Goal: Information Seeking & Learning: Learn about a topic

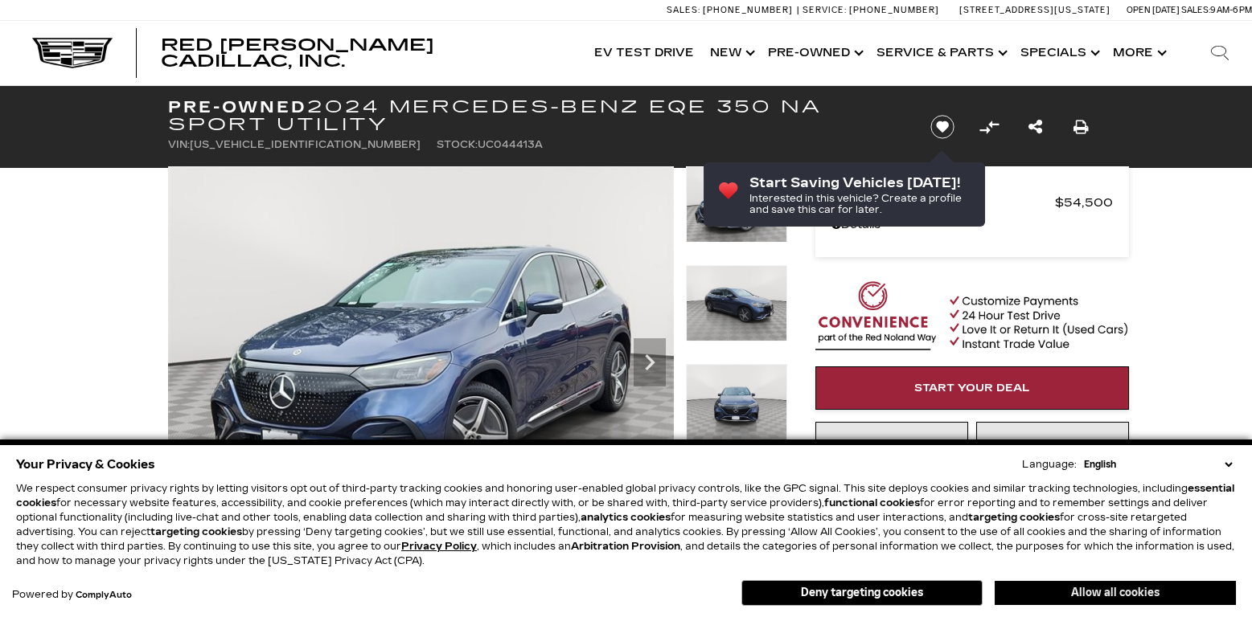
click at [1155, 592] on button "Allow all cookies" at bounding box center [1114, 593] width 241 height 24
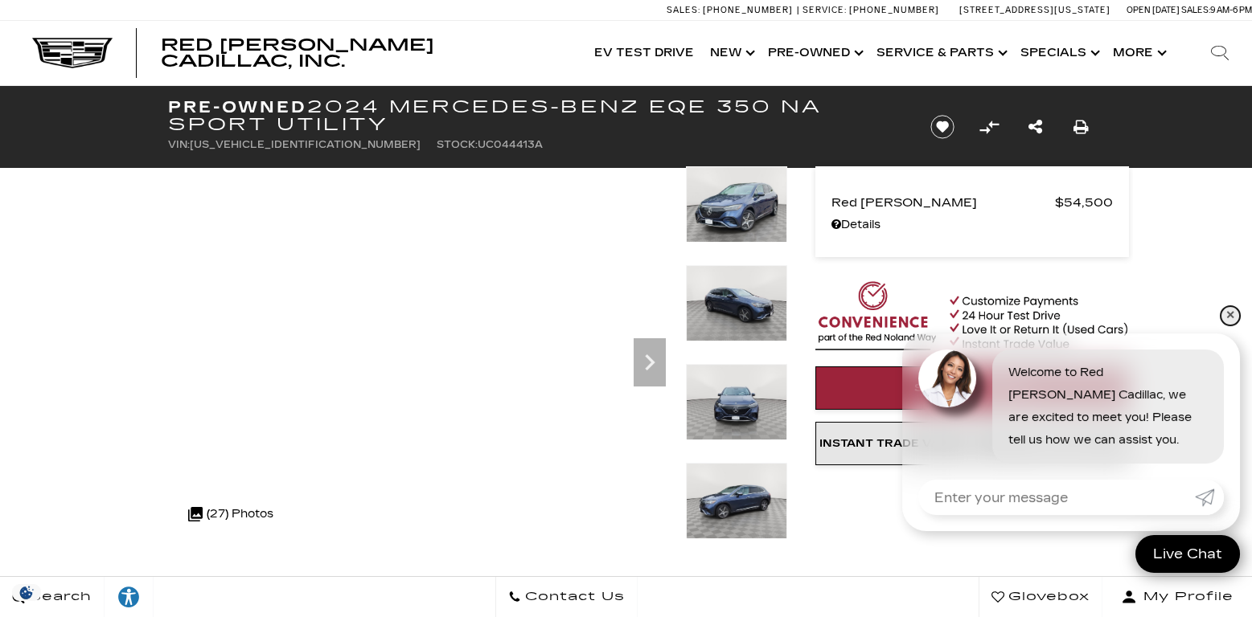
click at [1233, 308] on link "✕" at bounding box center [1229, 315] width 19 height 19
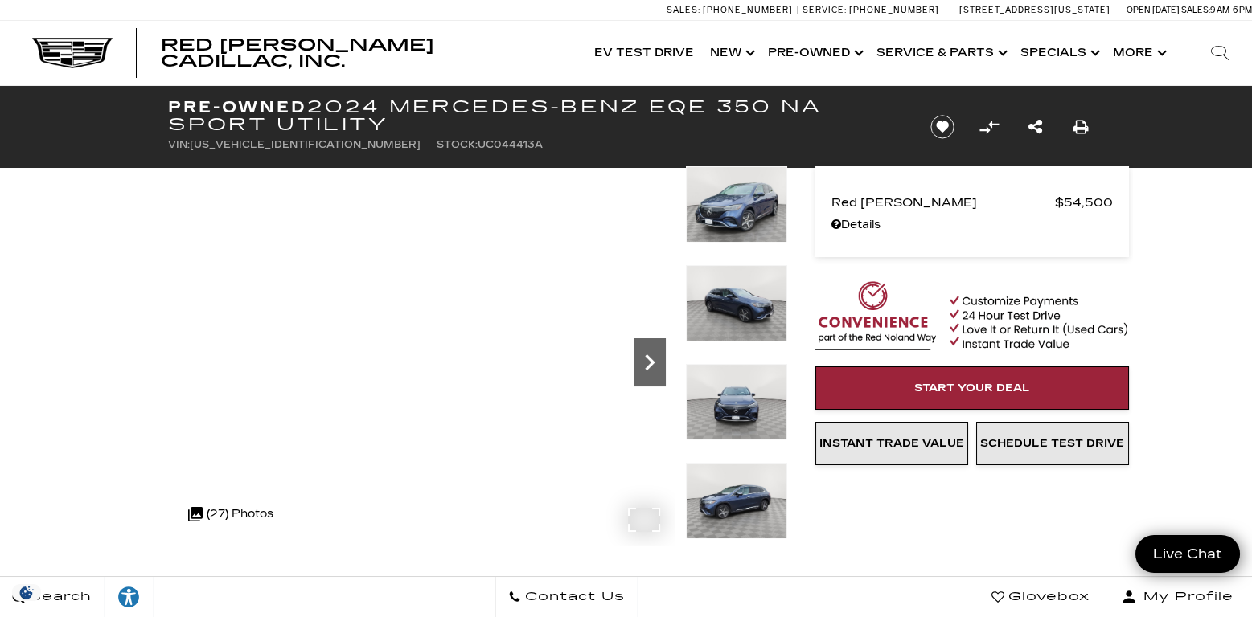
click at [634, 361] on icon "Next" at bounding box center [649, 362] width 32 height 32
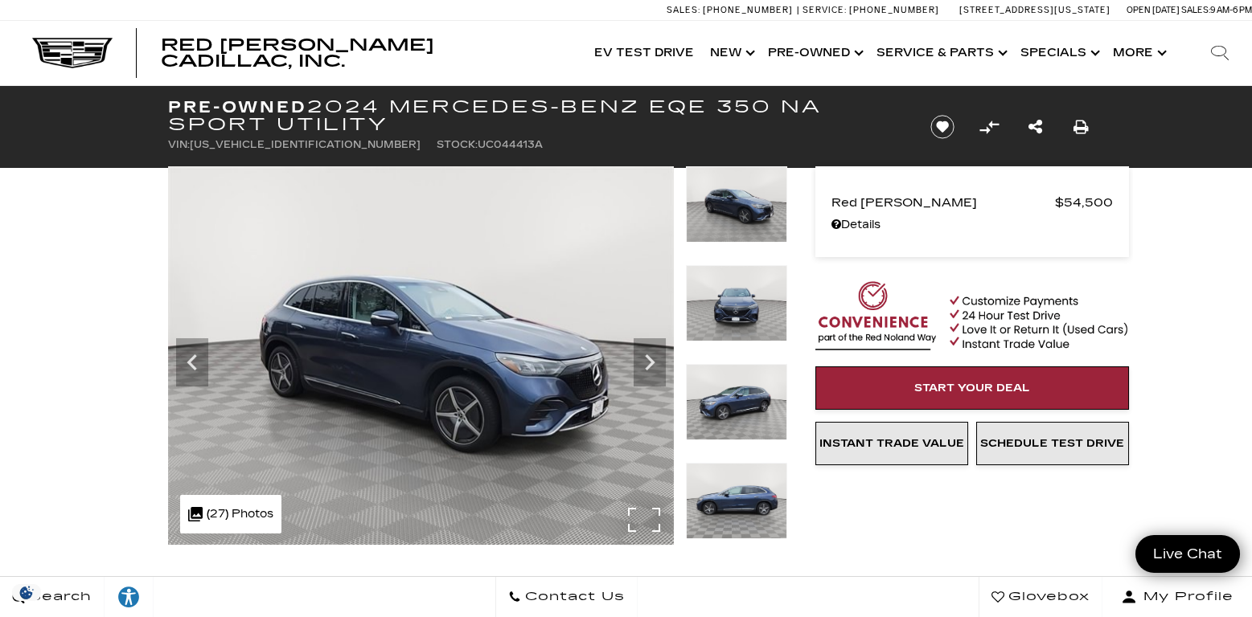
click at [638, 519] on img at bounding box center [421, 355] width 506 height 379
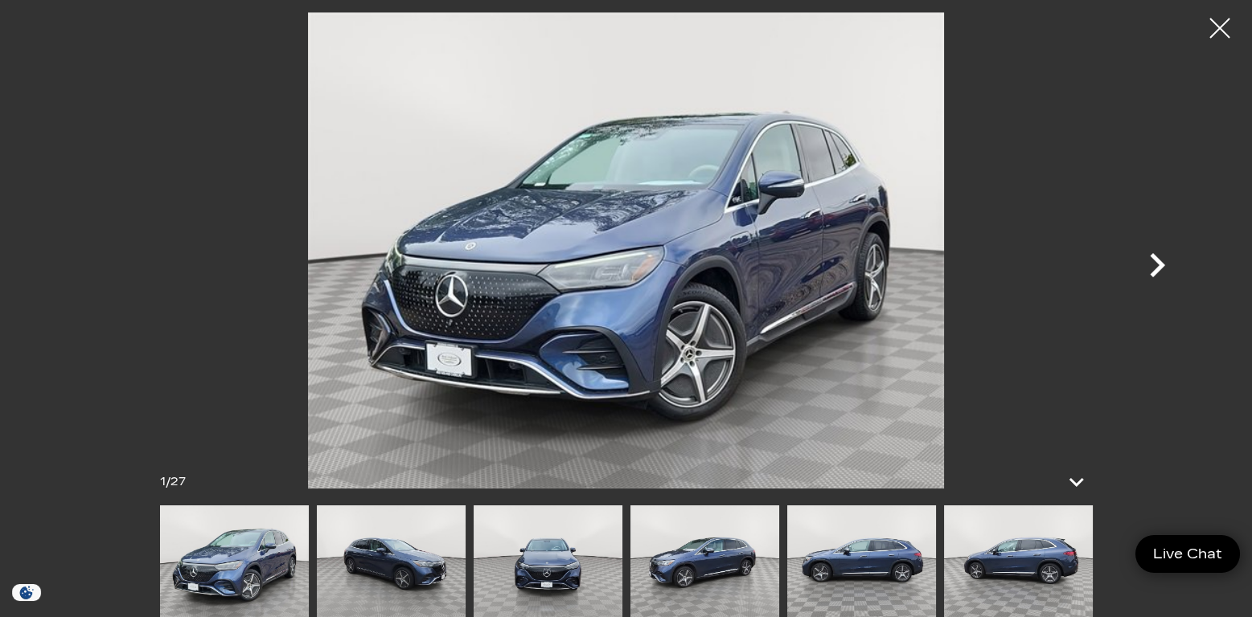
click at [1159, 264] on icon "Next" at bounding box center [1156, 265] width 15 height 24
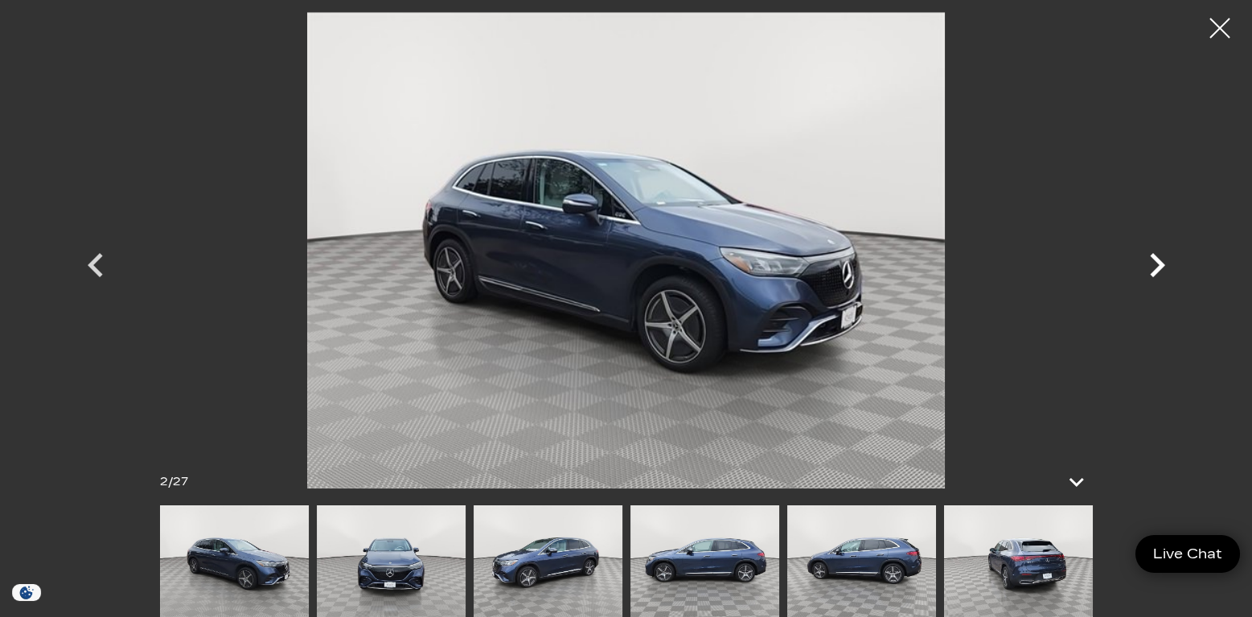
click at [1159, 264] on icon "Next" at bounding box center [1156, 265] width 15 height 24
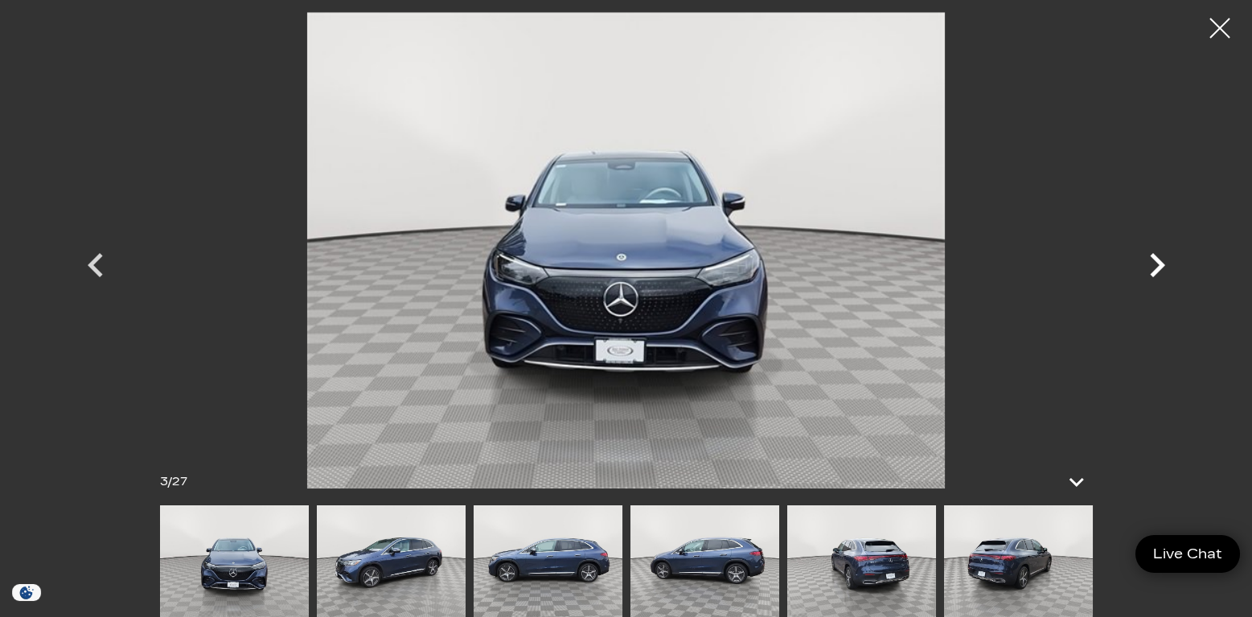
click at [1159, 264] on icon "Next" at bounding box center [1156, 265] width 15 height 24
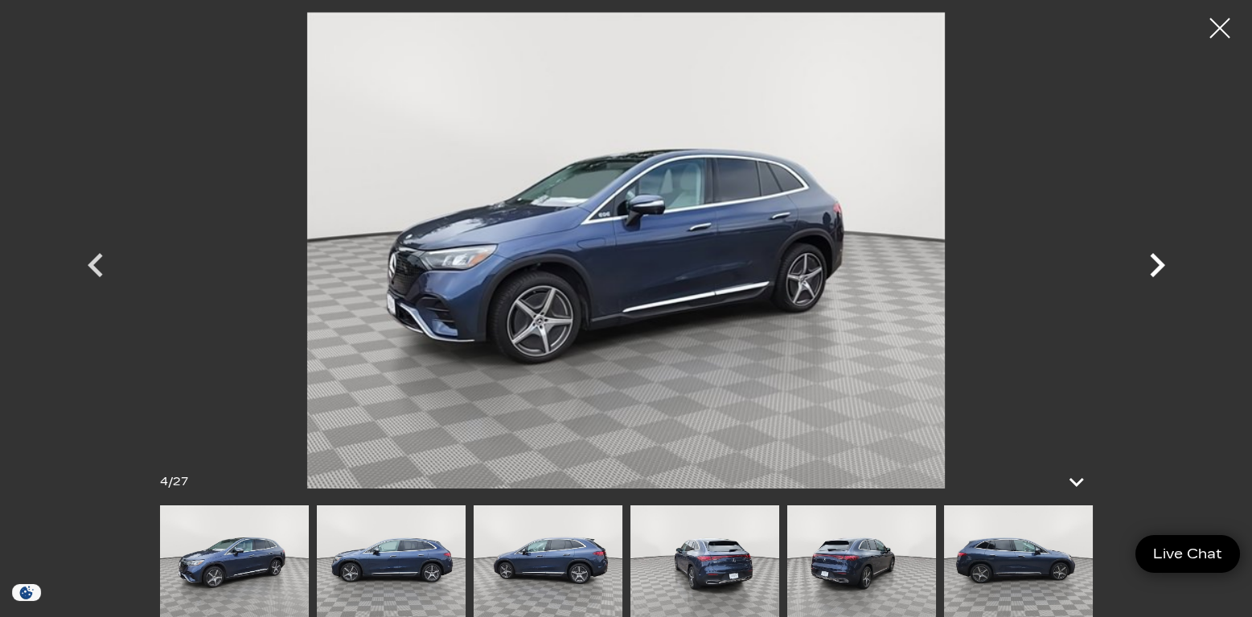
click at [1158, 262] on icon "Next" at bounding box center [1156, 265] width 15 height 24
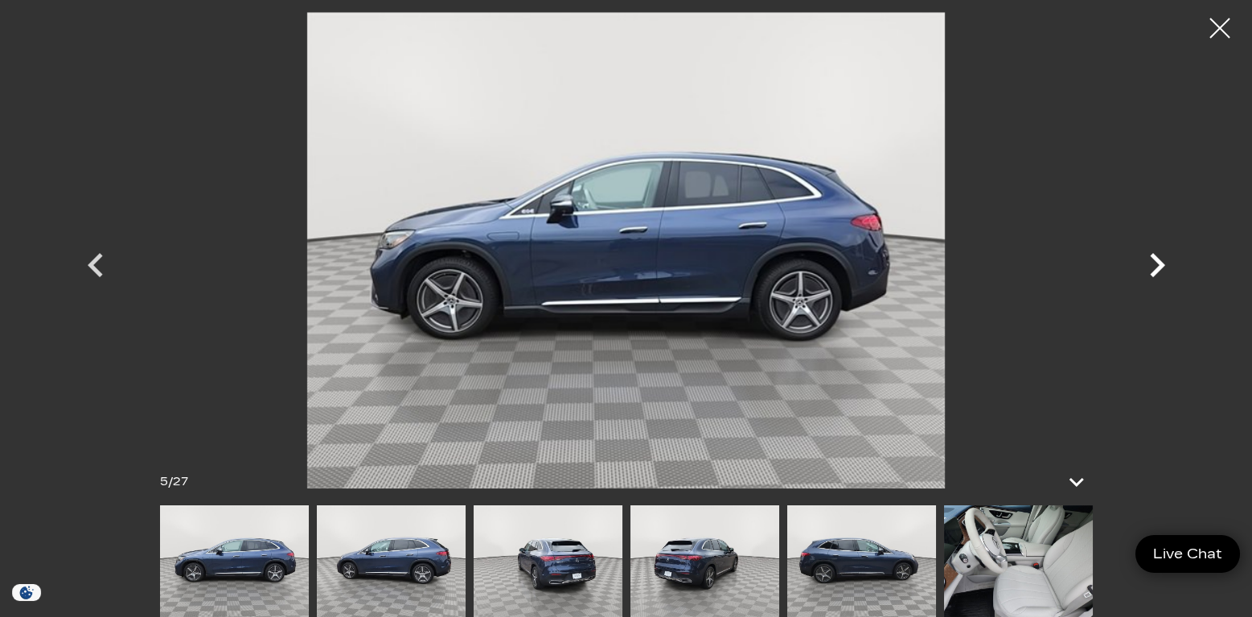
click at [1158, 262] on icon "Next" at bounding box center [1156, 265] width 15 height 24
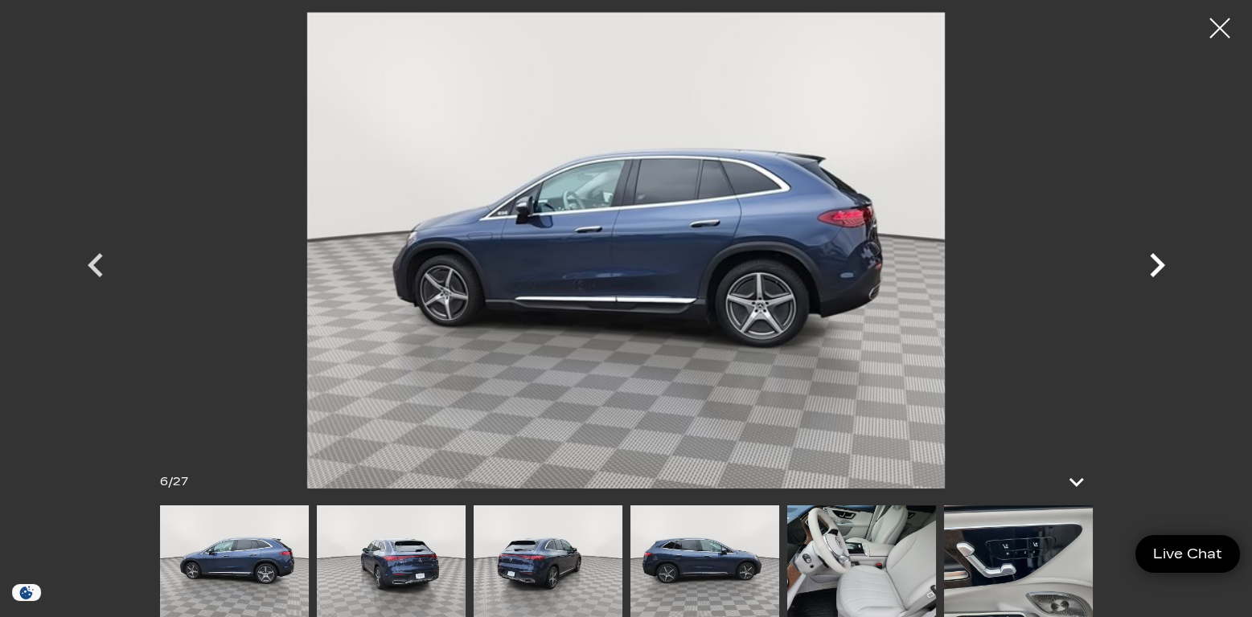
click at [1158, 262] on icon "Next" at bounding box center [1156, 265] width 15 height 24
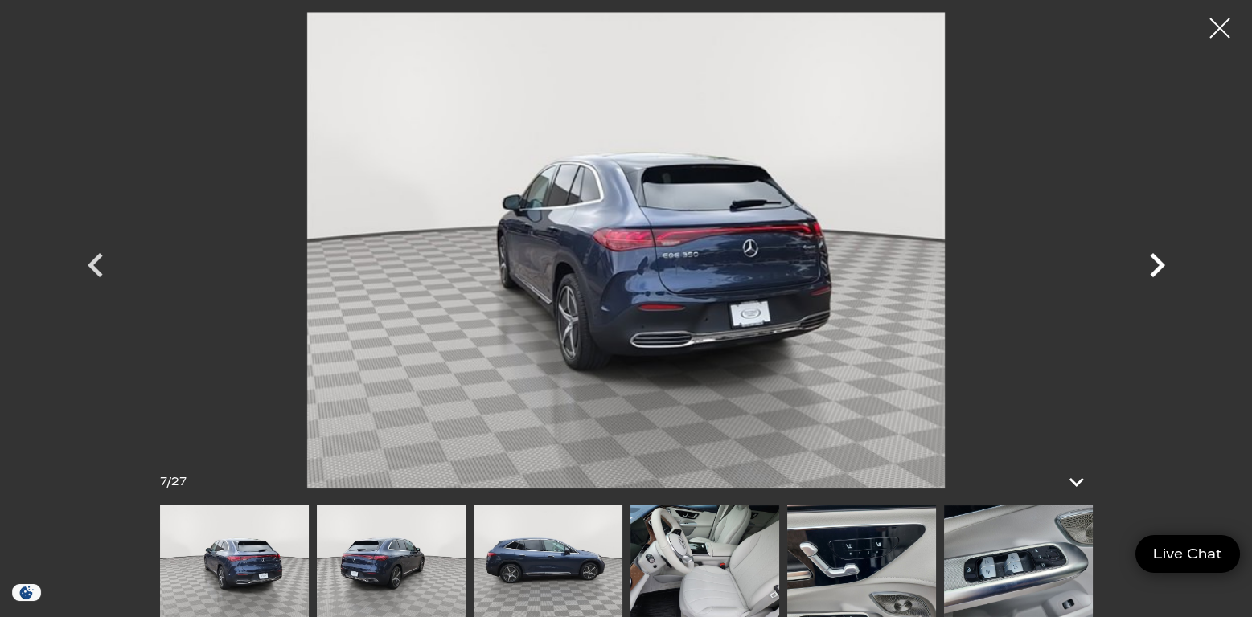
click at [1158, 262] on icon "Next" at bounding box center [1156, 265] width 15 height 24
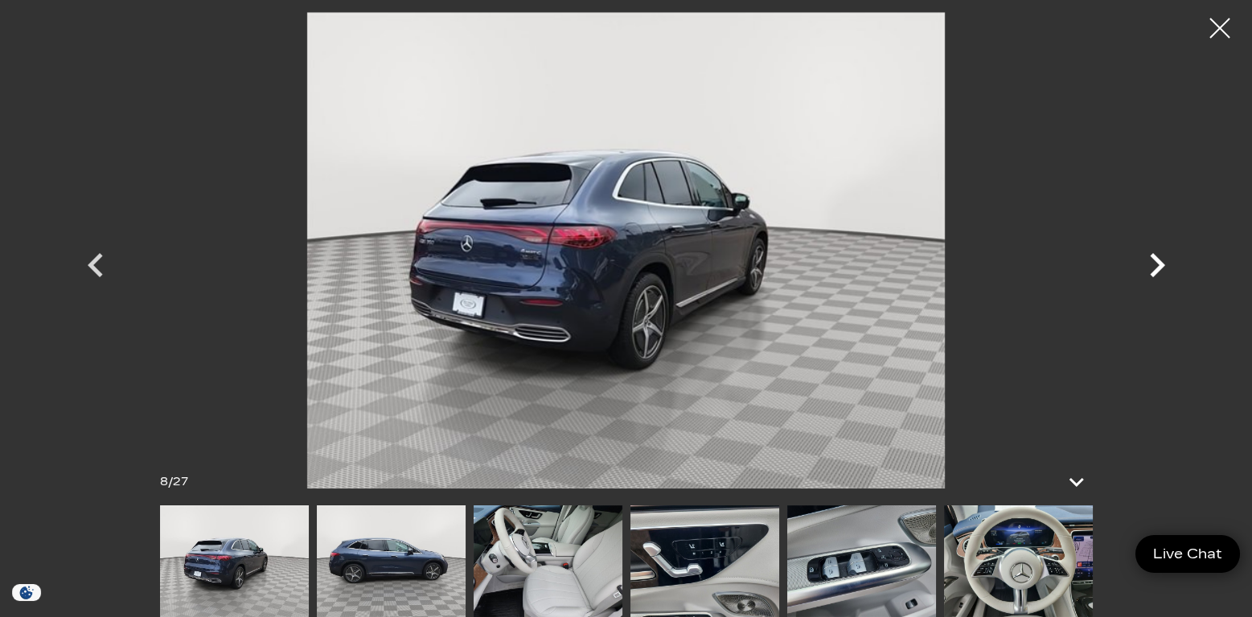
click at [1158, 262] on icon "Next" at bounding box center [1156, 265] width 15 height 24
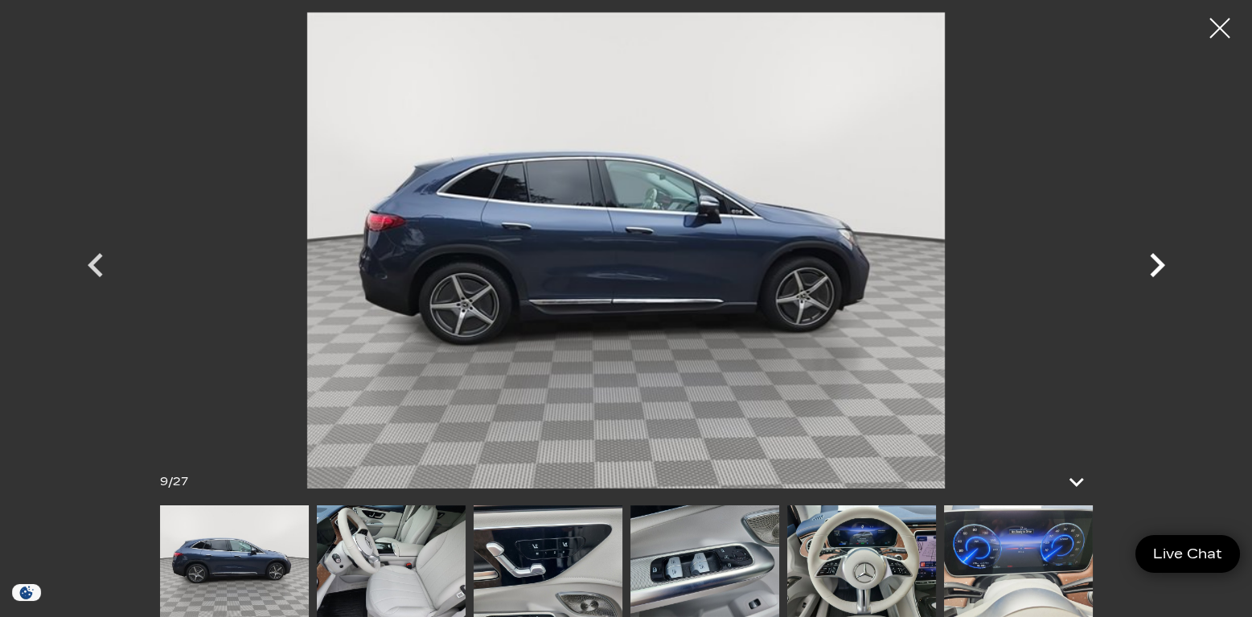
click at [1158, 262] on icon "Next" at bounding box center [1156, 265] width 15 height 24
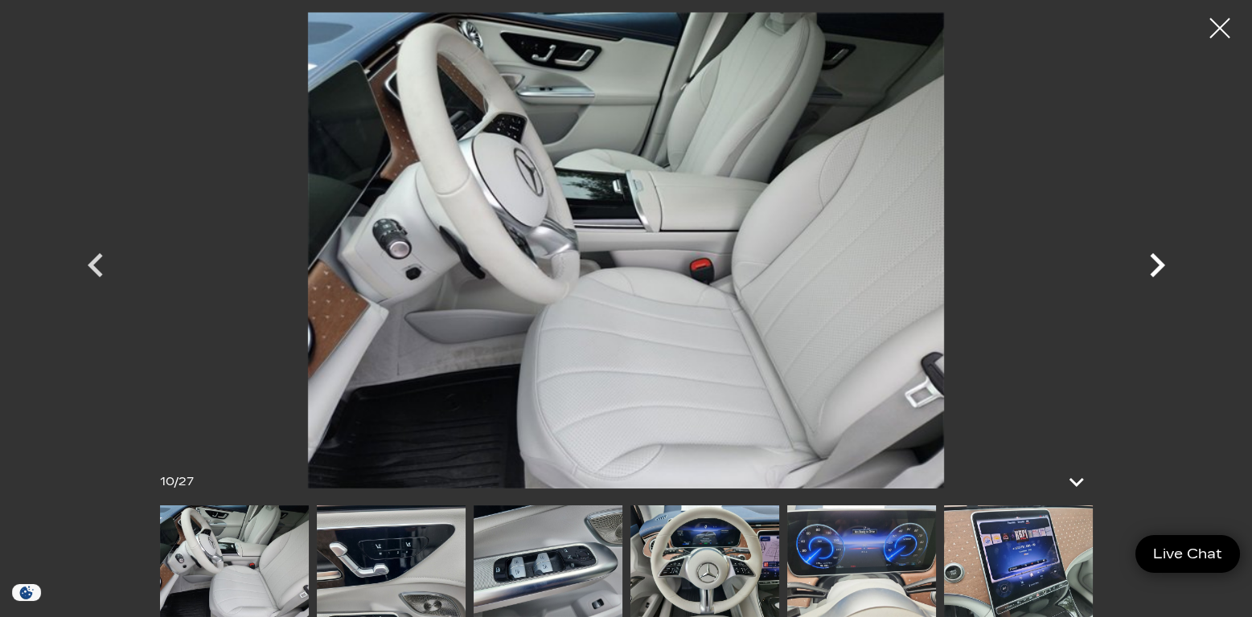
click at [1158, 262] on icon "Next" at bounding box center [1156, 265] width 15 height 24
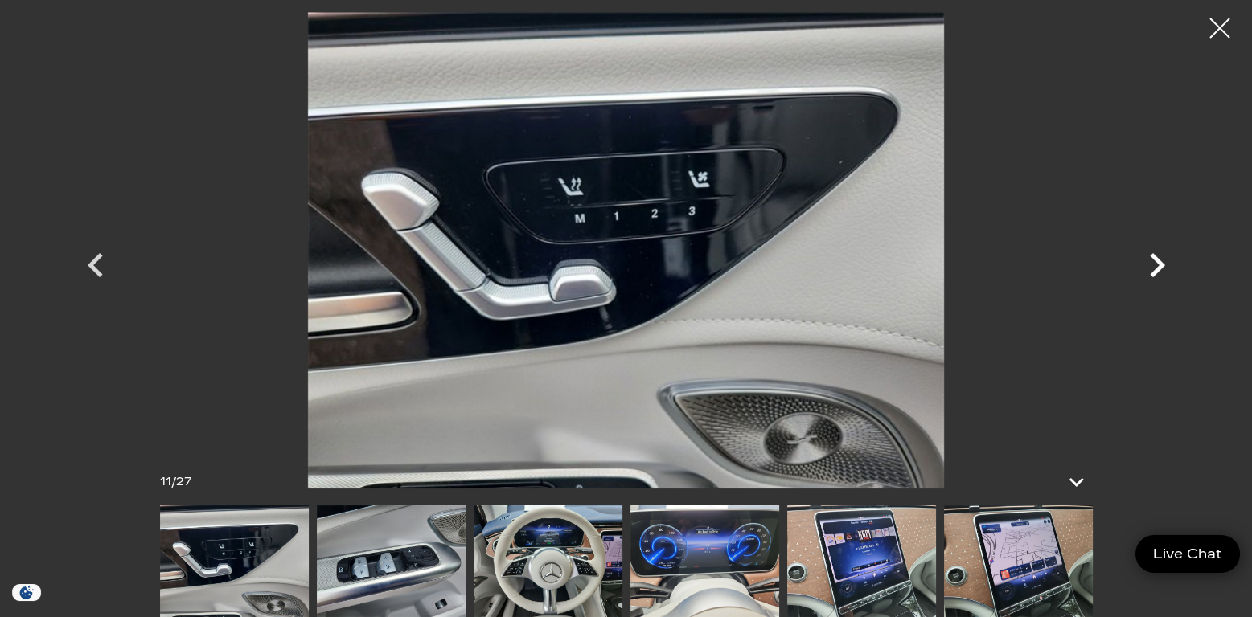
click at [1158, 262] on icon "Next" at bounding box center [1156, 265] width 15 height 24
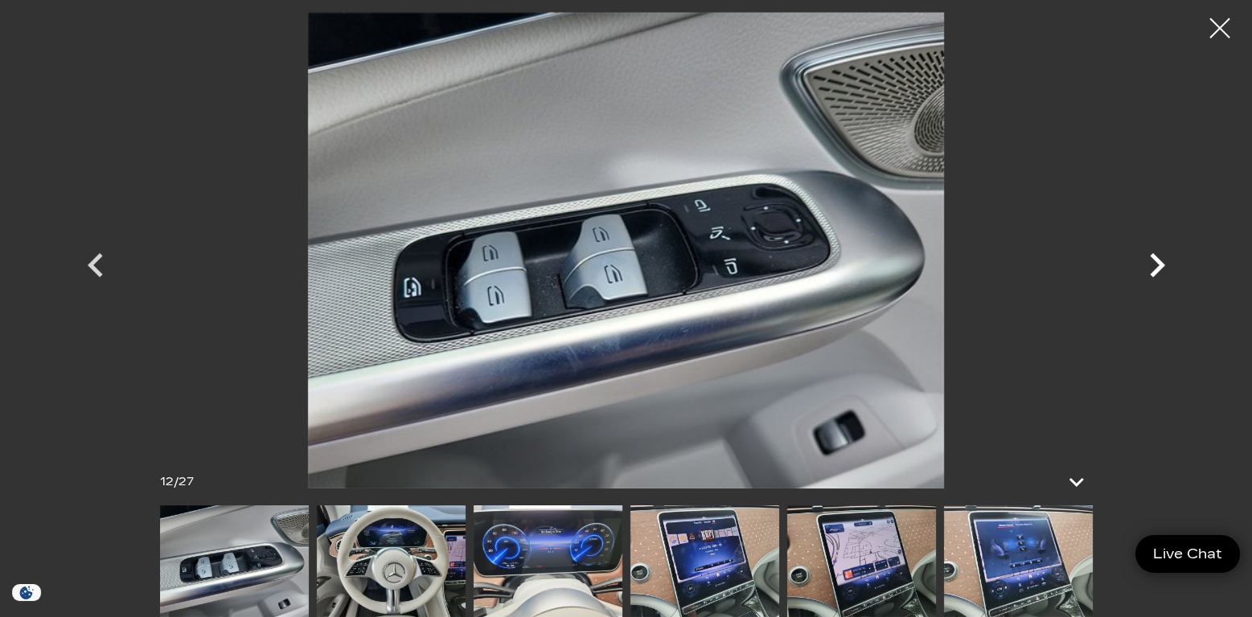
click at [1158, 262] on icon "Next" at bounding box center [1156, 265] width 15 height 24
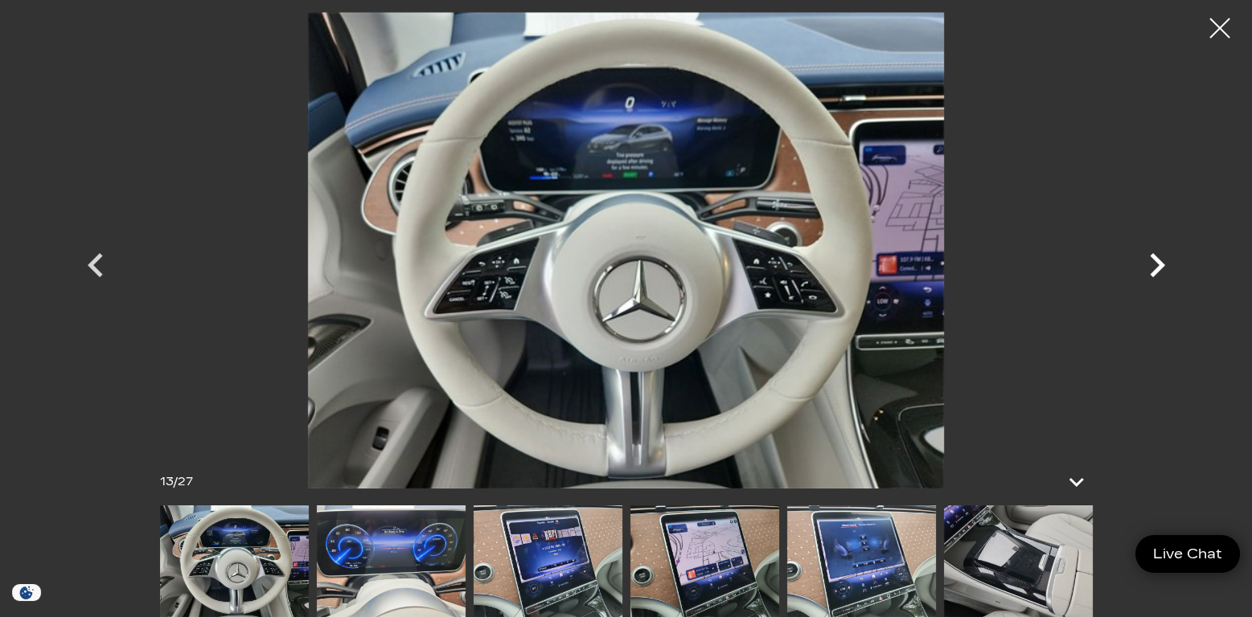
click at [1158, 262] on icon "Next" at bounding box center [1156, 265] width 15 height 24
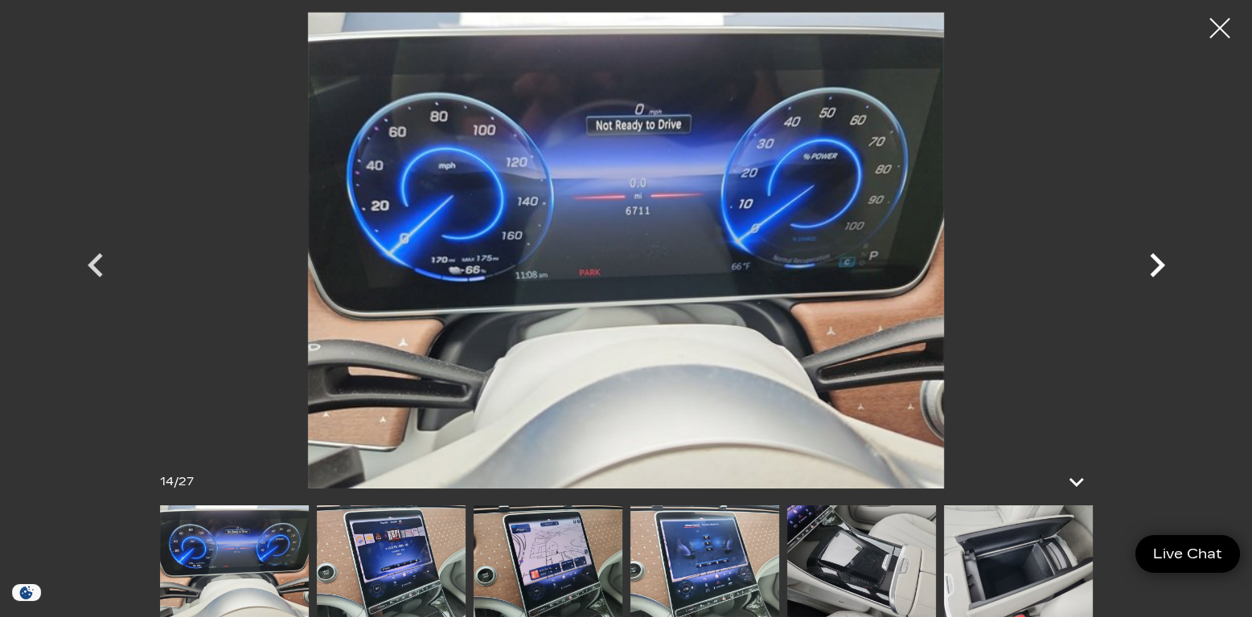
click at [1158, 262] on icon "Next" at bounding box center [1156, 265] width 15 height 24
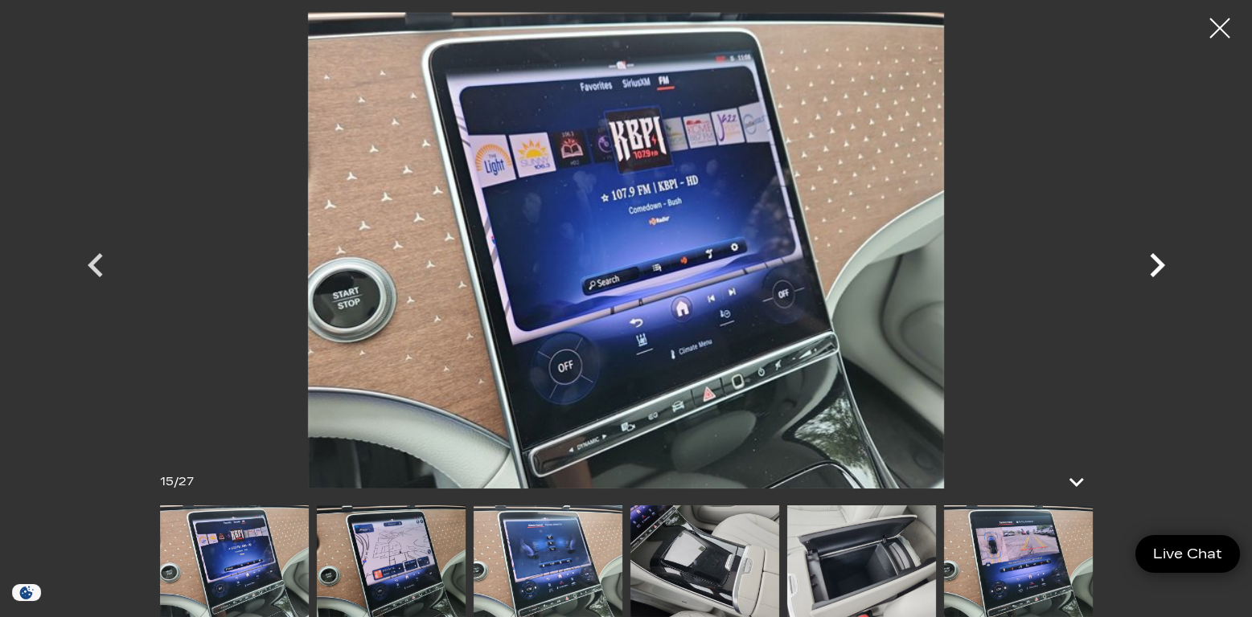
click at [1158, 262] on icon "Next" at bounding box center [1156, 265] width 15 height 24
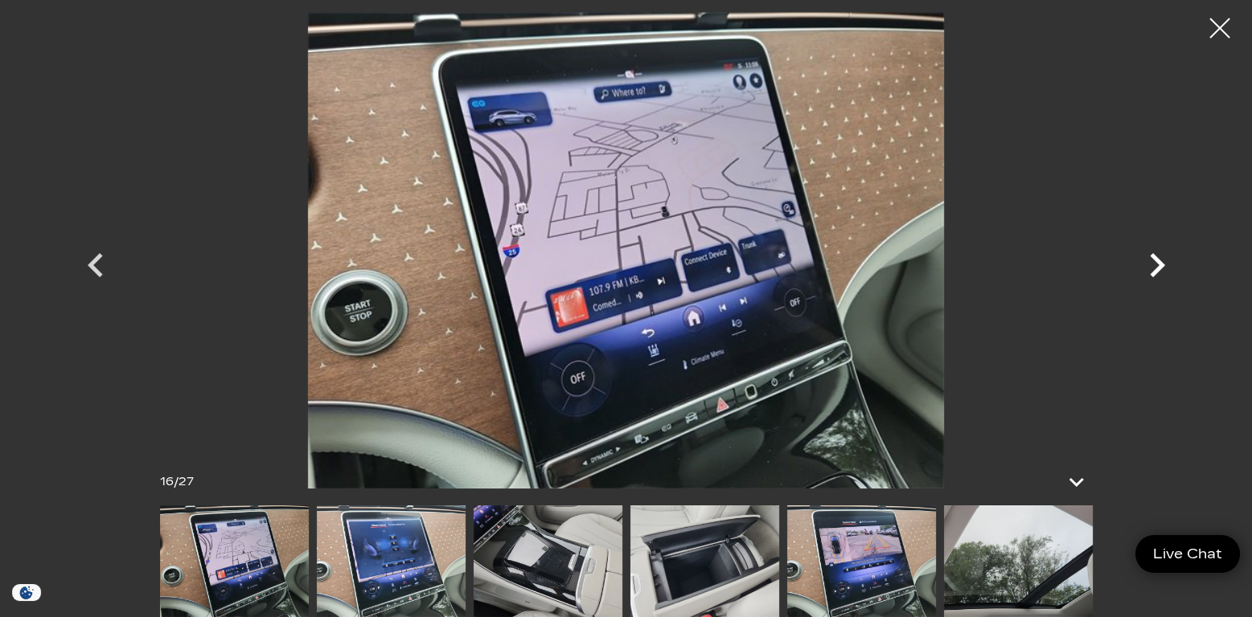
click at [1158, 262] on icon "Next" at bounding box center [1156, 265] width 15 height 24
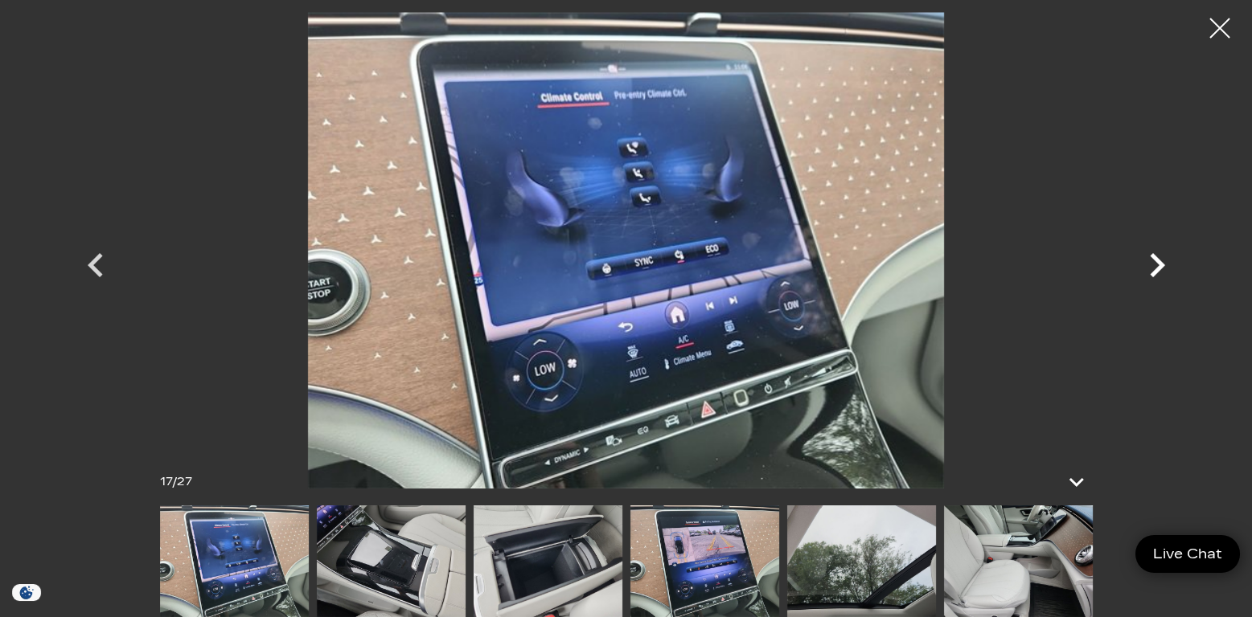
click at [1158, 262] on icon "Next" at bounding box center [1156, 265] width 15 height 24
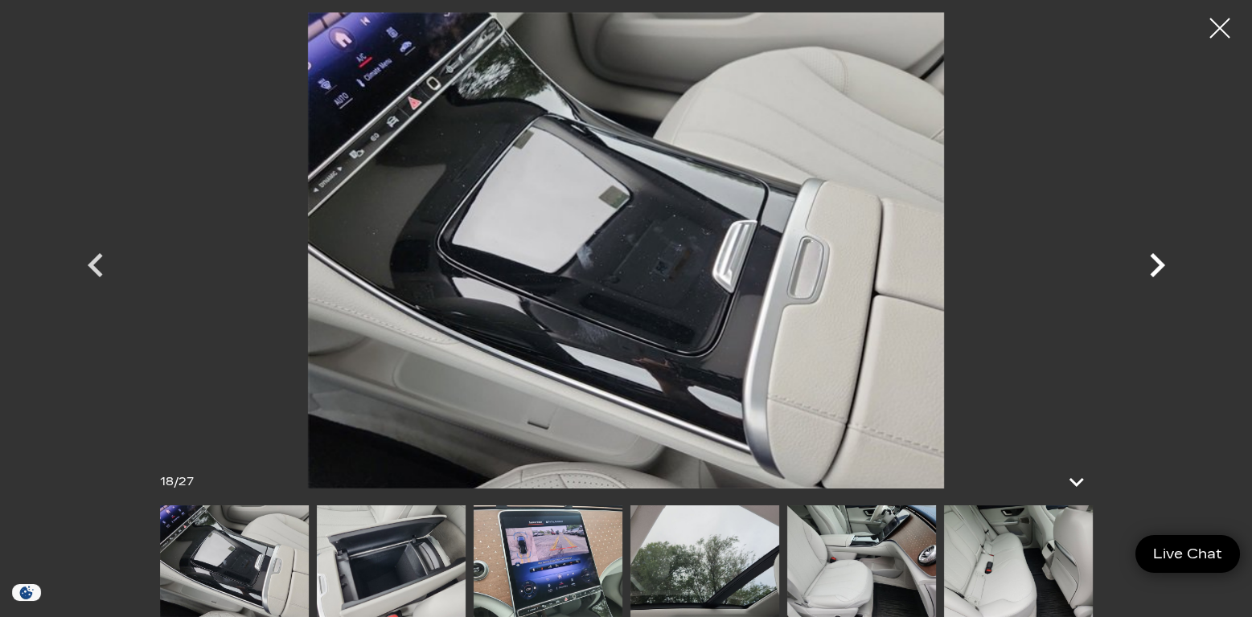
click at [1158, 262] on icon "Next" at bounding box center [1156, 265] width 15 height 24
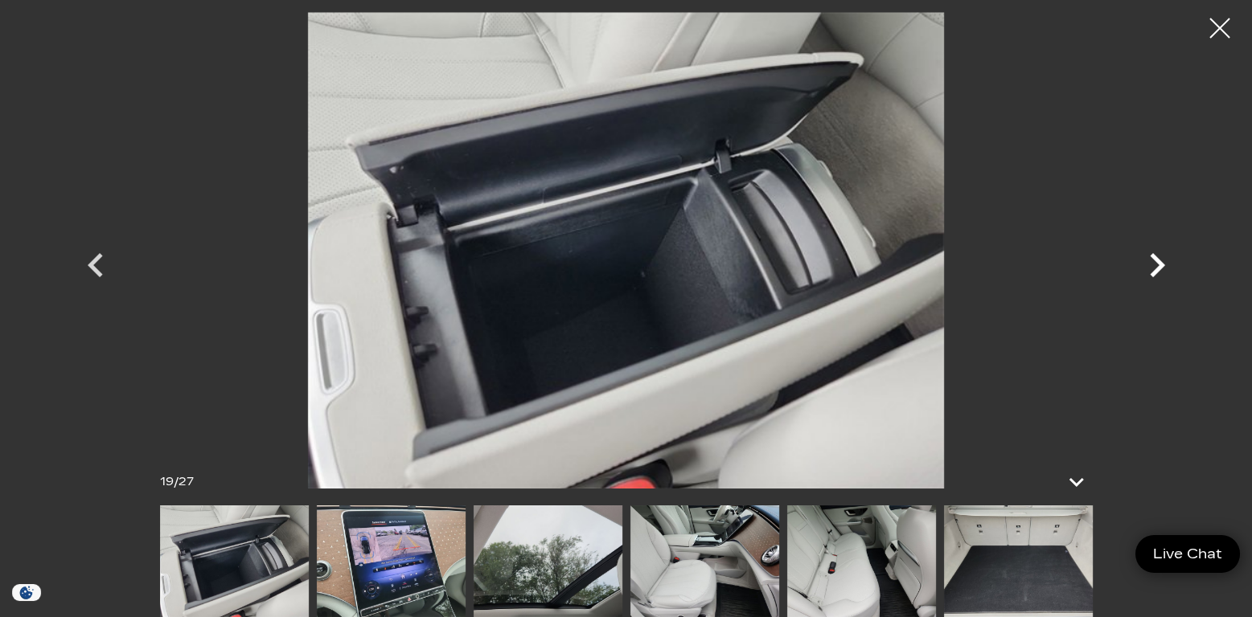
click at [1158, 262] on icon "Next" at bounding box center [1156, 265] width 15 height 24
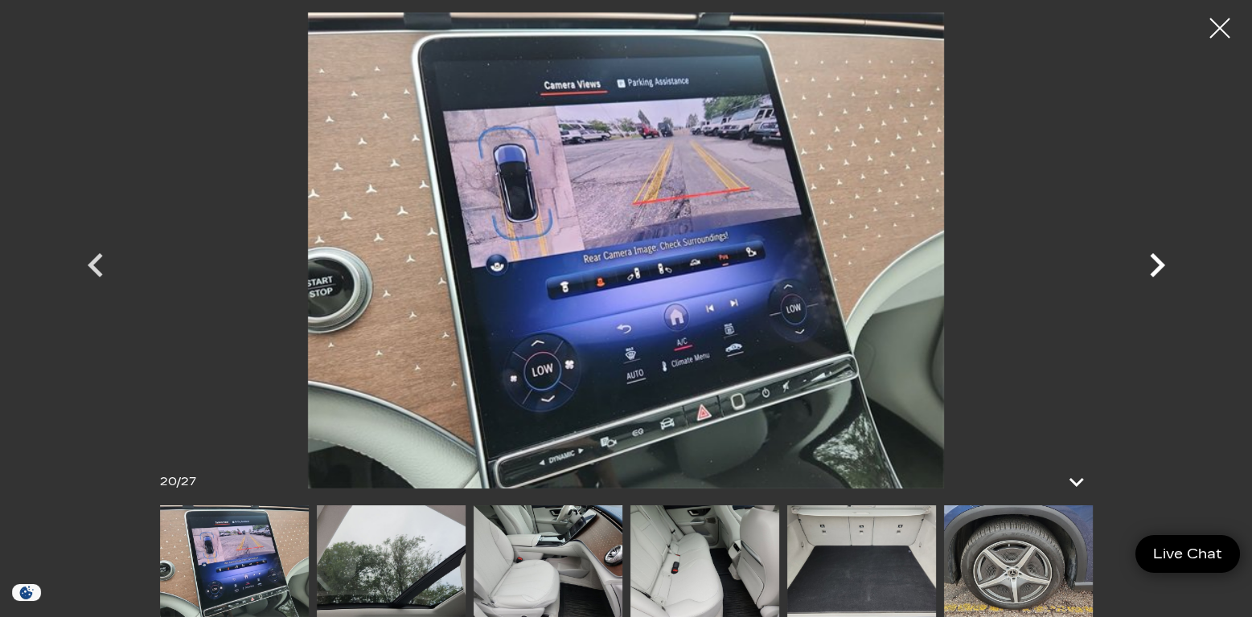
click at [1158, 262] on icon "Next" at bounding box center [1156, 265] width 15 height 24
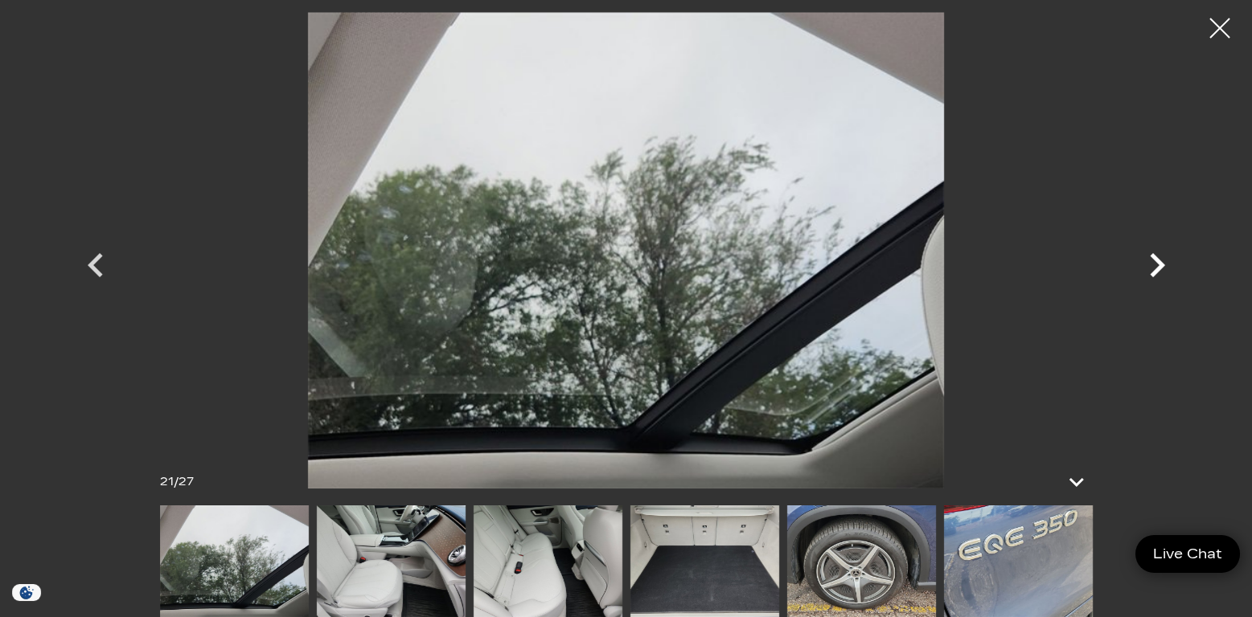
click at [1158, 262] on icon "Next" at bounding box center [1156, 265] width 15 height 24
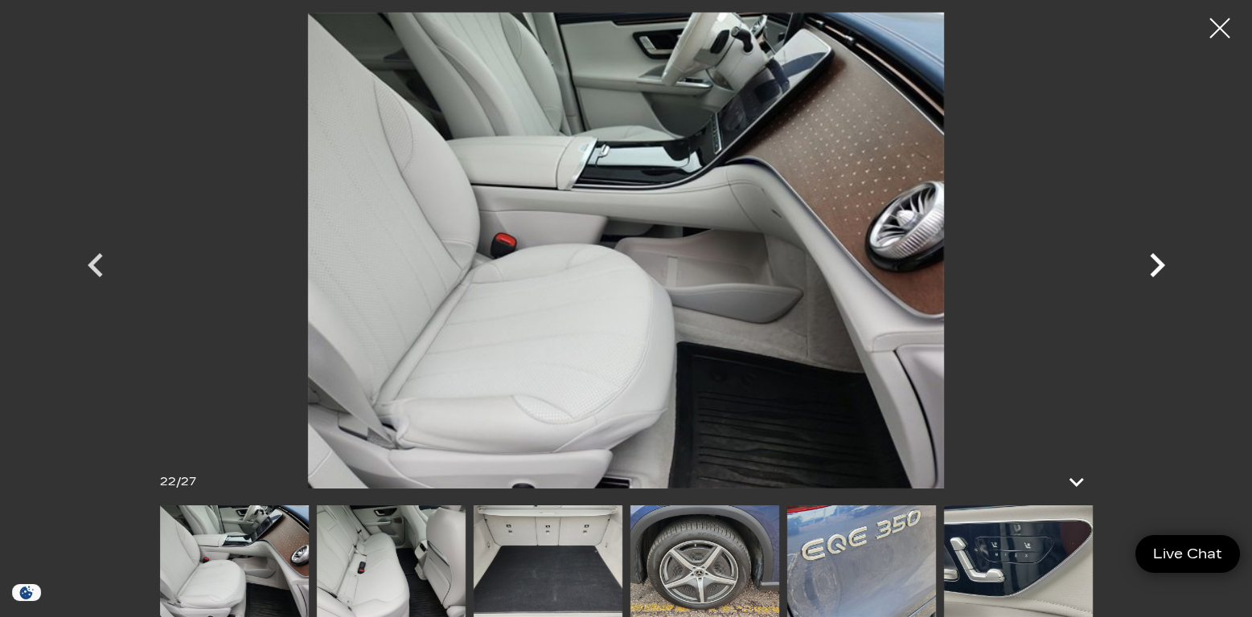
click at [1158, 262] on icon "Next" at bounding box center [1156, 265] width 15 height 24
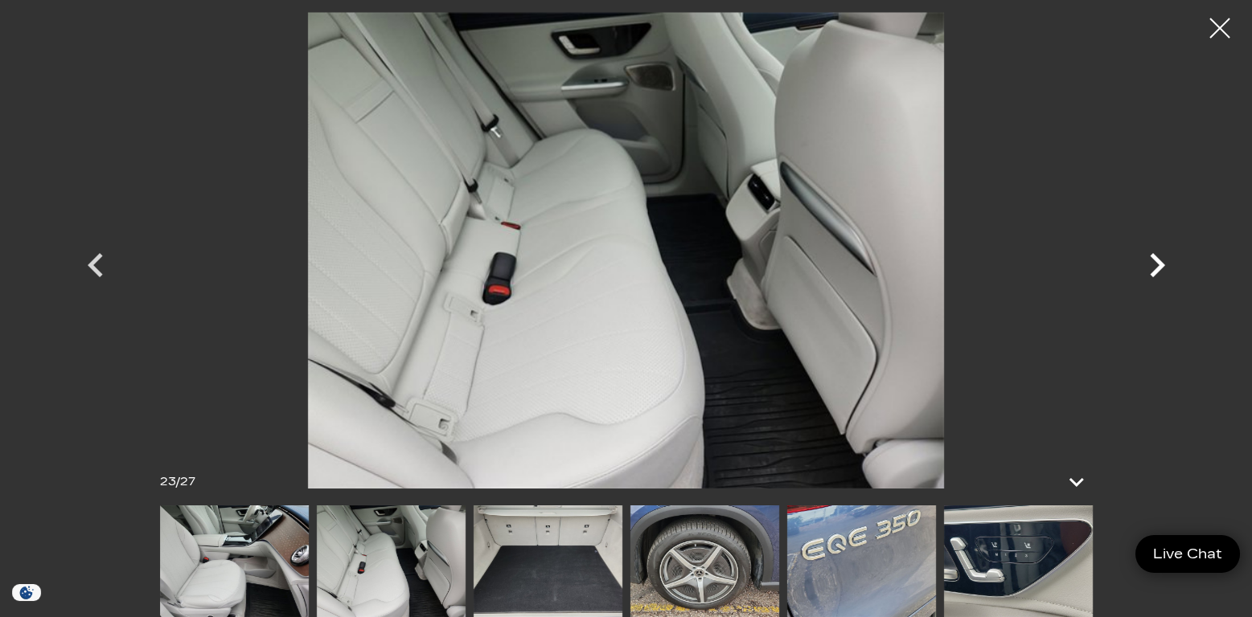
click at [1158, 262] on icon "Next" at bounding box center [1156, 265] width 15 height 24
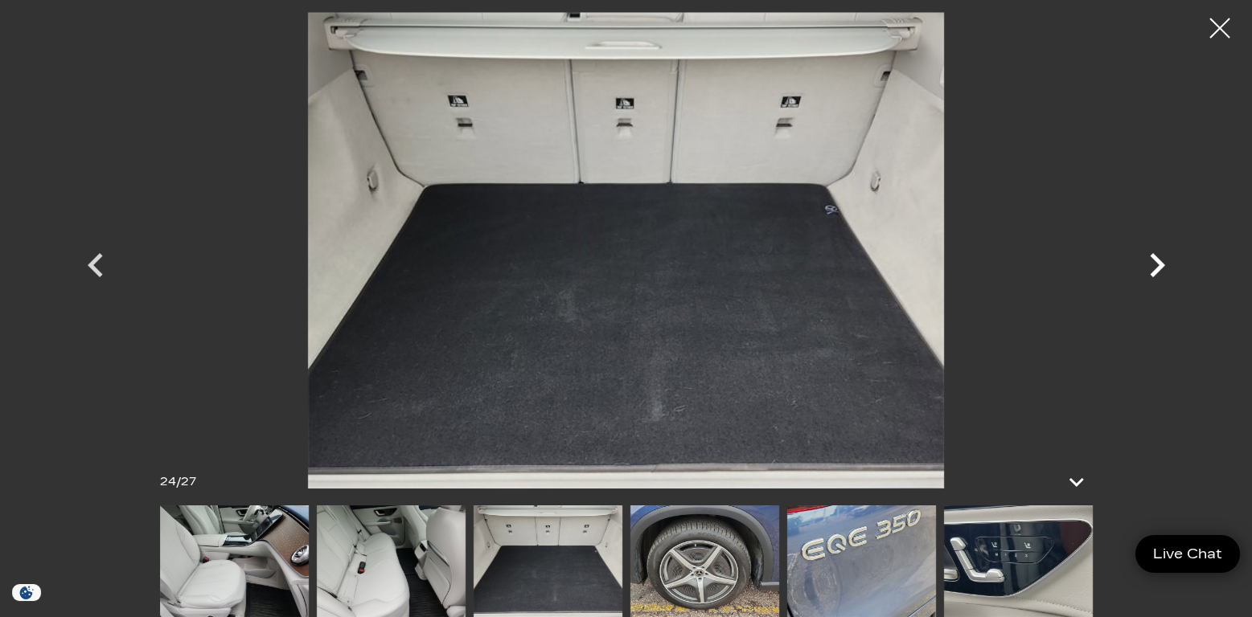
click at [1158, 262] on icon "Next" at bounding box center [1156, 265] width 15 height 24
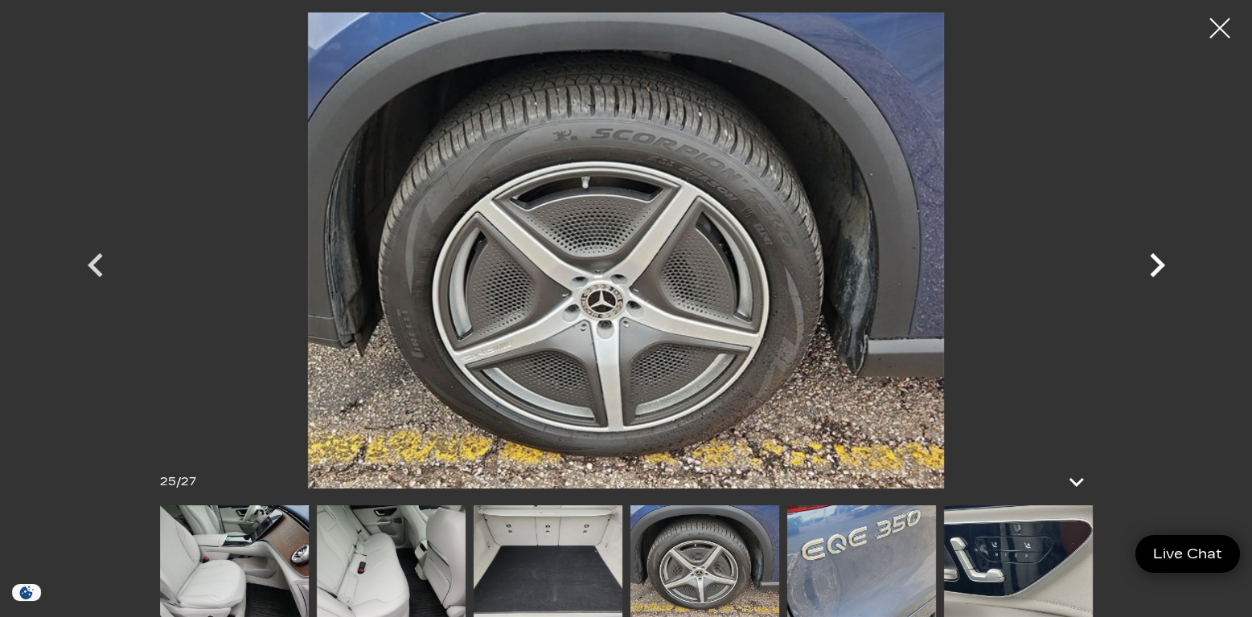
click at [1158, 262] on icon "Next" at bounding box center [1156, 265] width 15 height 24
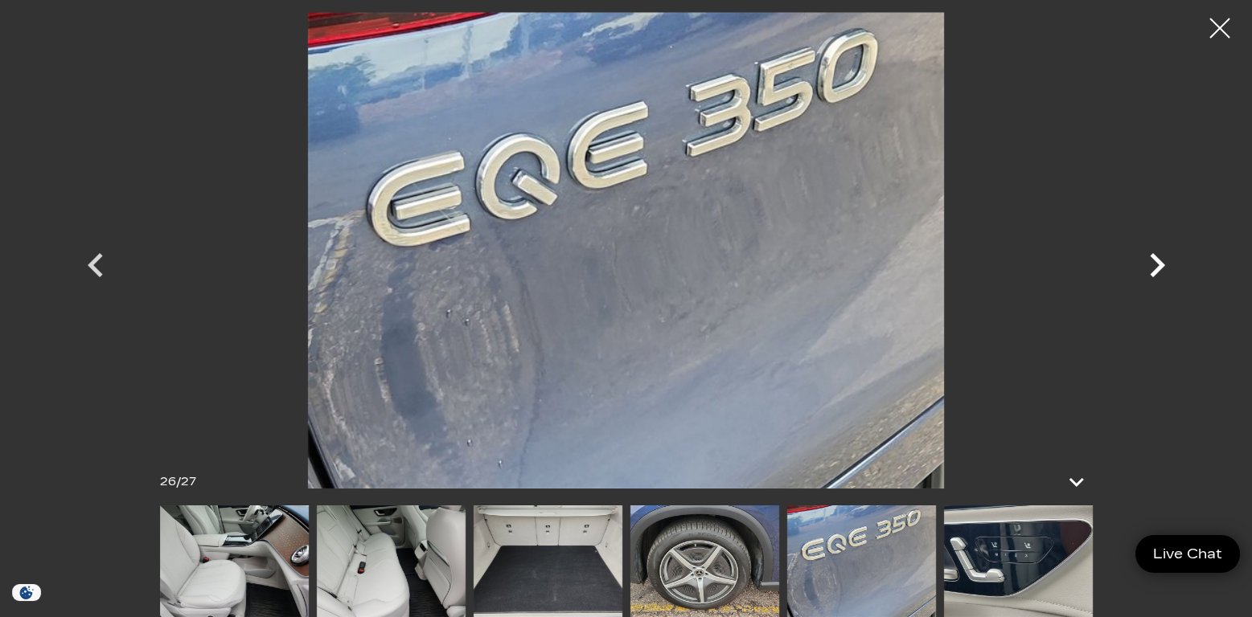
click at [1158, 262] on icon "Next" at bounding box center [1156, 265] width 15 height 24
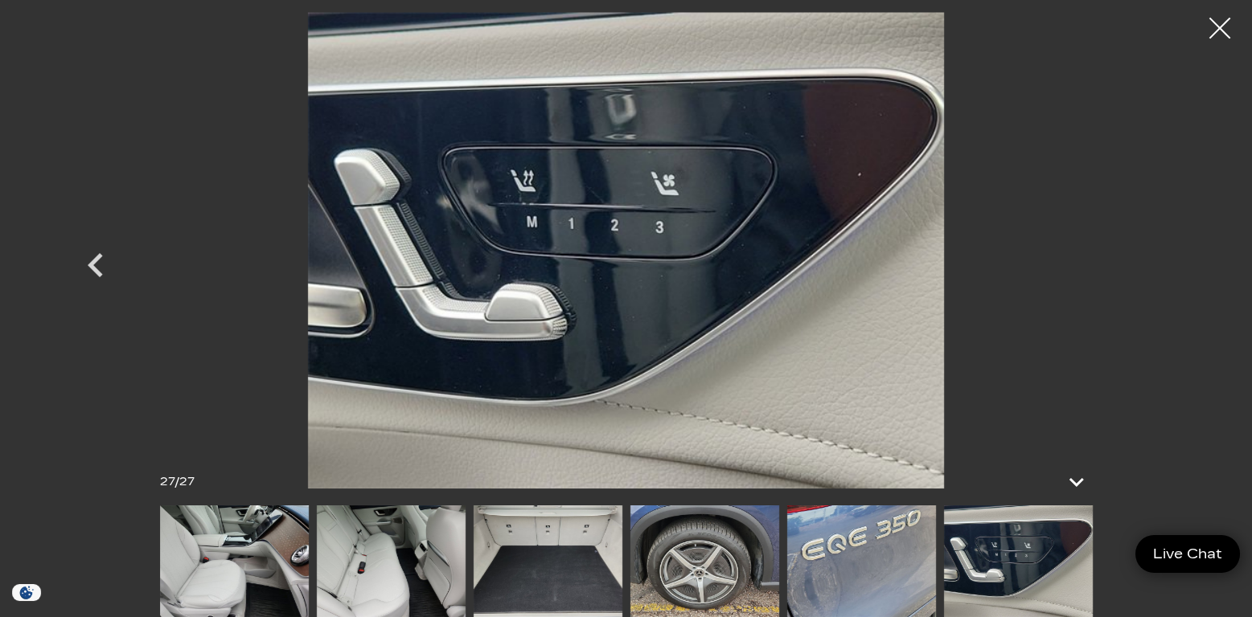
click at [1219, 29] on div at bounding box center [1219, 28] width 43 height 43
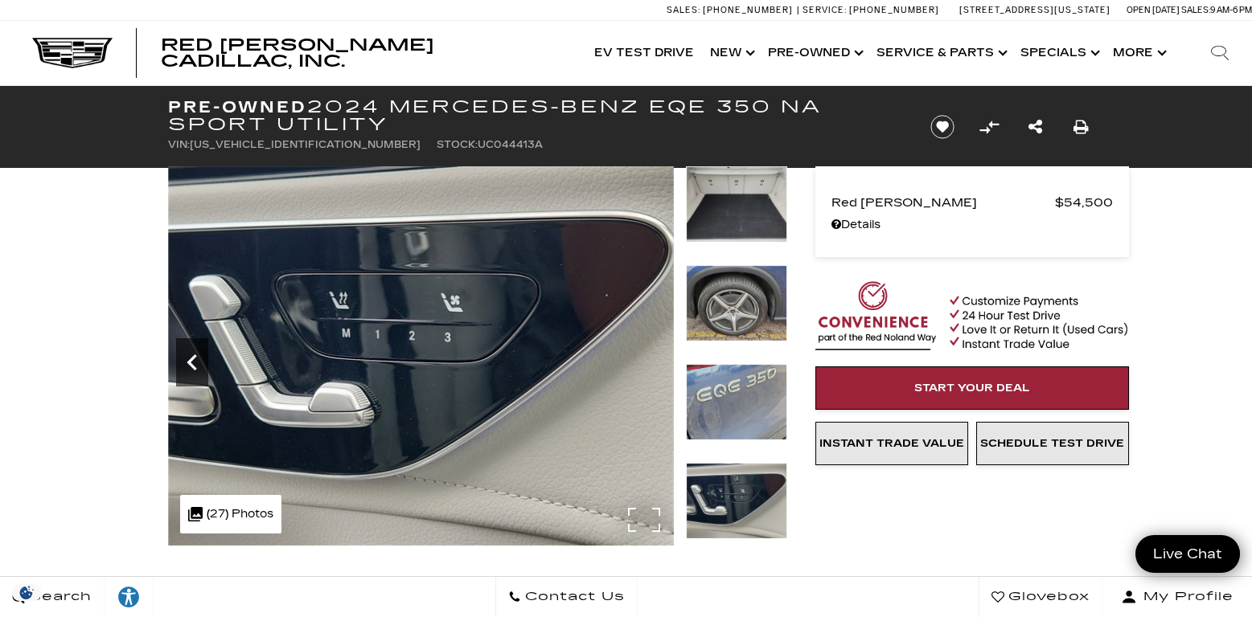
click at [188, 358] on icon "Previous" at bounding box center [192, 362] width 32 height 32
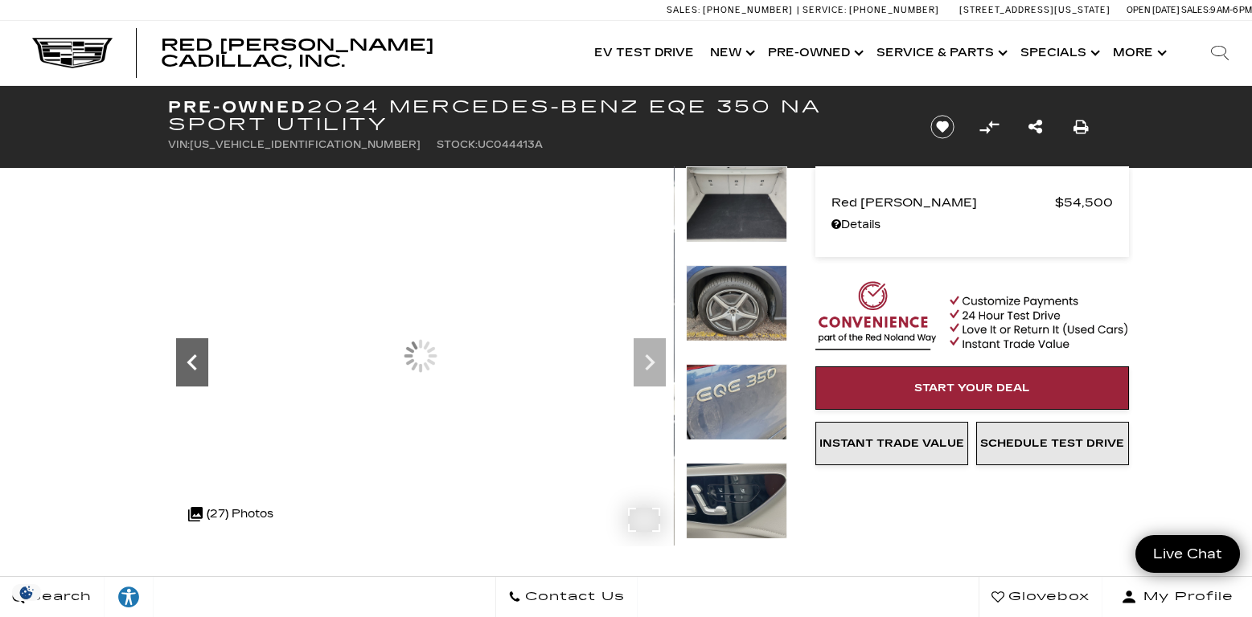
click at [188, 358] on icon "Previous" at bounding box center [192, 362] width 32 height 32
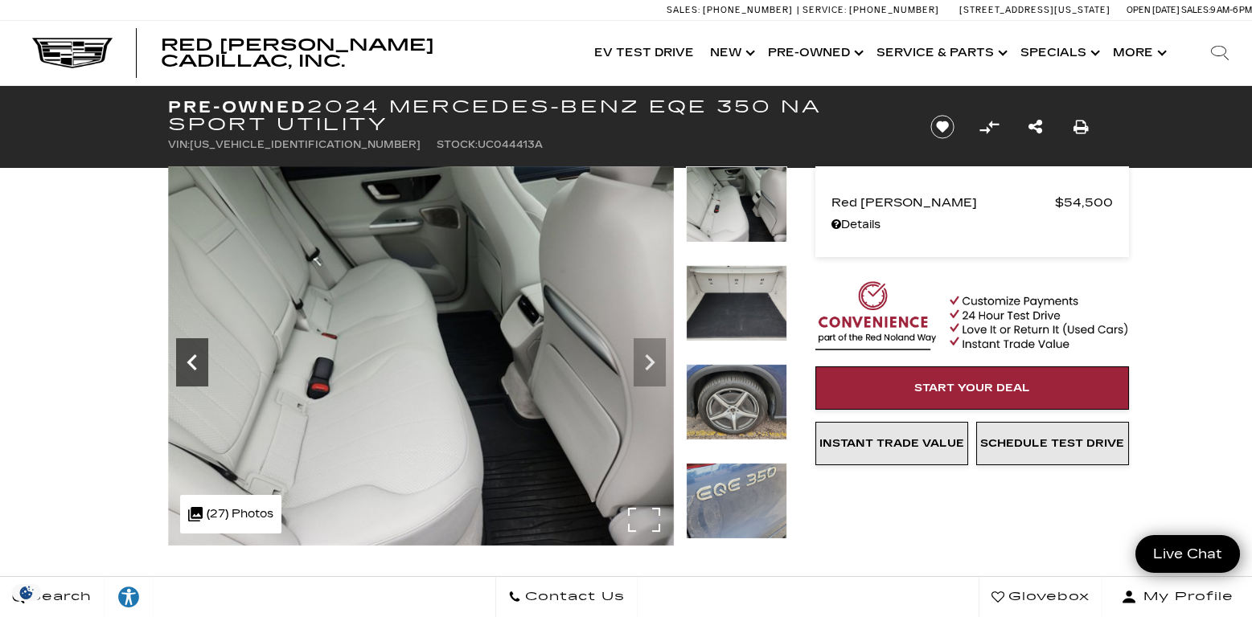
click at [188, 358] on icon "Previous" at bounding box center [192, 362] width 32 height 32
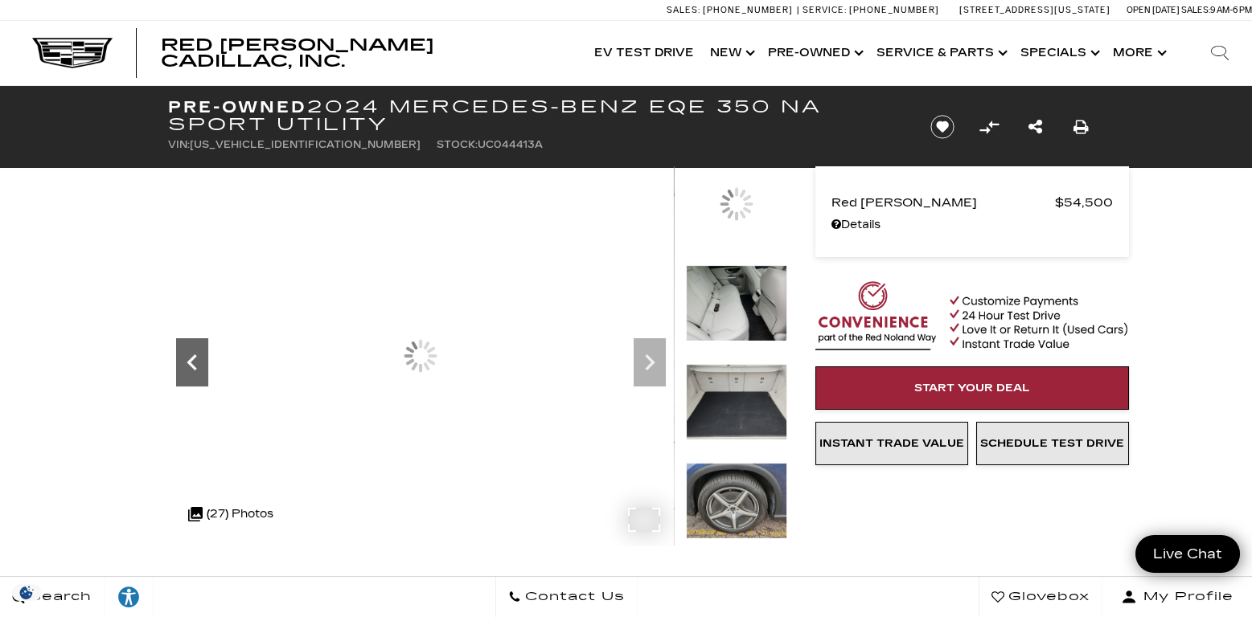
click at [188, 358] on icon "Previous" at bounding box center [192, 362] width 32 height 32
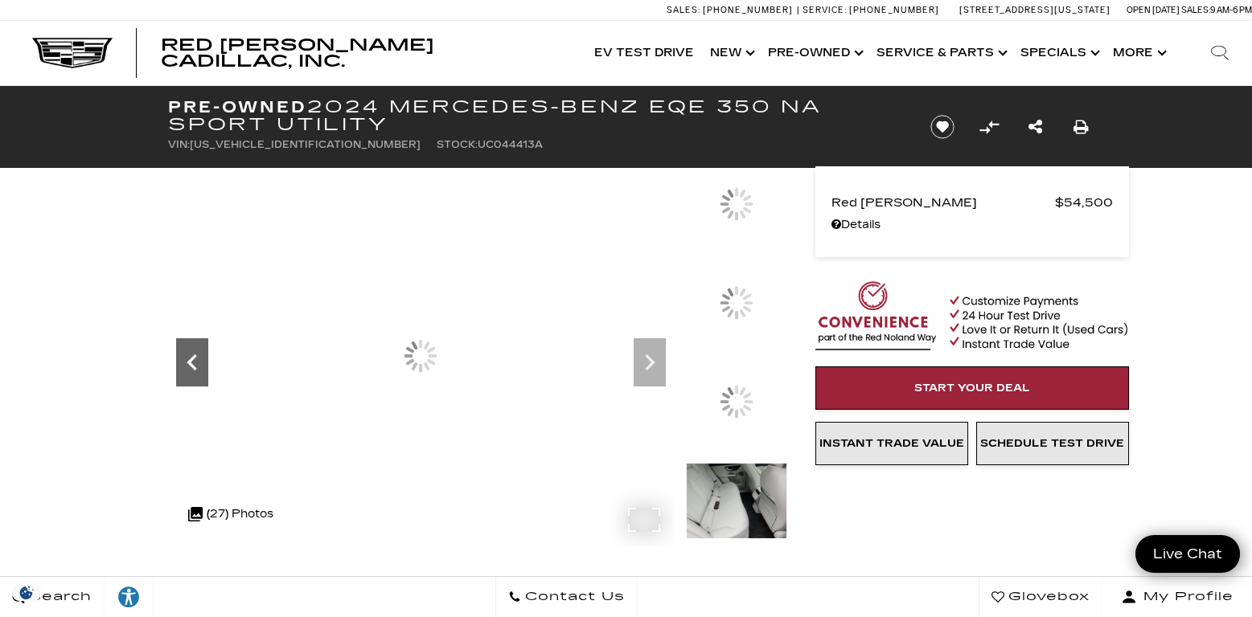
click at [188, 358] on icon "Previous" at bounding box center [192, 362] width 32 height 32
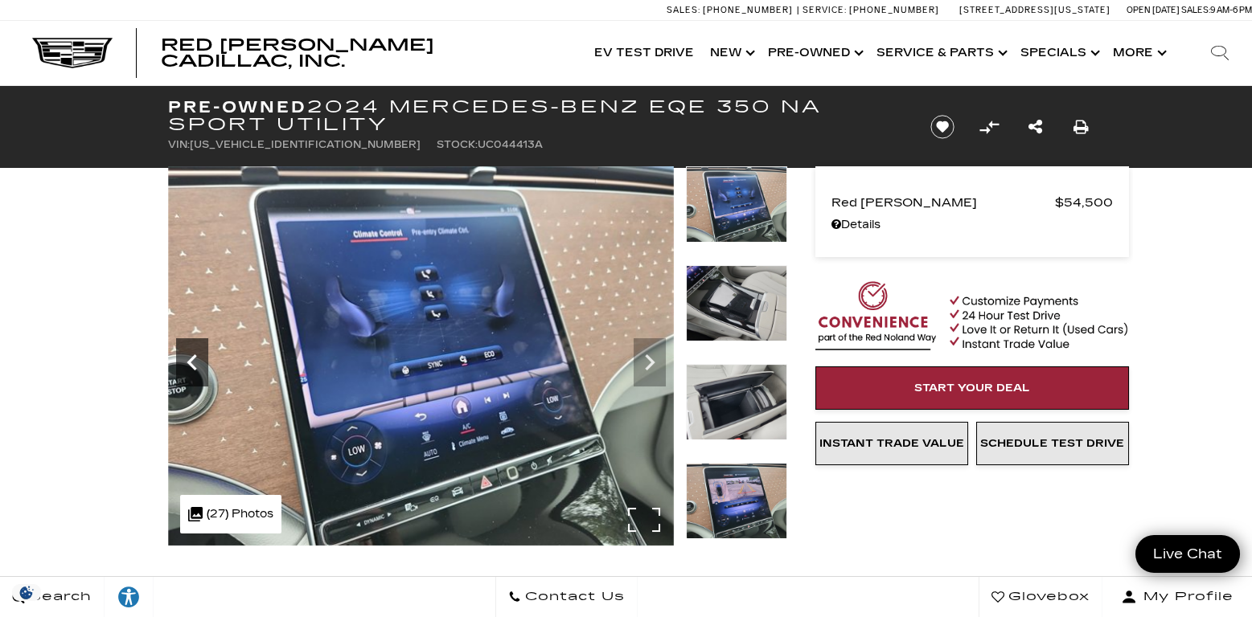
click at [188, 358] on icon "Previous" at bounding box center [192, 362] width 32 height 32
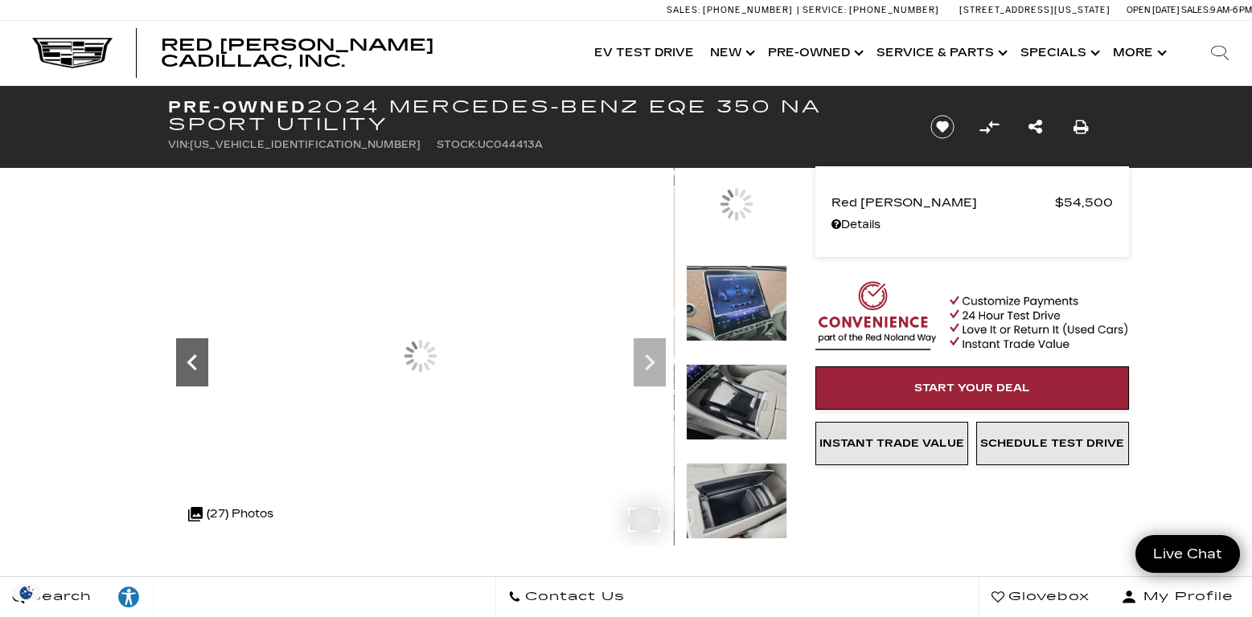
click at [188, 358] on icon "Previous" at bounding box center [192, 362] width 32 height 32
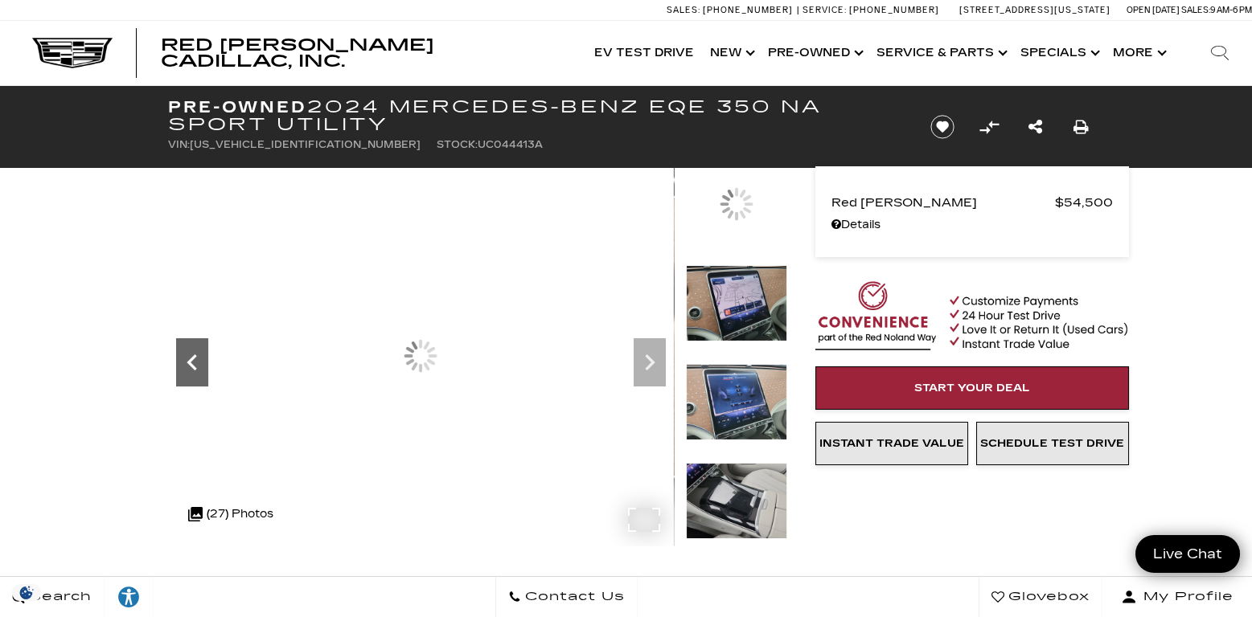
click at [188, 358] on icon "Previous" at bounding box center [192, 362] width 32 height 32
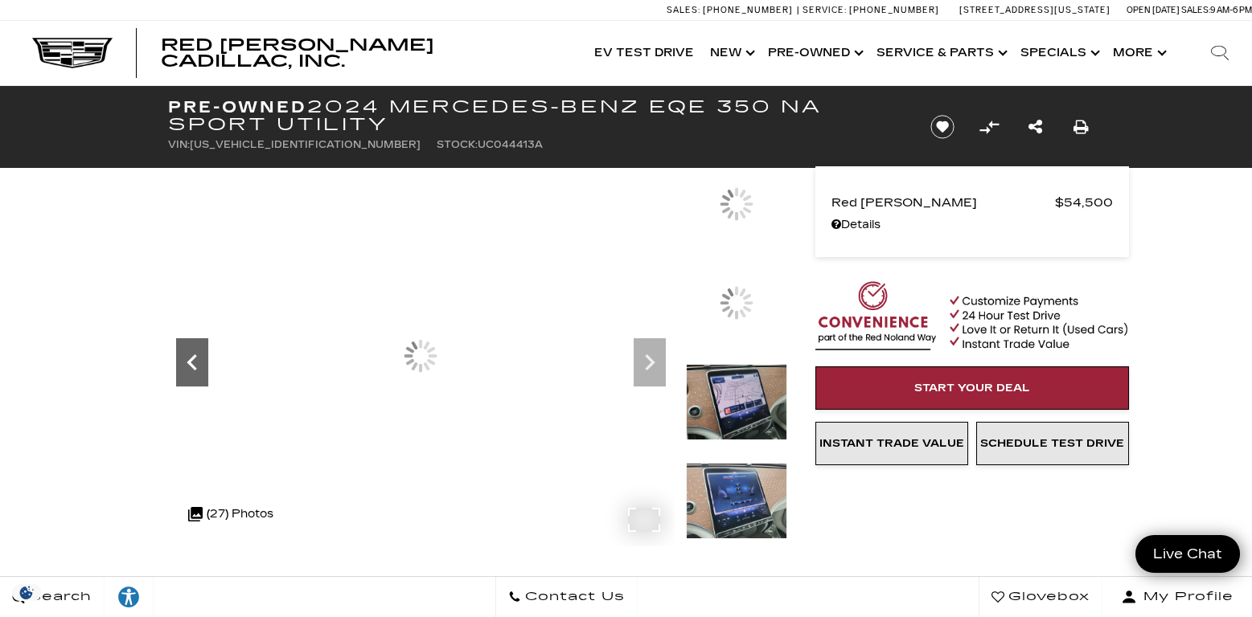
click at [188, 358] on icon "Previous" at bounding box center [192, 362] width 32 height 32
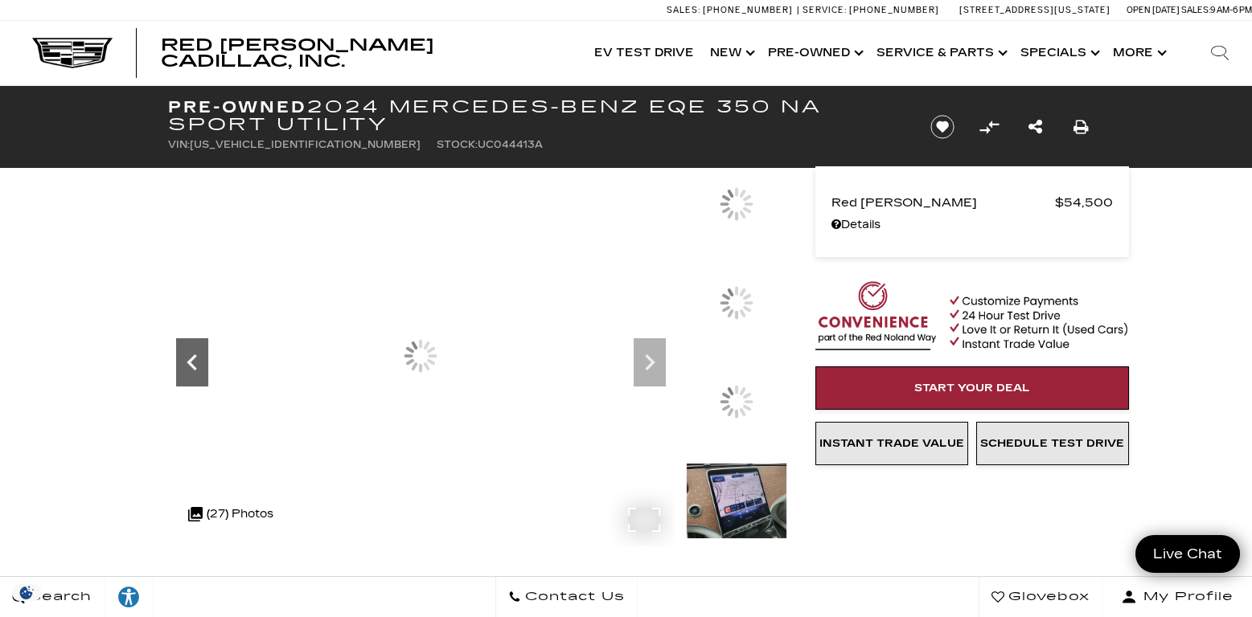
click at [188, 358] on icon "Previous" at bounding box center [192, 362] width 32 height 32
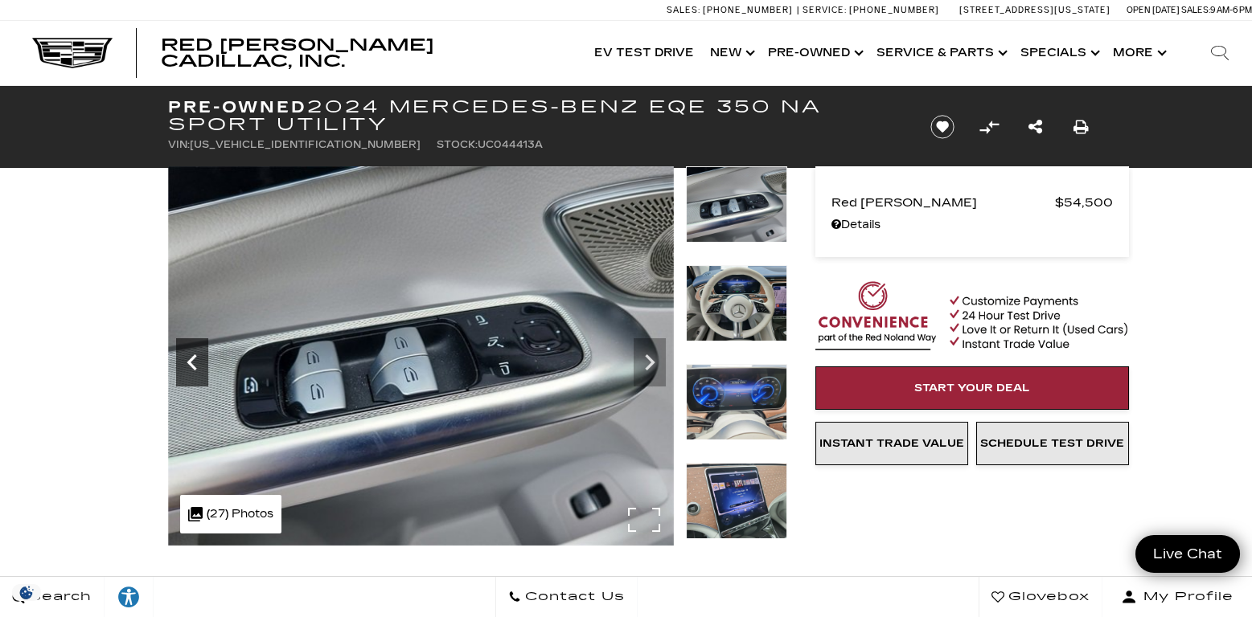
click at [188, 358] on icon "Previous" at bounding box center [192, 362] width 32 height 32
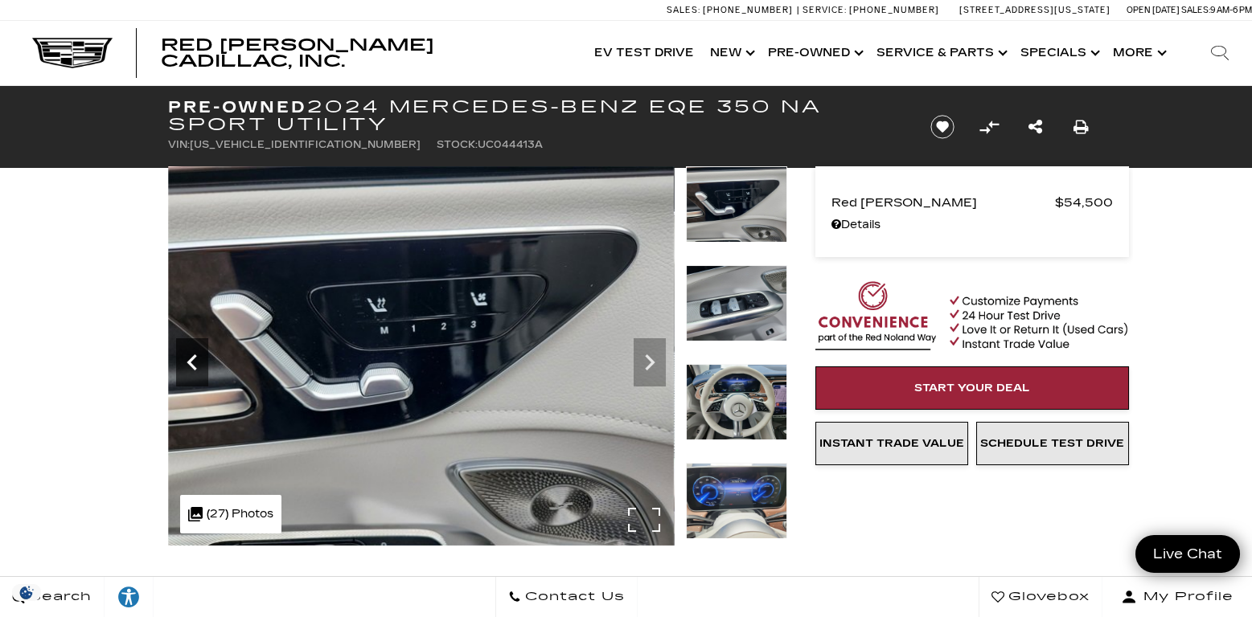
click at [188, 358] on icon "Previous" at bounding box center [192, 362] width 32 height 32
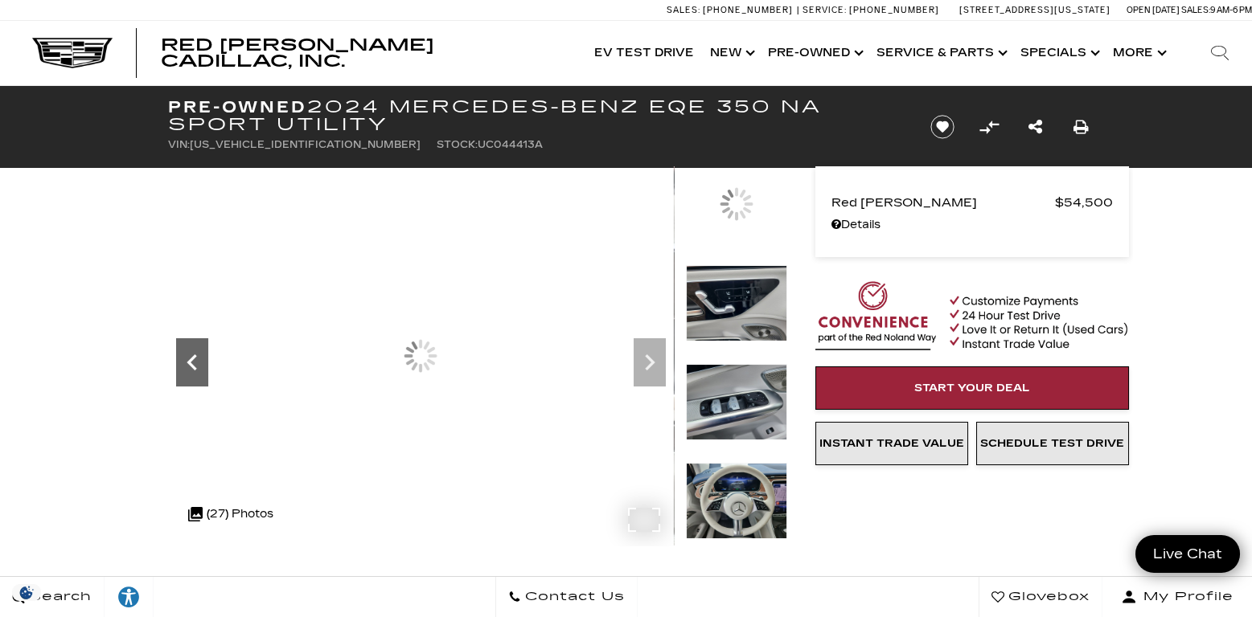
click at [188, 358] on icon "Previous" at bounding box center [192, 362] width 32 height 32
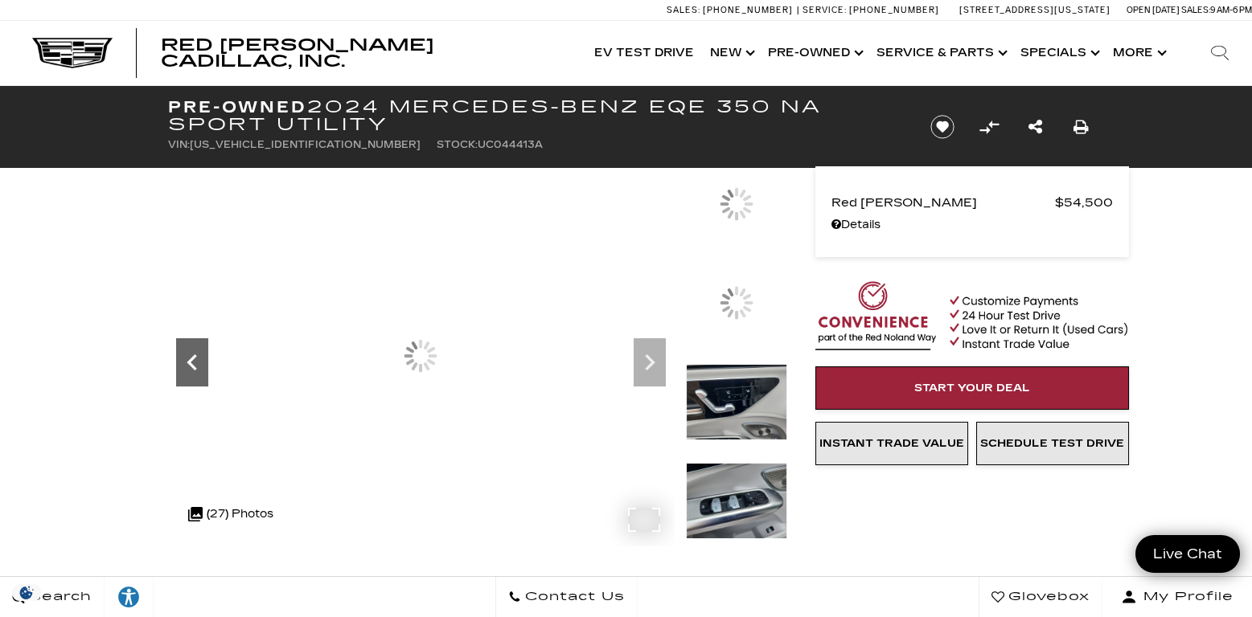
click at [188, 358] on icon "Previous" at bounding box center [192, 362] width 32 height 32
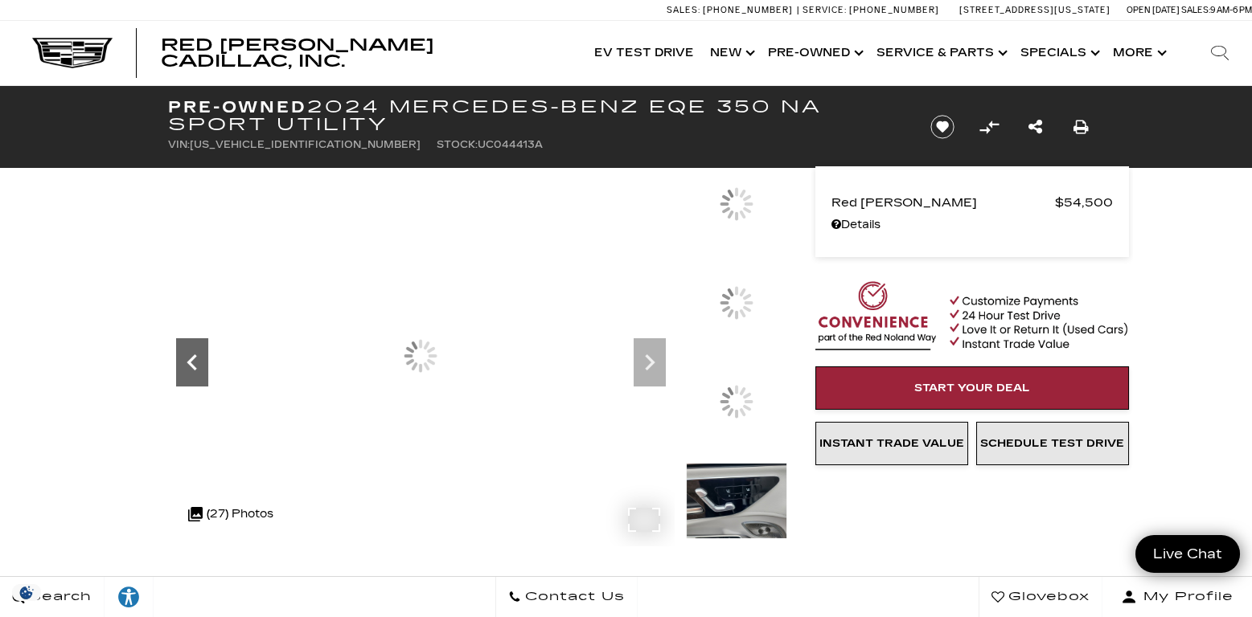
click at [188, 358] on icon "Previous" at bounding box center [192, 362] width 32 height 32
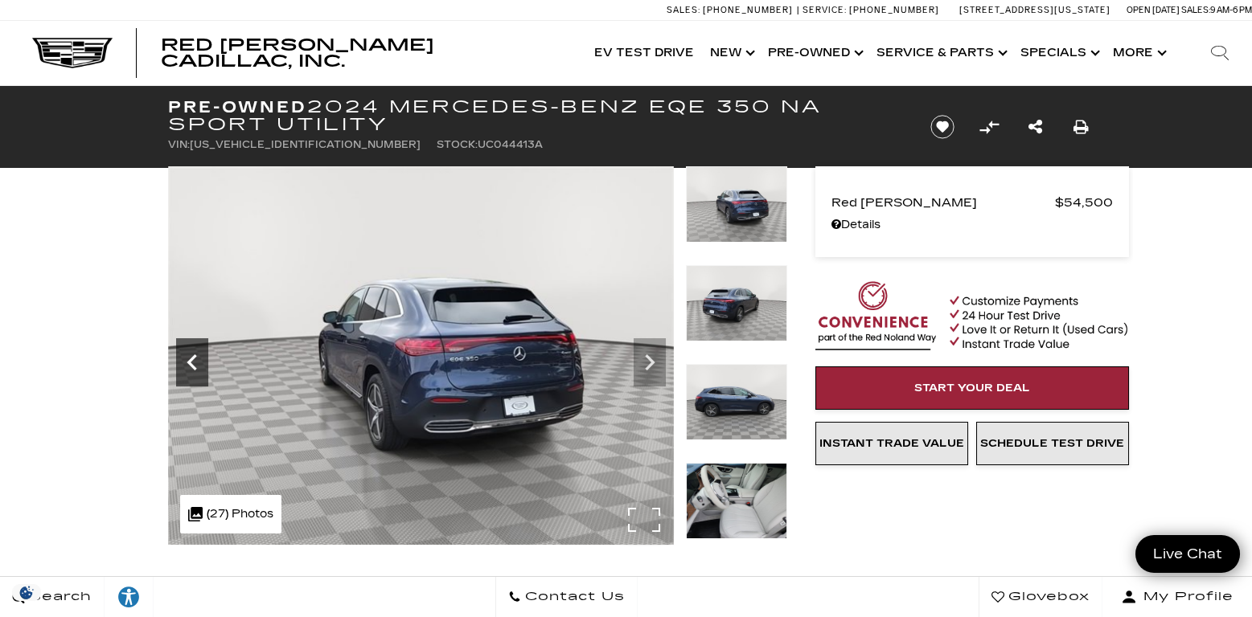
click at [188, 358] on icon "Previous" at bounding box center [192, 362] width 32 height 32
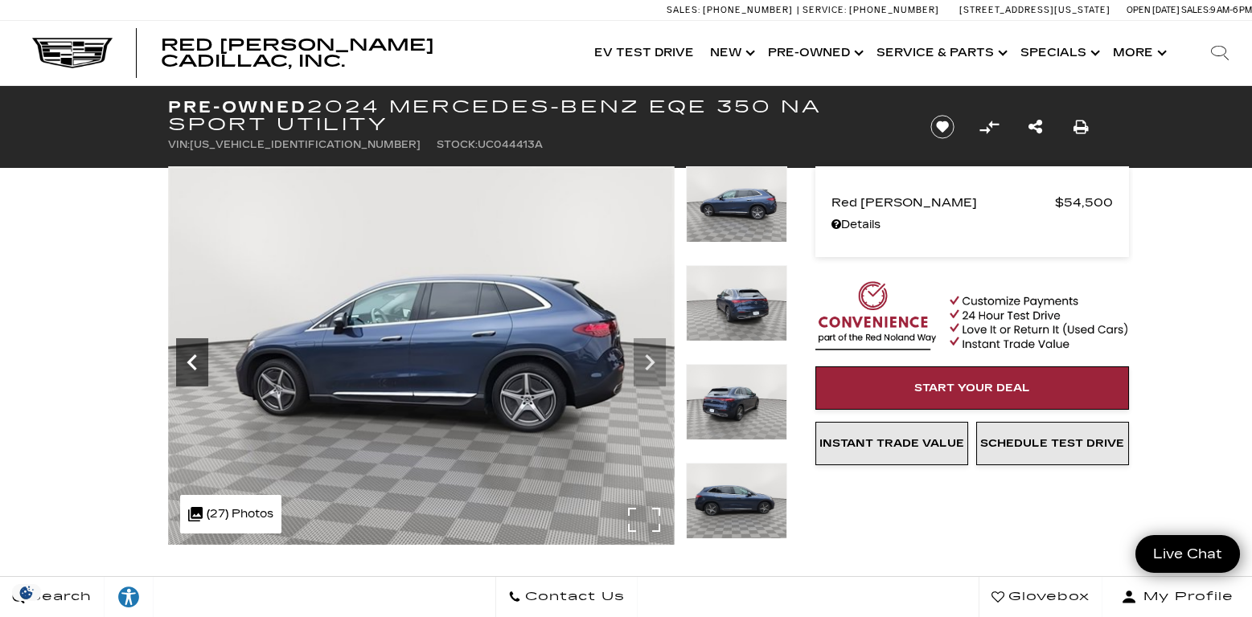
click at [188, 358] on icon "Previous" at bounding box center [192, 362] width 32 height 32
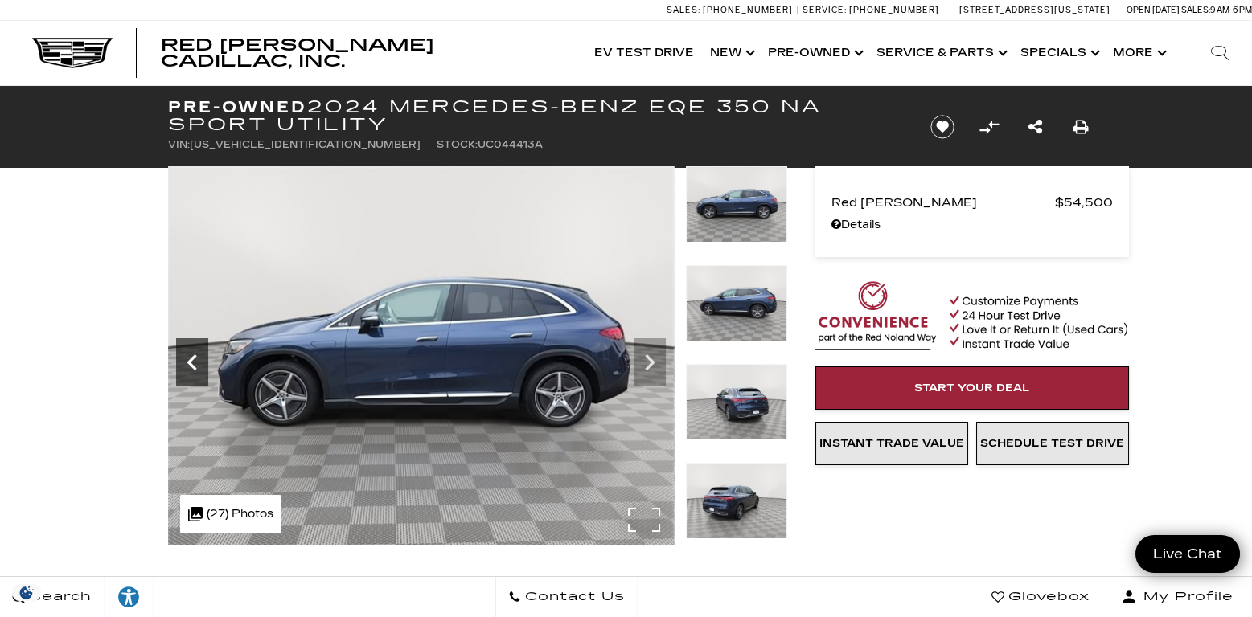
click at [188, 358] on icon "Previous" at bounding box center [192, 362] width 32 height 32
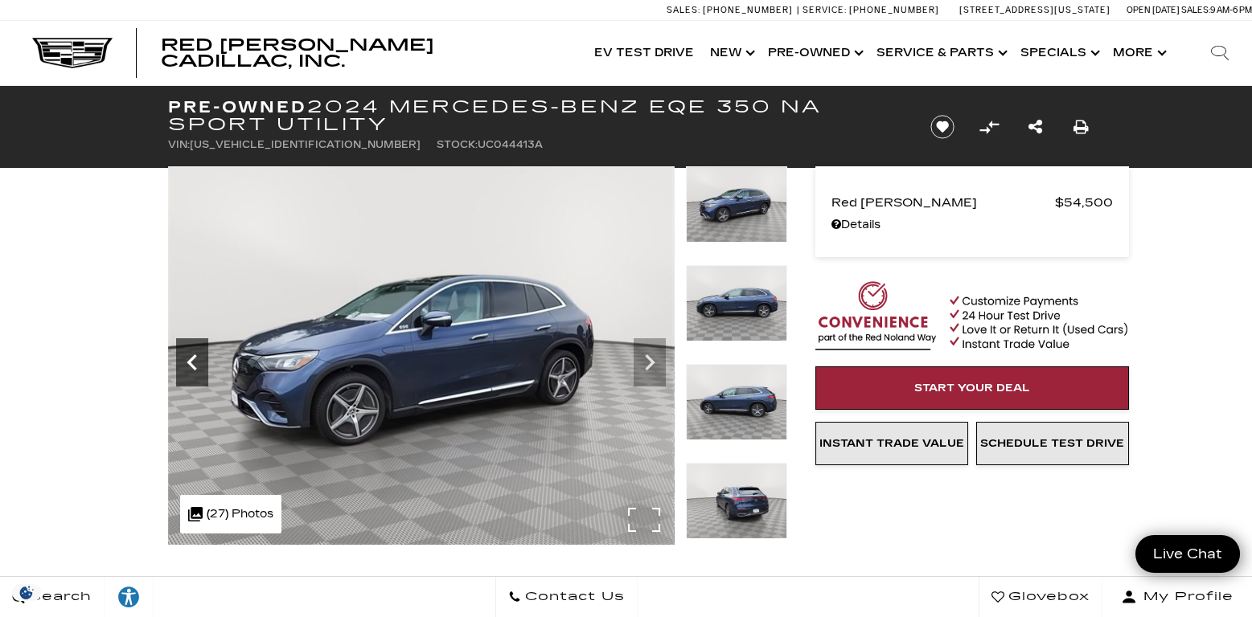
click at [188, 359] on icon "Previous" at bounding box center [192, 362] width 32 height 32
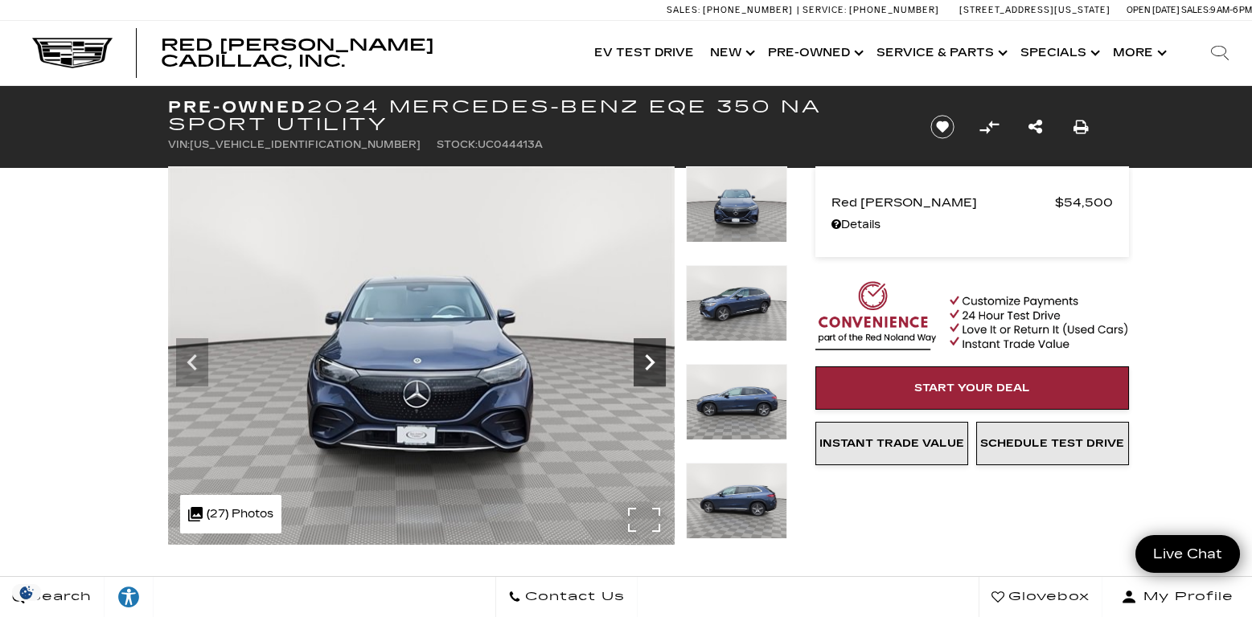
click at [651, 360] on icon "Next" at bounding box center [650, 362] width 10 height 16
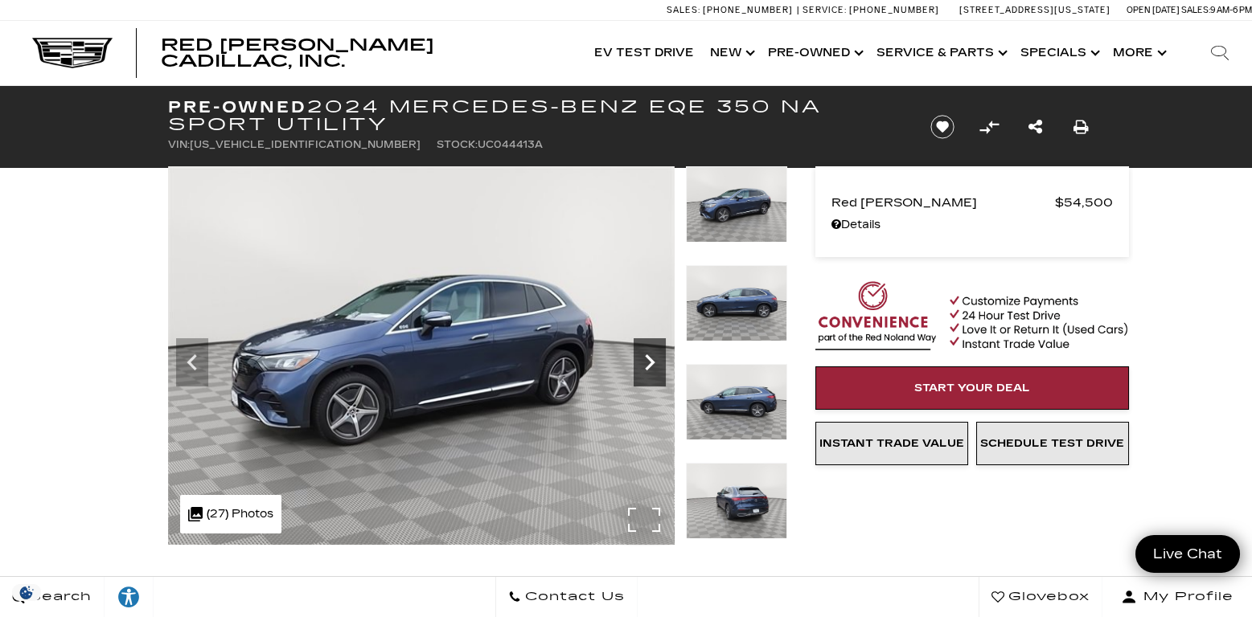
click at [641, 365] on icon "Next" at bounding box center [649, 362] width 32 height 32
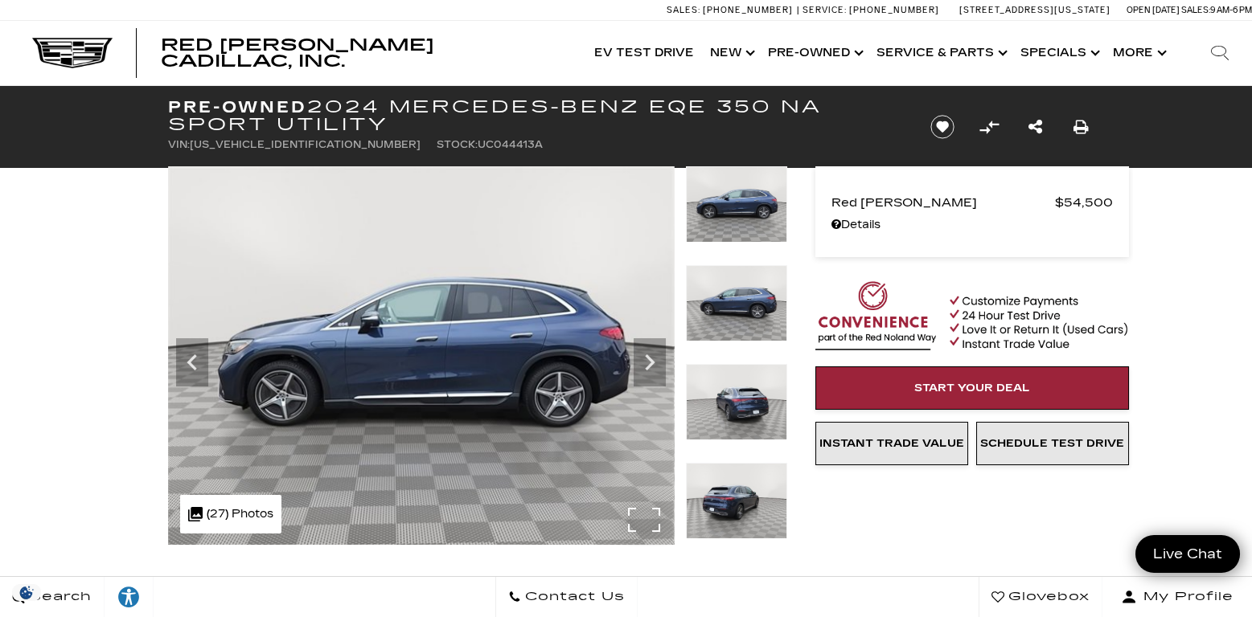
click at [640, 514] on img at bounding box center [421, 355] width 506 height 379
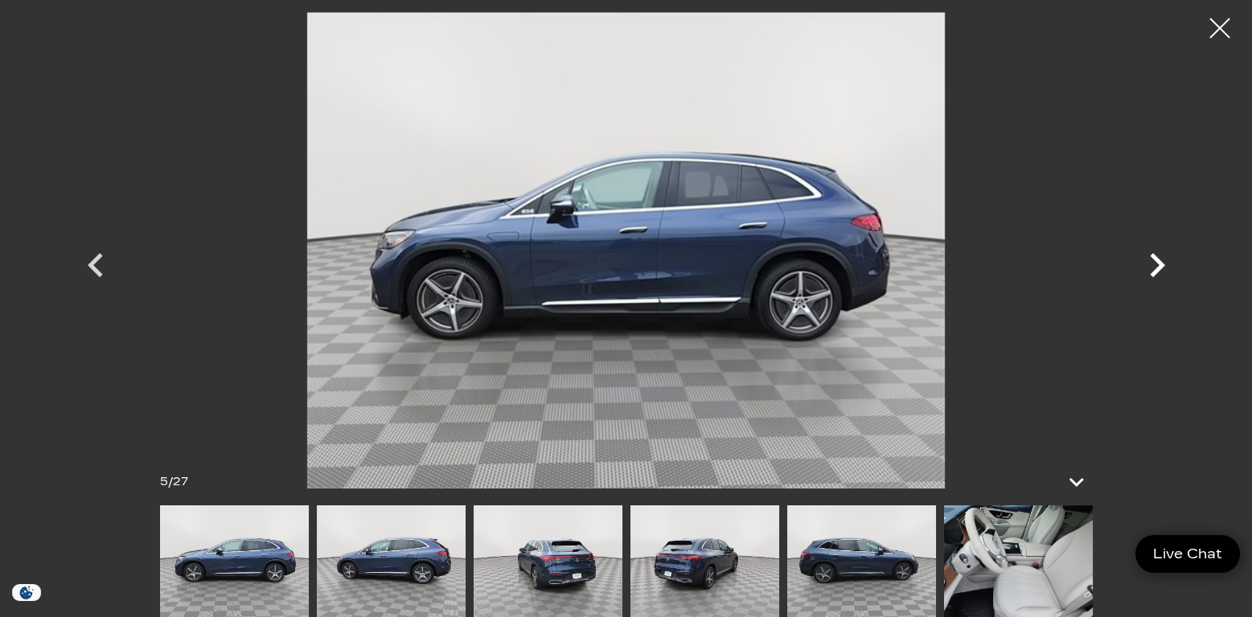
click at [1163, 265] on icon "Next" at bounding box center [1157, 265] width 48 height 48
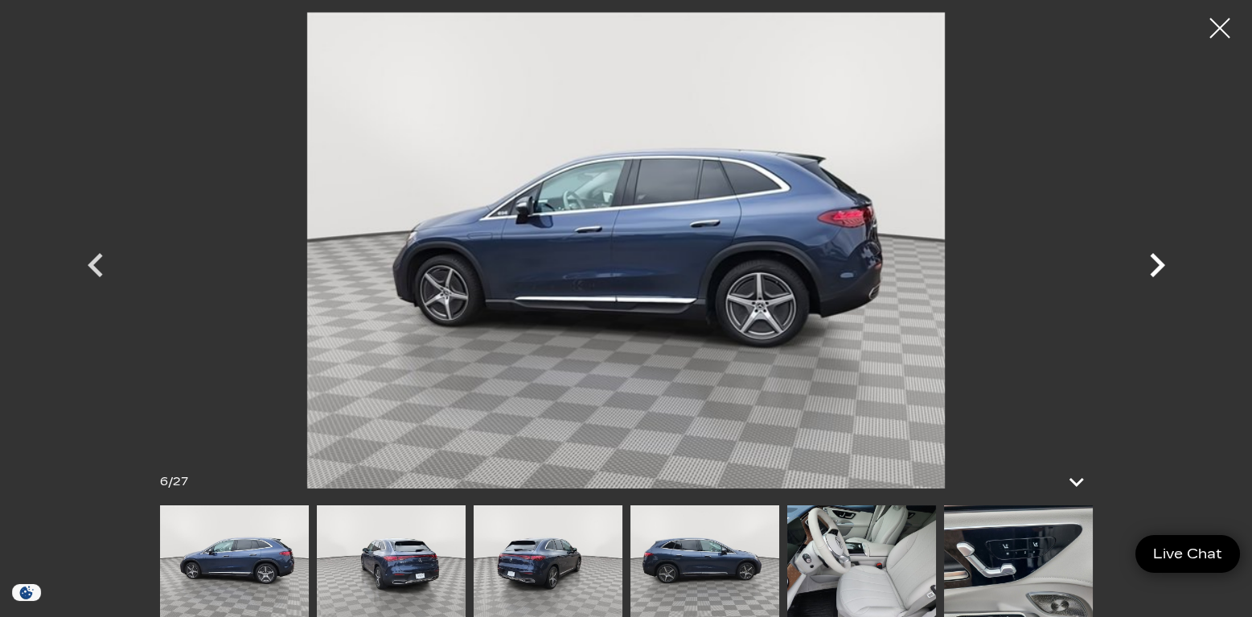
click at [1162, 264] on icon "Next" at bounding box center [1156, 265] width 15 height 24
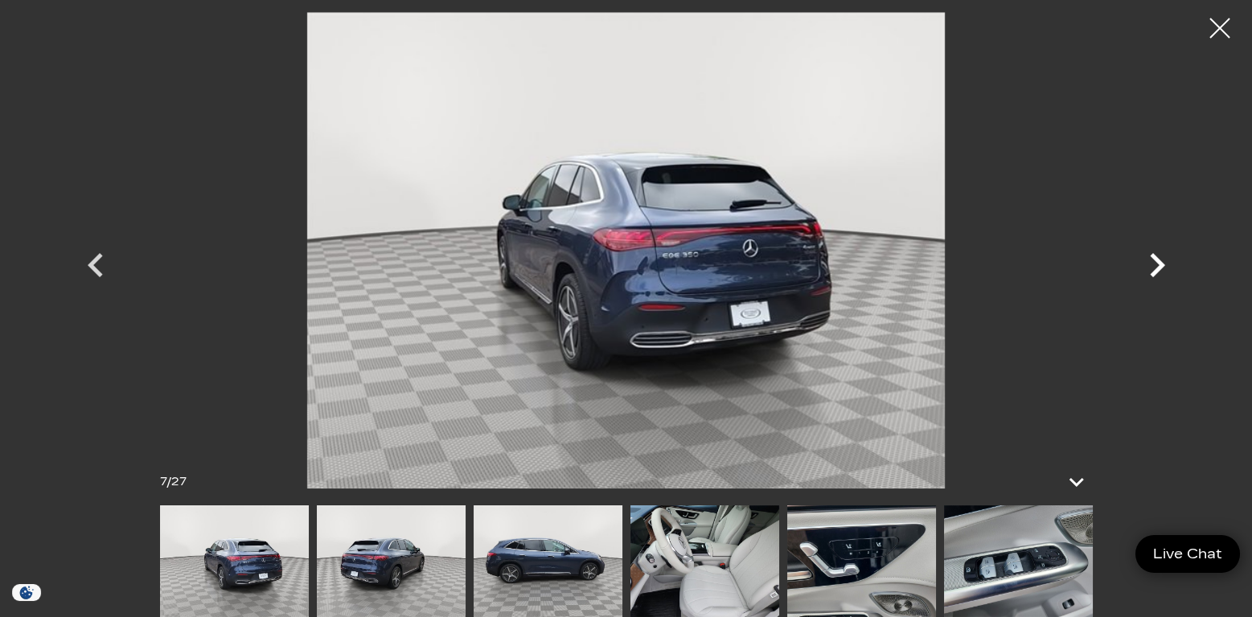
click at [1162, 264] on icon "Next" at bounding box center [1156, 265] width 15 height 24
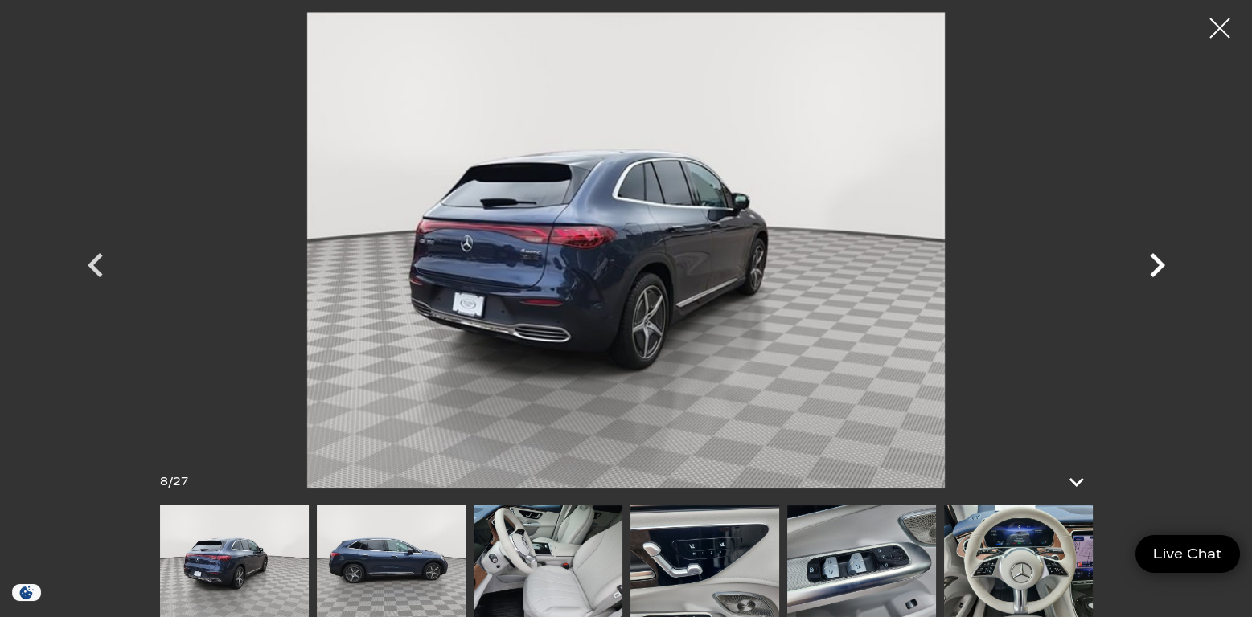
click at [1162, 264] on icon "Next" at bounding box center [1156, 265] width 15 height 24
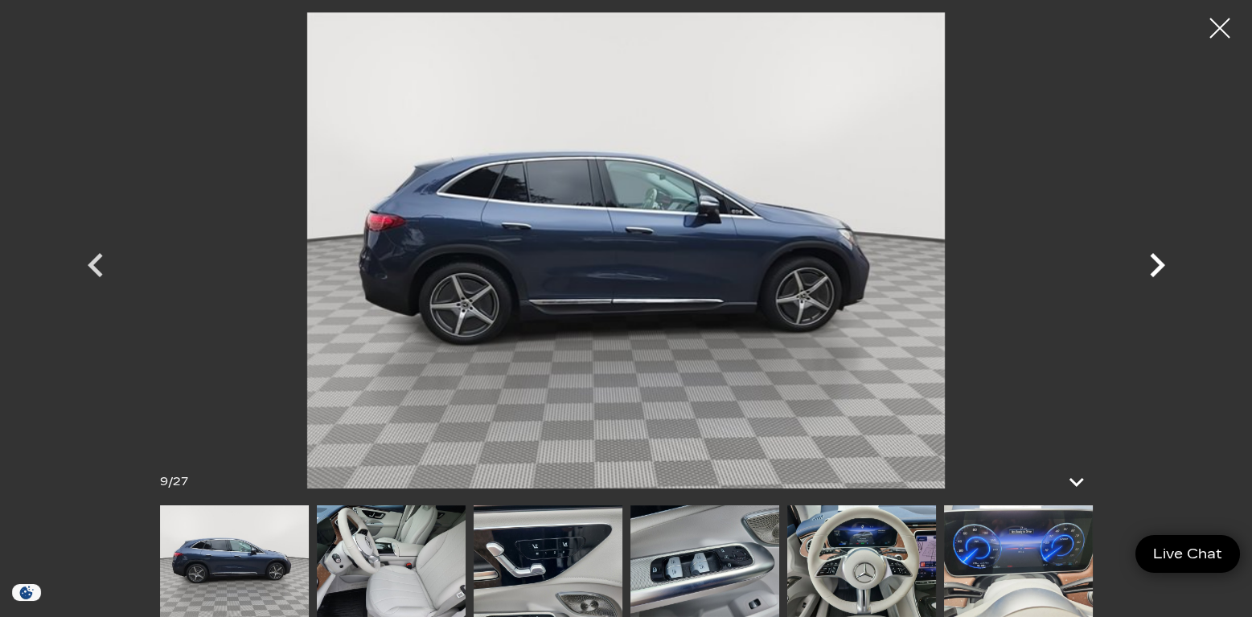
click at [1162, 264] on icon "Next" at bounding box center [1156, 265] width 15 height 24
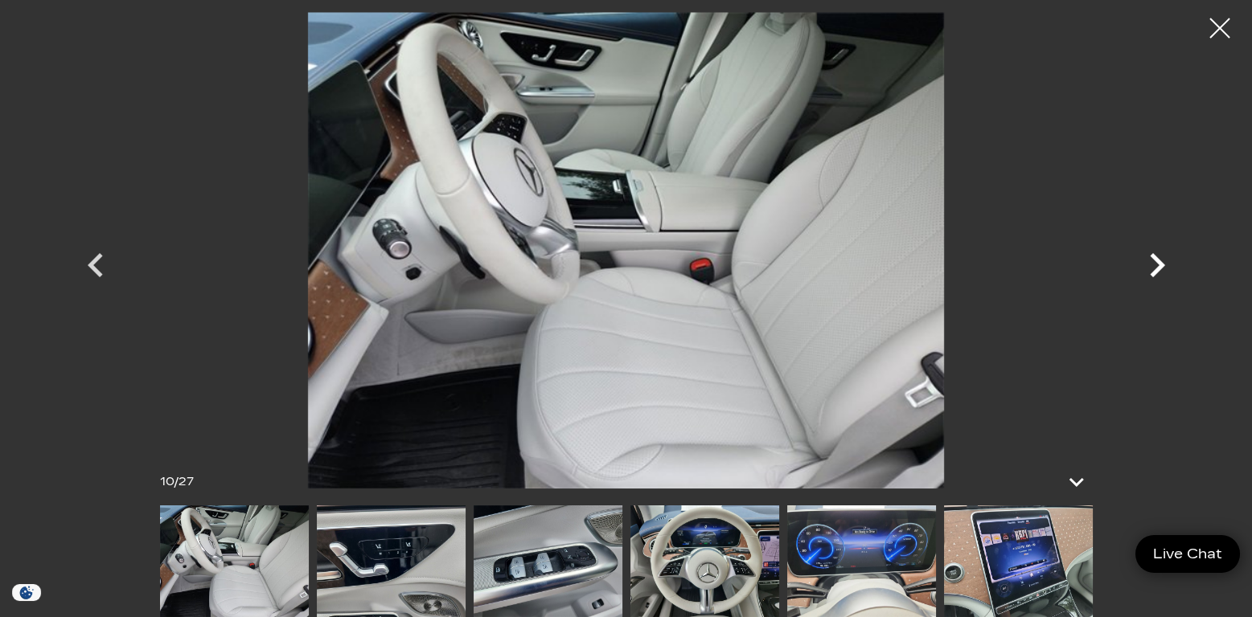
click at [1157, 261] on icon "Next" at bounding box center [1156, 265] width 15 height 24
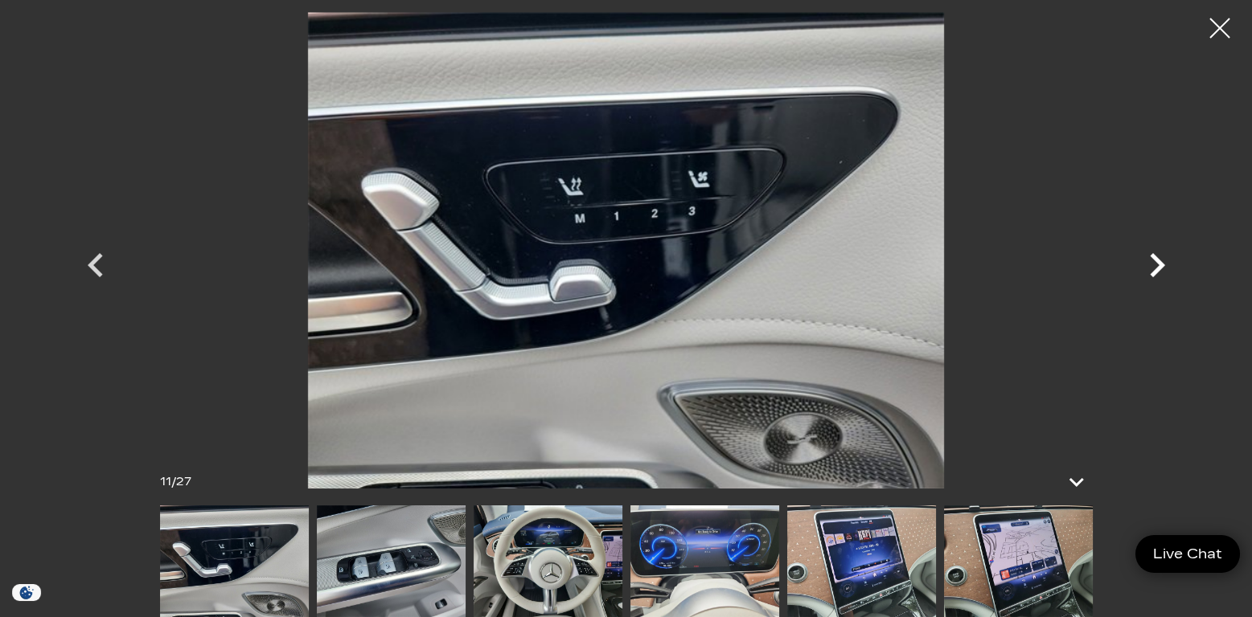
click at [1157, 261] on icon "Next" at bounding box center [1156, 265] width 15 height 24
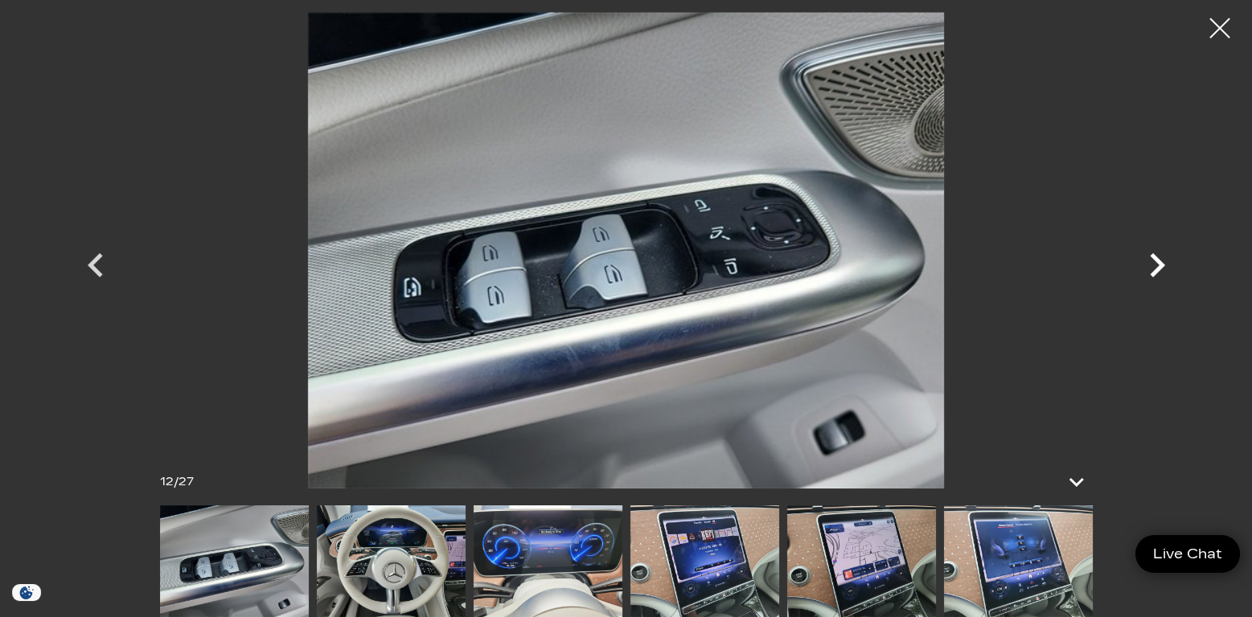
click at [1157, 261] on icon "Next" at bounding box center [1156, 265] width 15 height 24
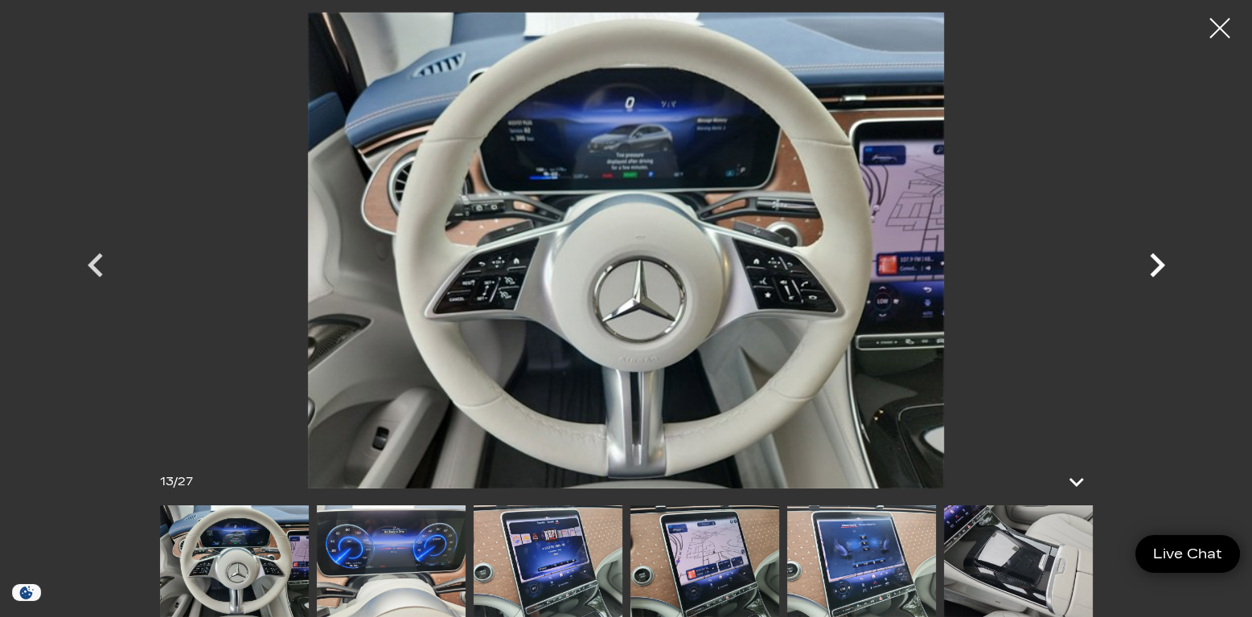
click at [1157, 261] on icon "Next" at bounding box center [1156, 265] width 15 height 24
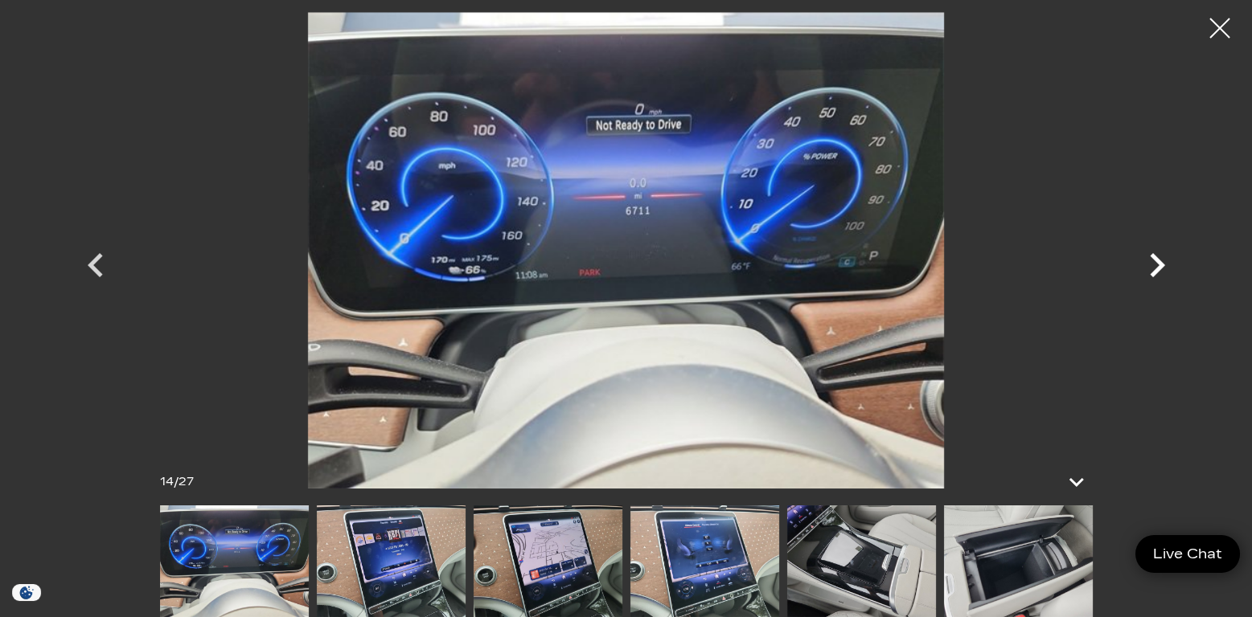
click at [1157, 261] on icon "Next" at bounding box center [1156, 265] width 15 height 24
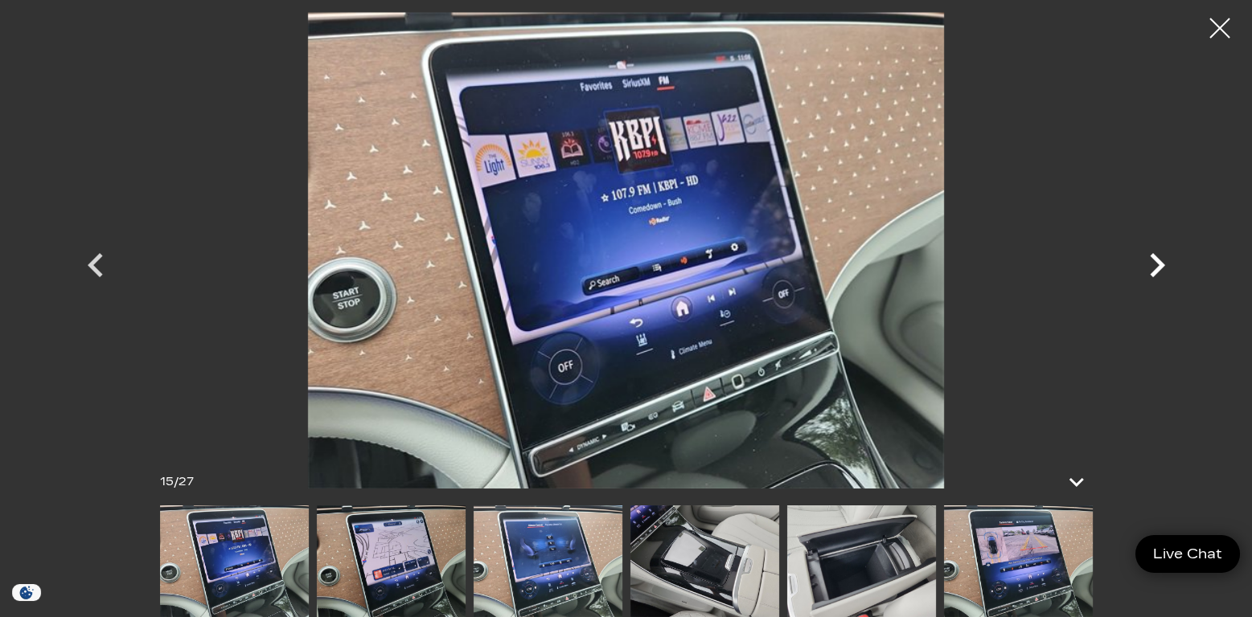
click at [1157, 261] on icon "Next" at bounding box center [1156, 265] width 15 height 24
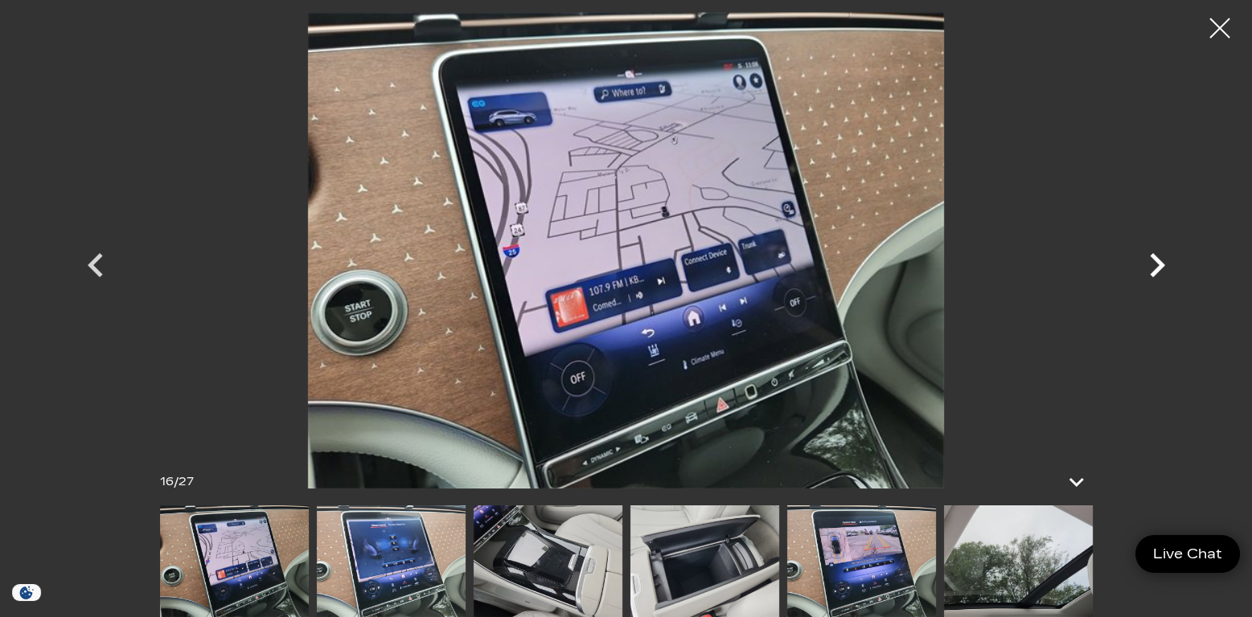
click at [1157, 261] on icon "Next" at bounding box center [1156, 265] width 15 height 24
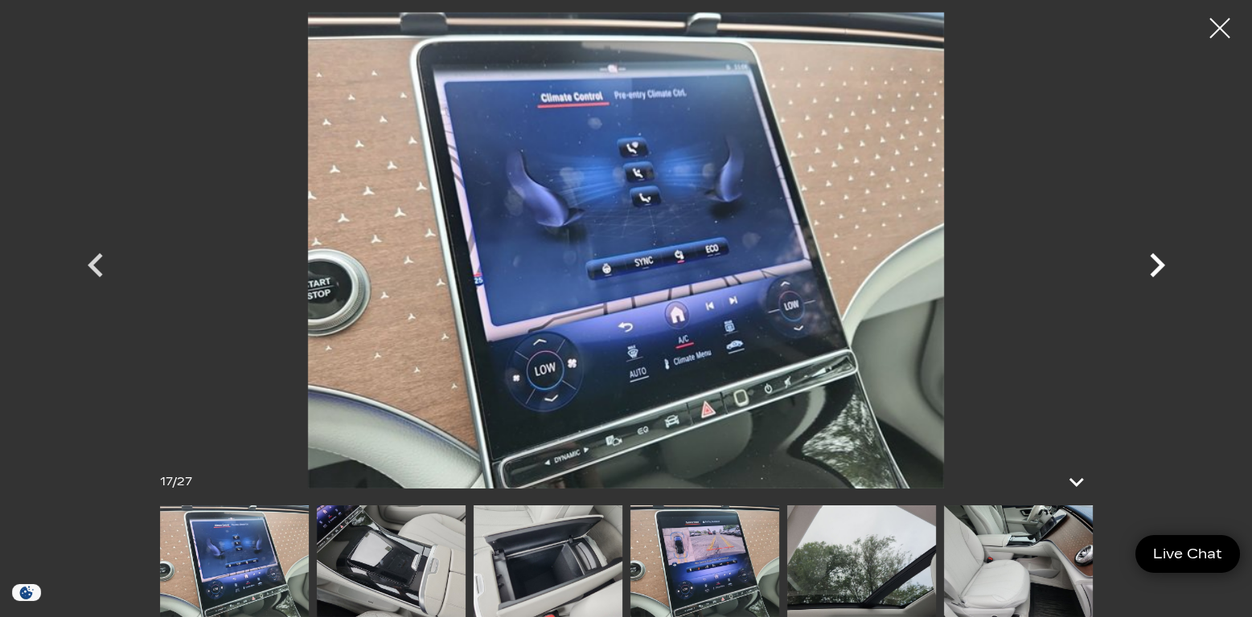
click at [1157, 261] on icon "Next" at bounding box center [1156, 265] width 15 height 24
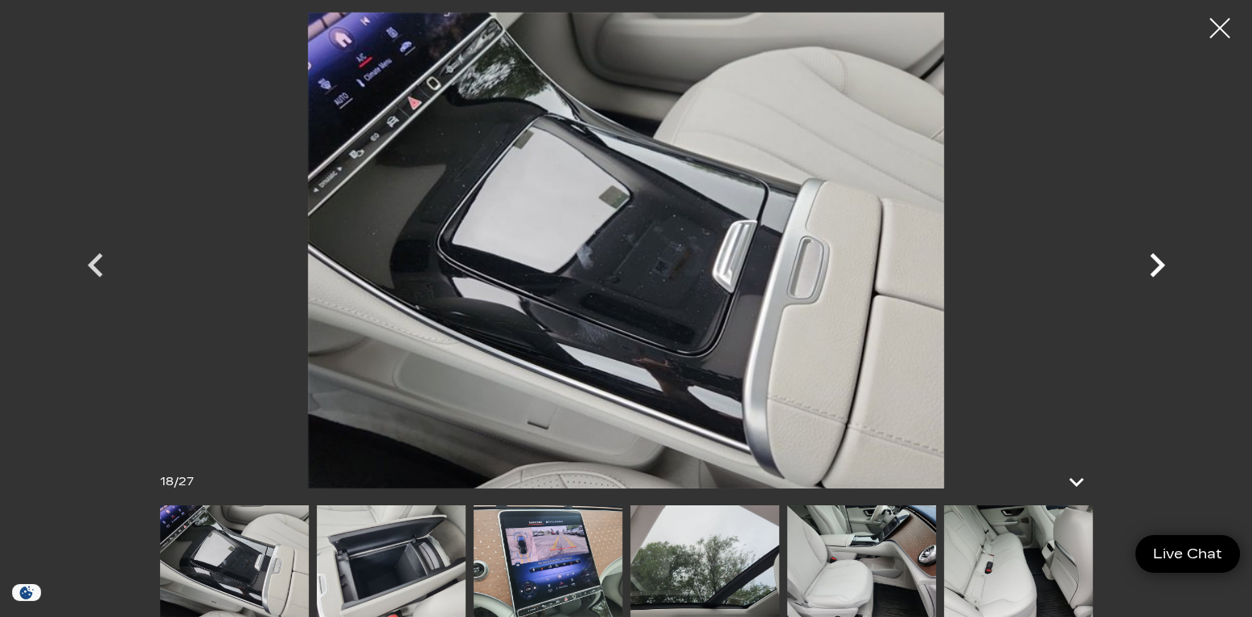
click at [1157, 261] on icon "Next" at bounding box center [1156, 265] width 15 height 24
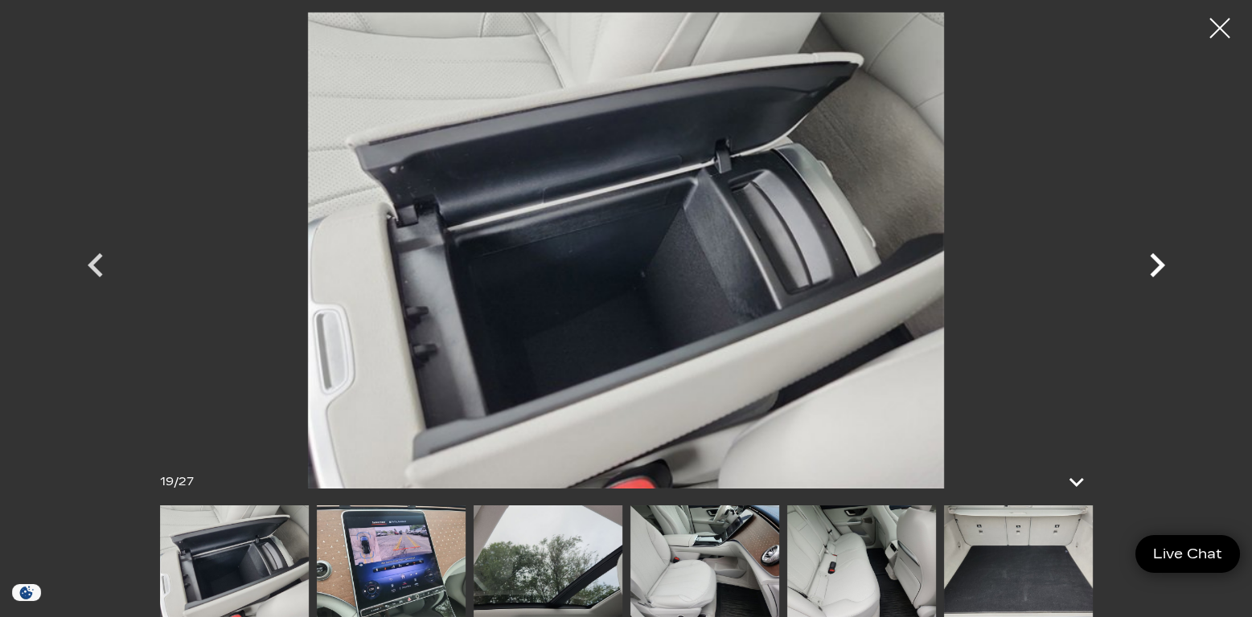
click at [1157, 261] on icon "Next" at bounding box center [1156, 265] width 15 height 24
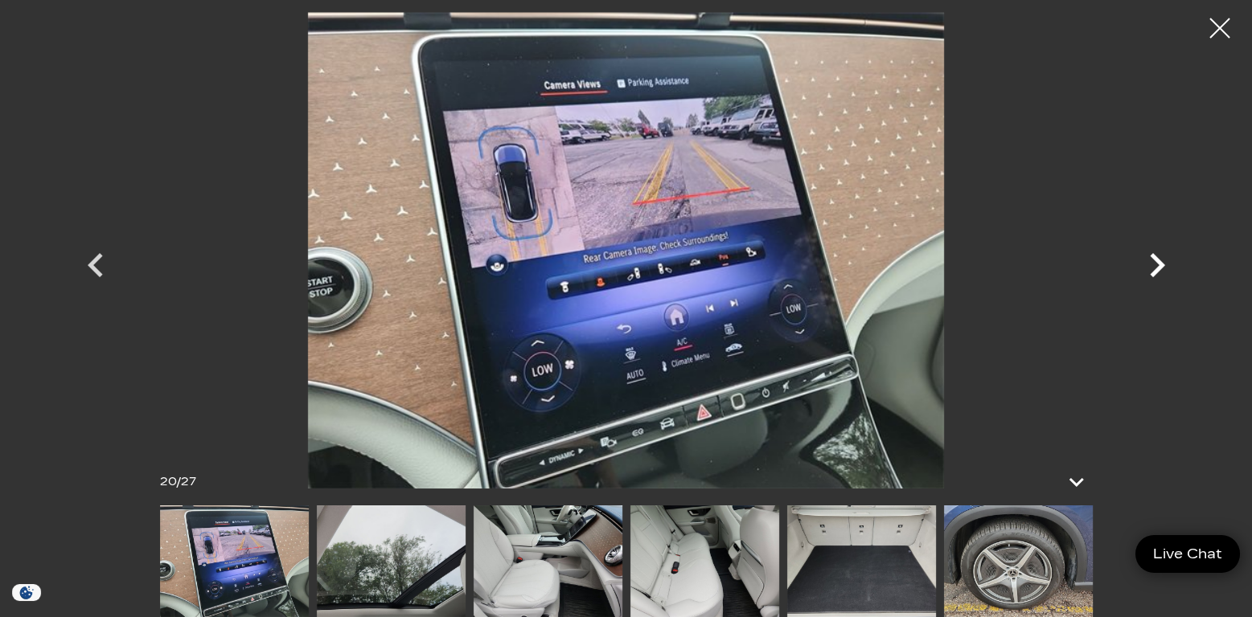
click at [1157, 261] on icon "Next" at bounding box center [1156, 265] width 15 height 24
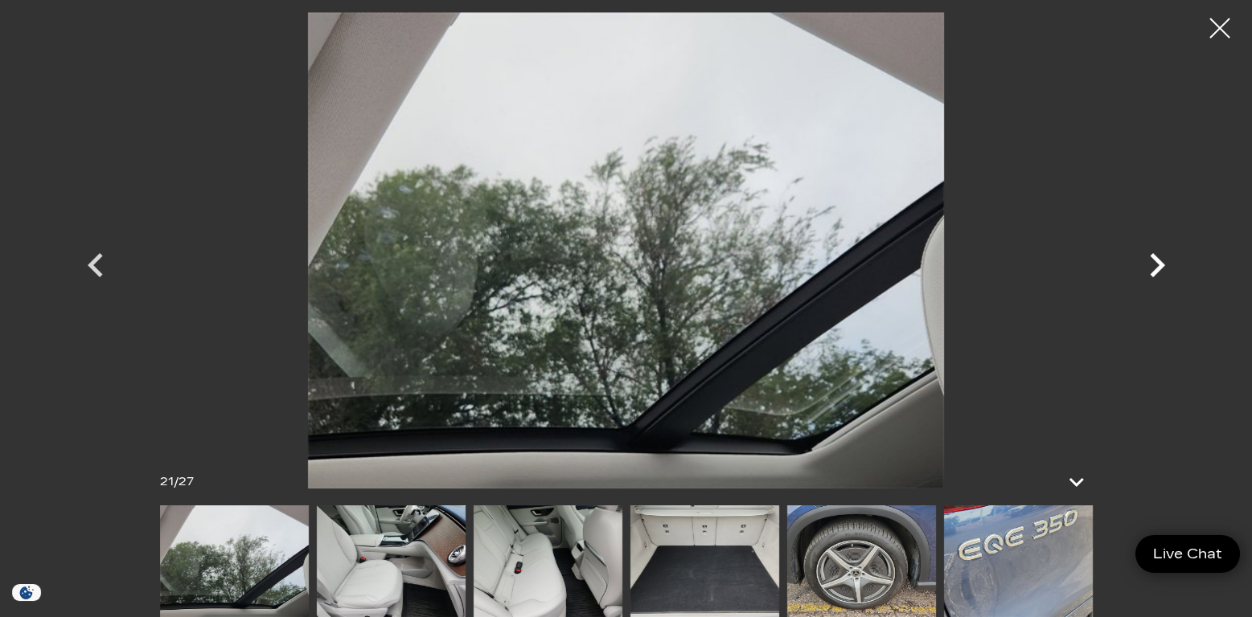
click at [1157, 261] on icon "Next" at bounding box center [1156, 265] width 15 height 24
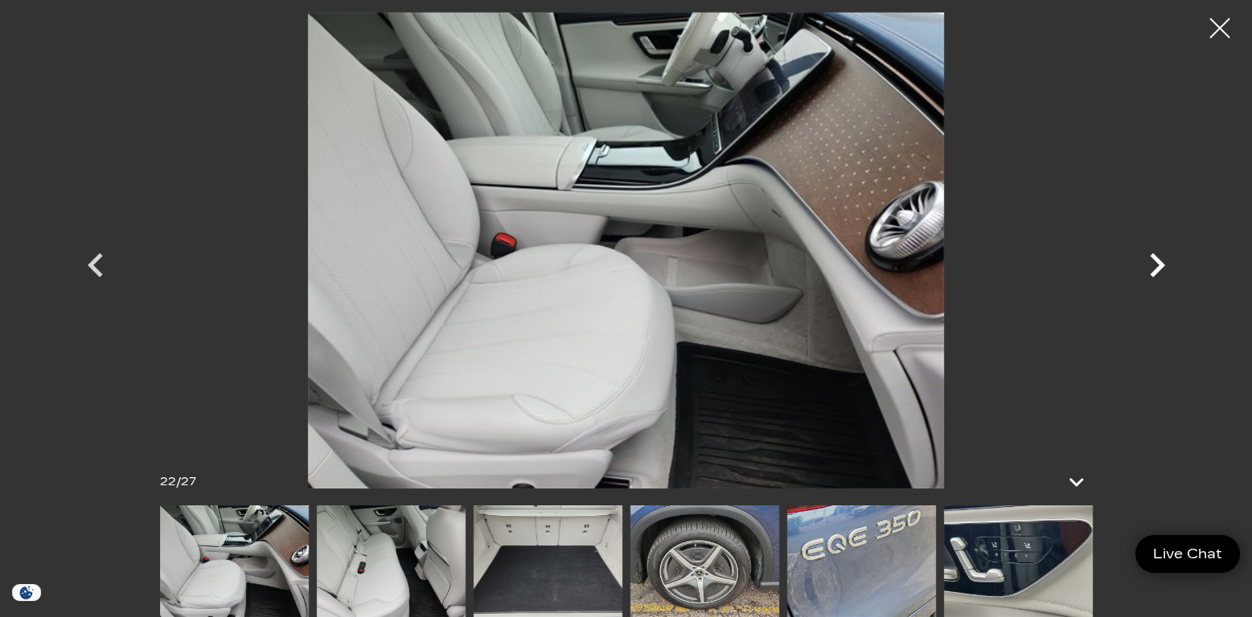
click at [1157, 261] on icon "Next" at bounding box center [1156, 265] width 15 height 24
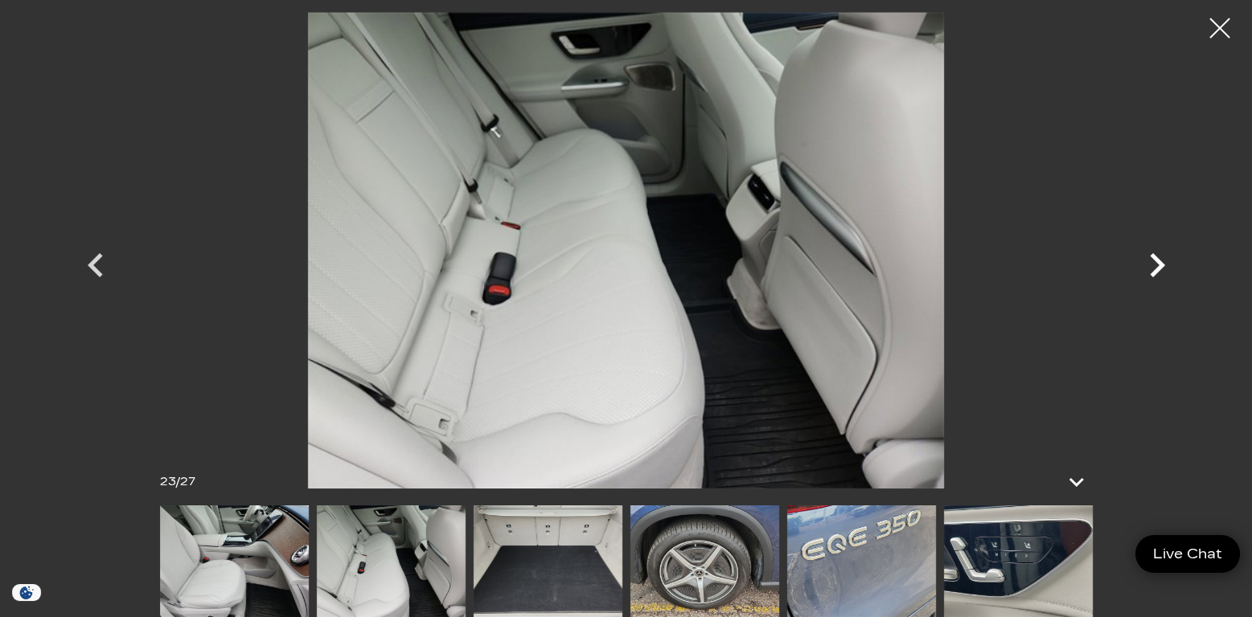
click at [1157, 261] on icon "Next" at bounding box center [1156, 265] width 15 height 24
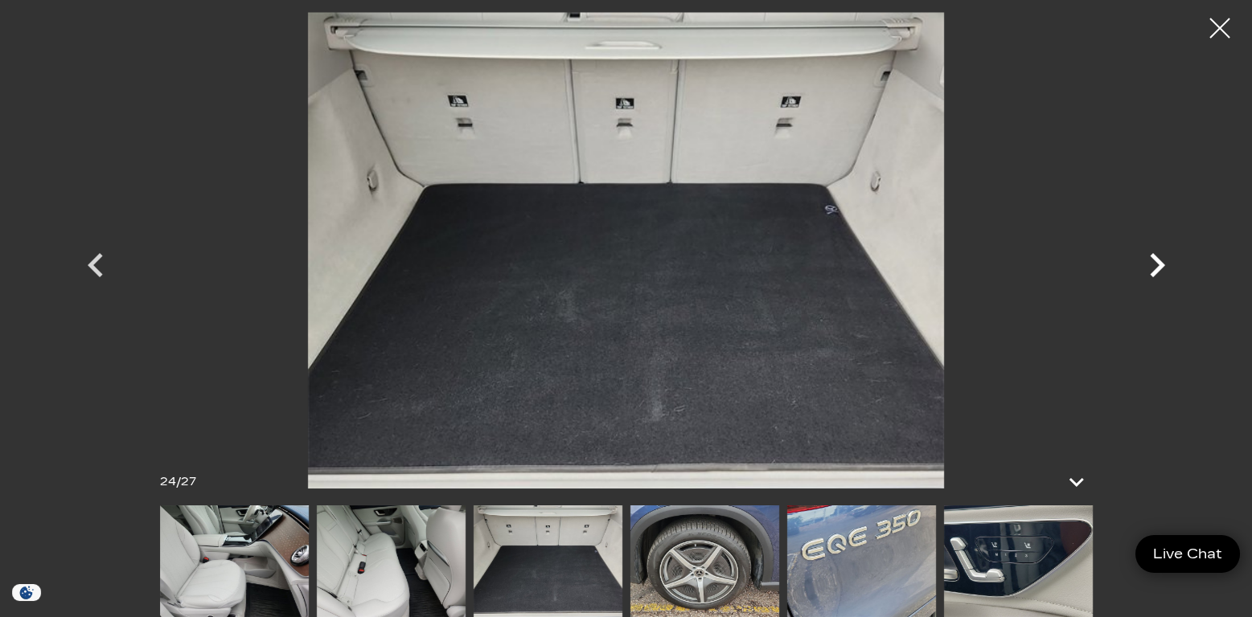
click at [1157, 261] on icon "Next" at bounding box center [1156, 265] width 15 height 24
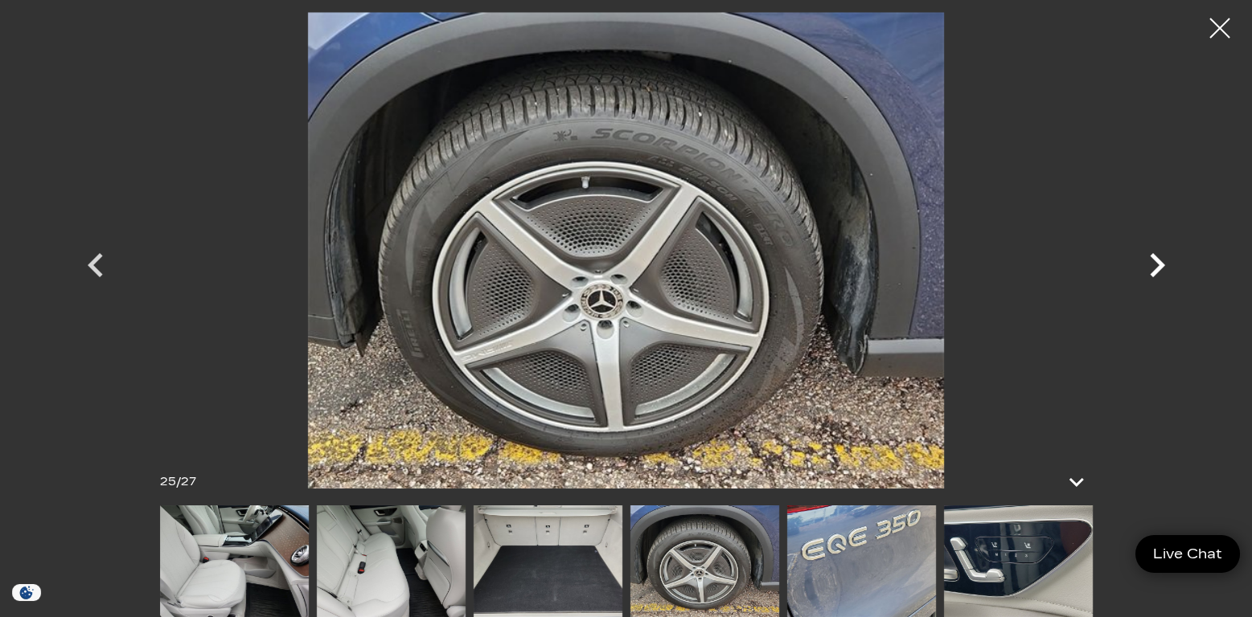
click at [1157, 261] on icon "Next" at bounding box center [1156, 265] width 15 height 24
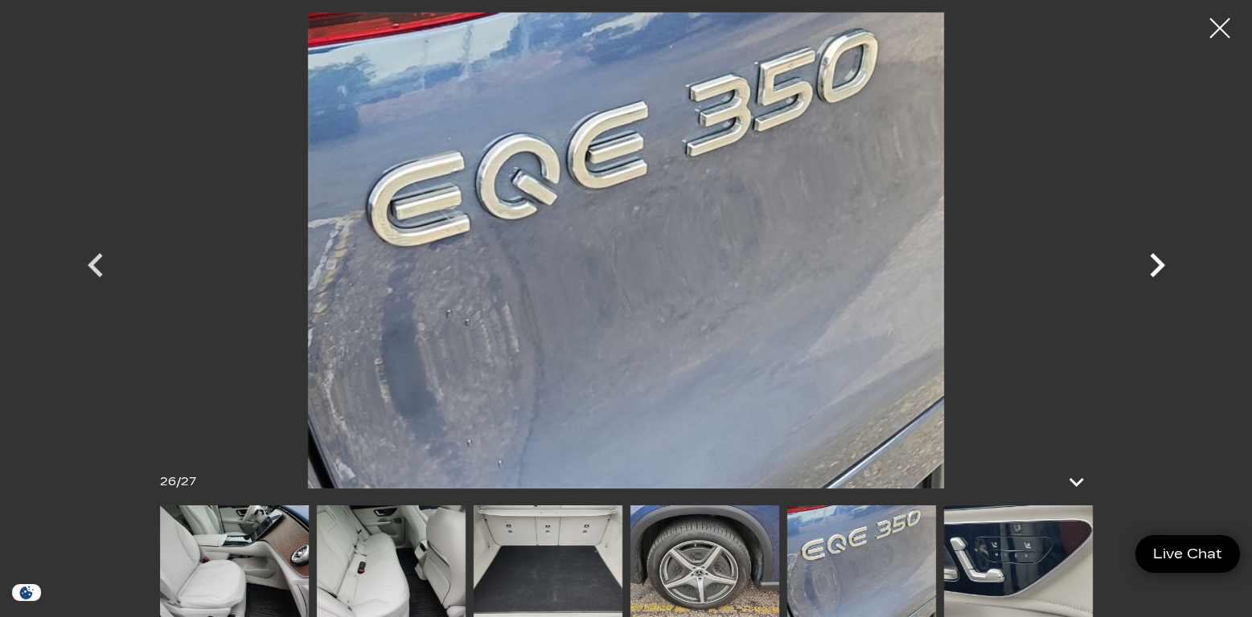
click at [1157, 261] on icon "Next" at bounding box center [1156, 265] width 15 height 24
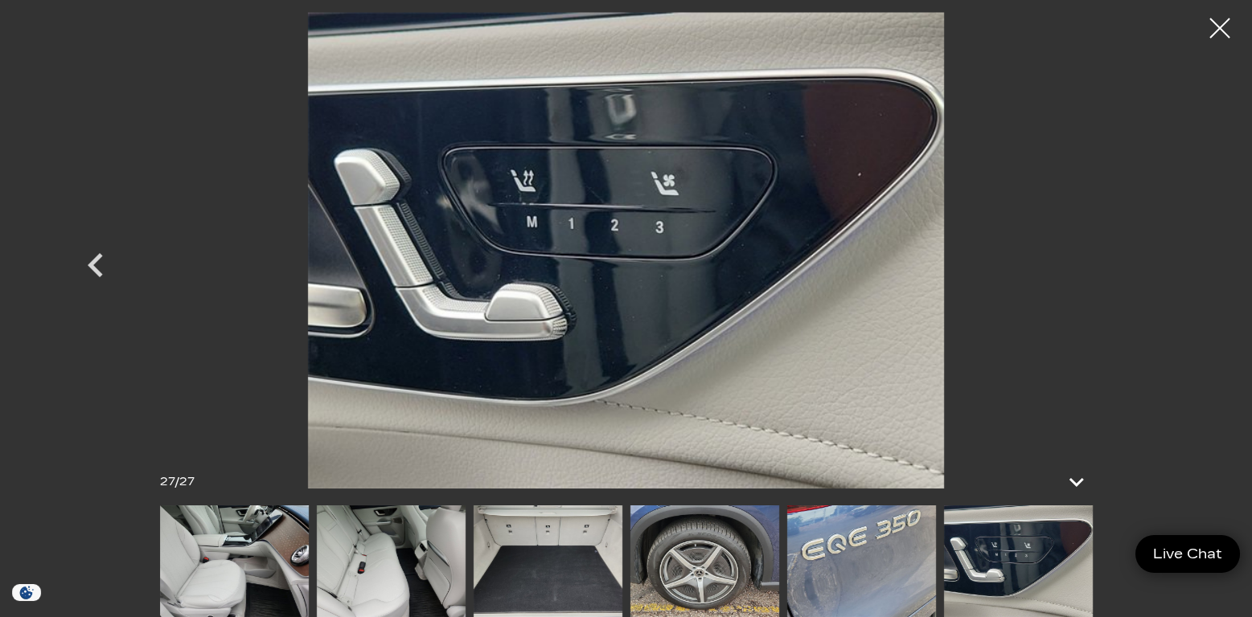
click at [1157, 261] on div at bounding box center [626, 250] width 1125 height 477
click at [1223, 25] on div at bounding box center [1219, 28] width 43 height 43
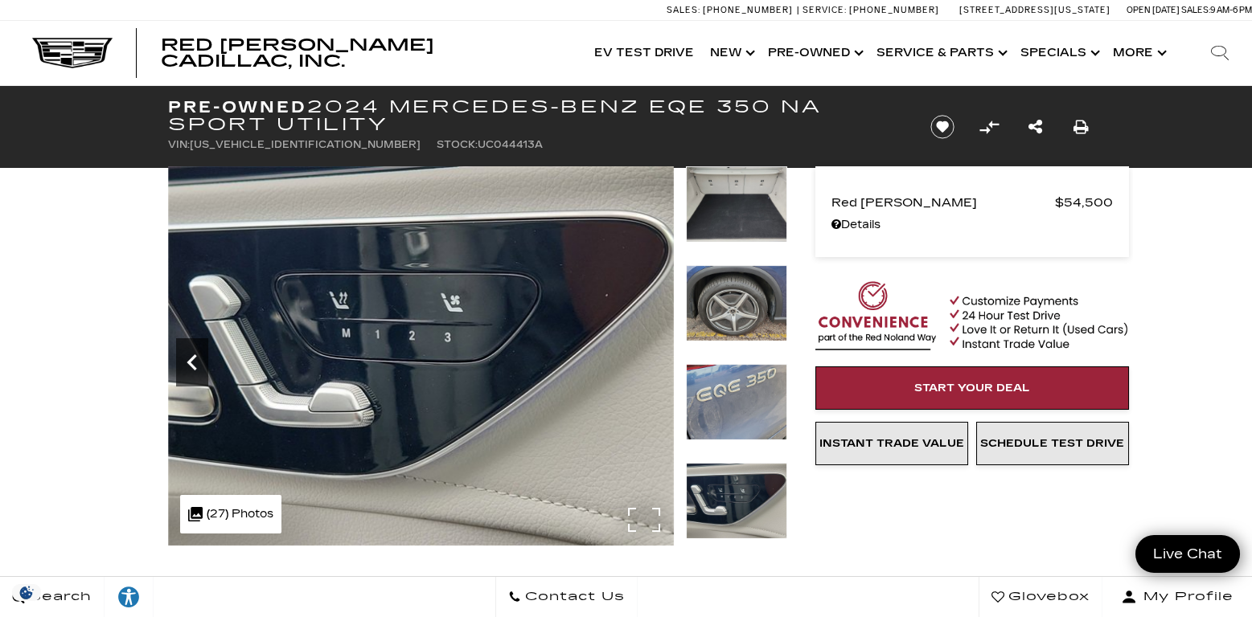
click at [189, 360] on icon "Previous" at bounding box center [191, 362] width 10 height 16
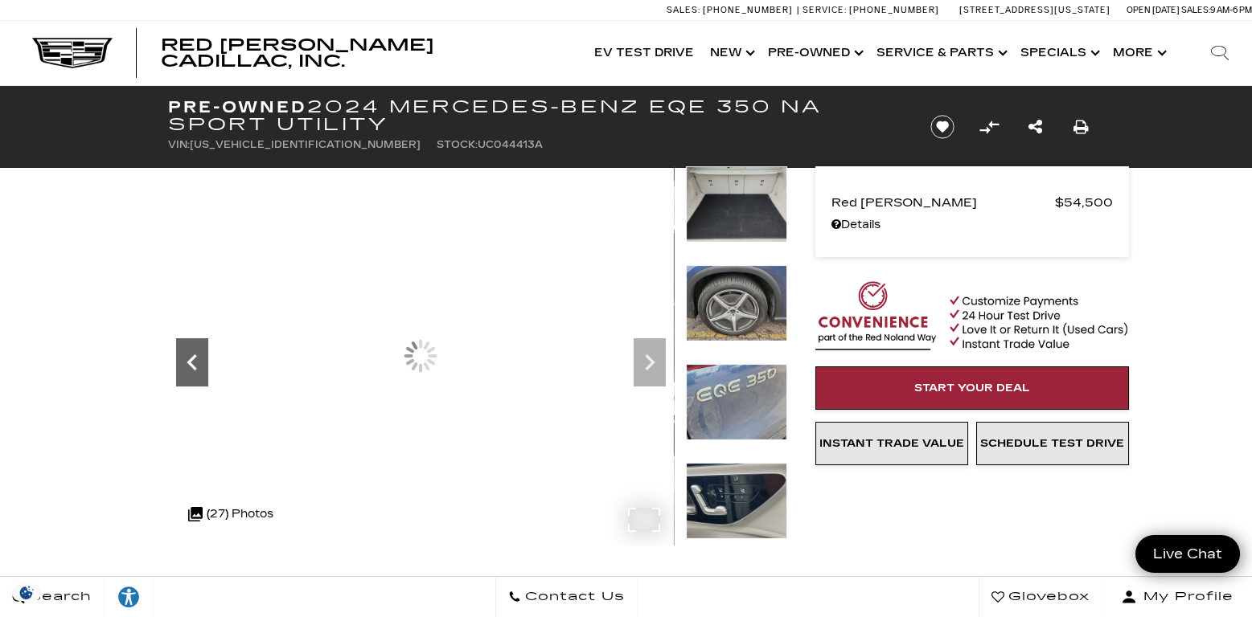
click at [189, 360] on icon "Previous" at bounding box center [191, 362] width 10 height 16
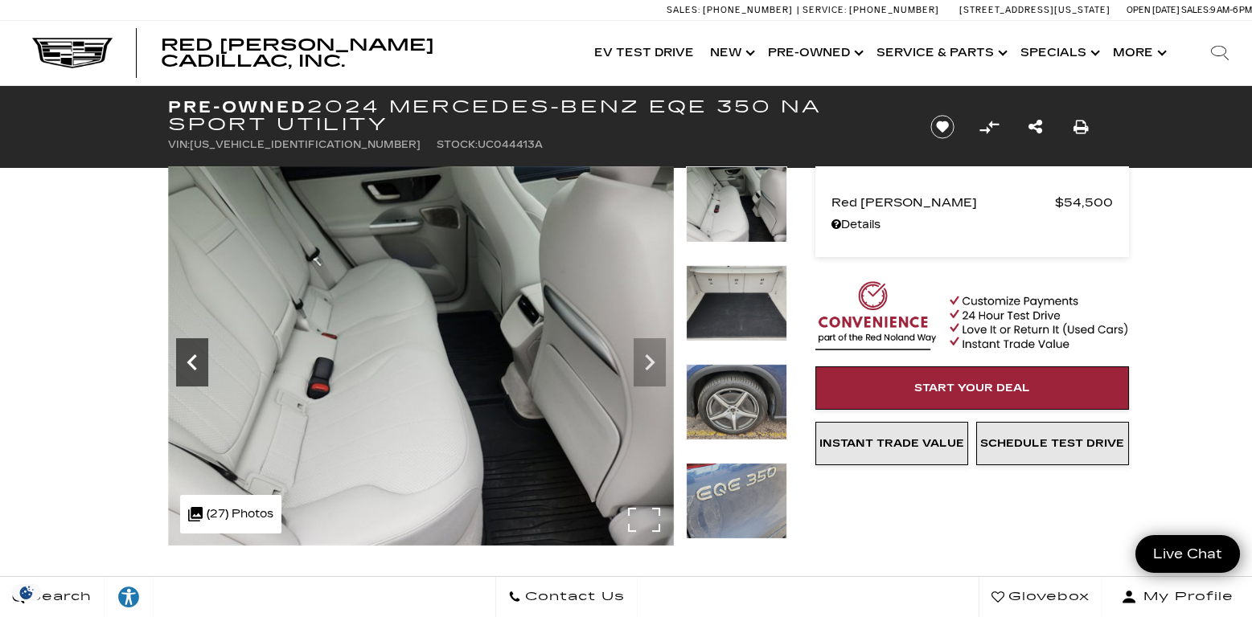
click at [189, 360] on icon "Previous" at bounding box center [191, 362] width 10 height 16
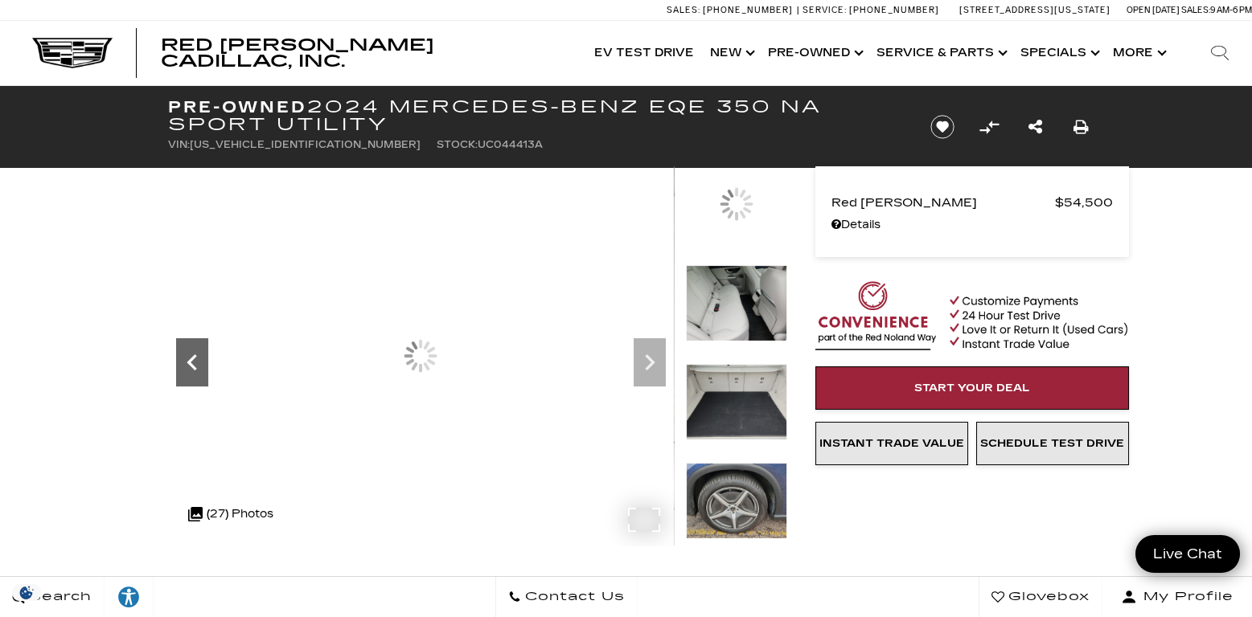
click at [189, 360] on icon "Previous" at bounding box center [191, 362] width 10 height 16
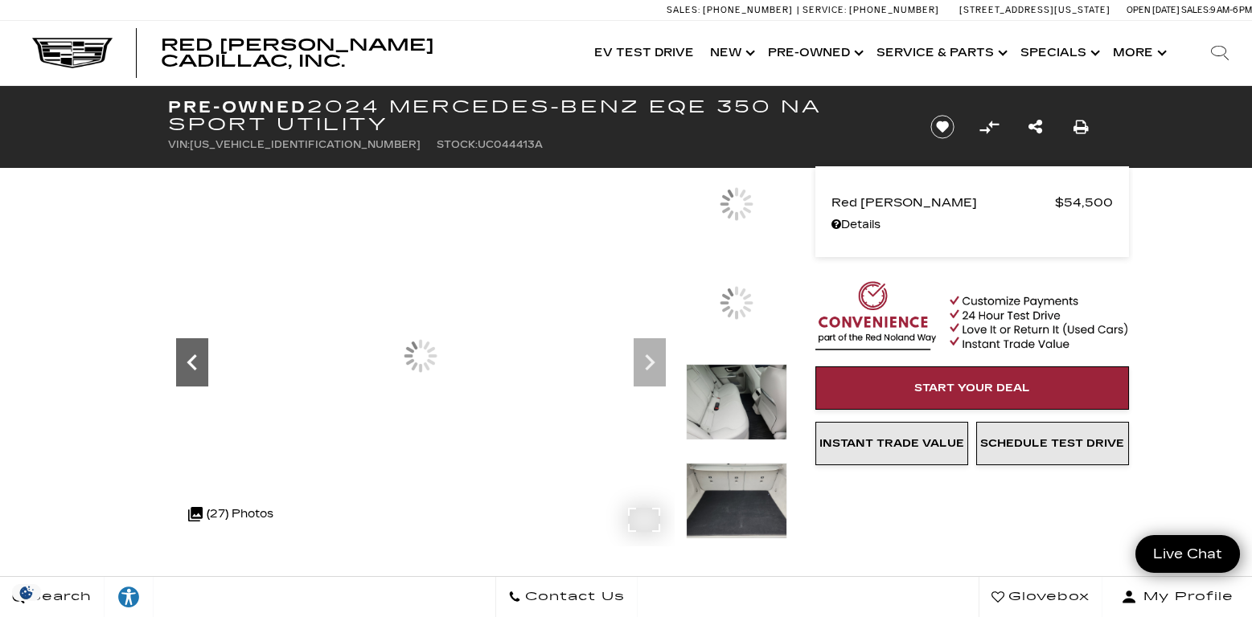
click at [189, 360] on icon "Previous" at bounding box center [191, 362] width 10 height 16
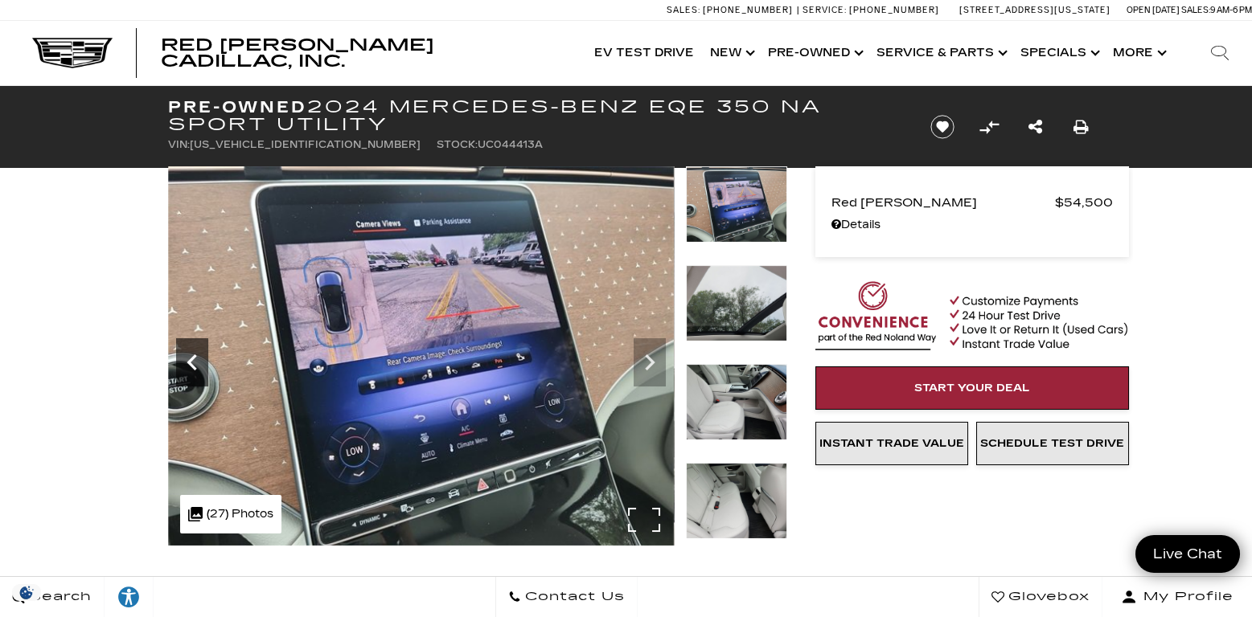
click at [189, 360] on icon "Previous" at bounding box center [191, 362] width 10 height 16
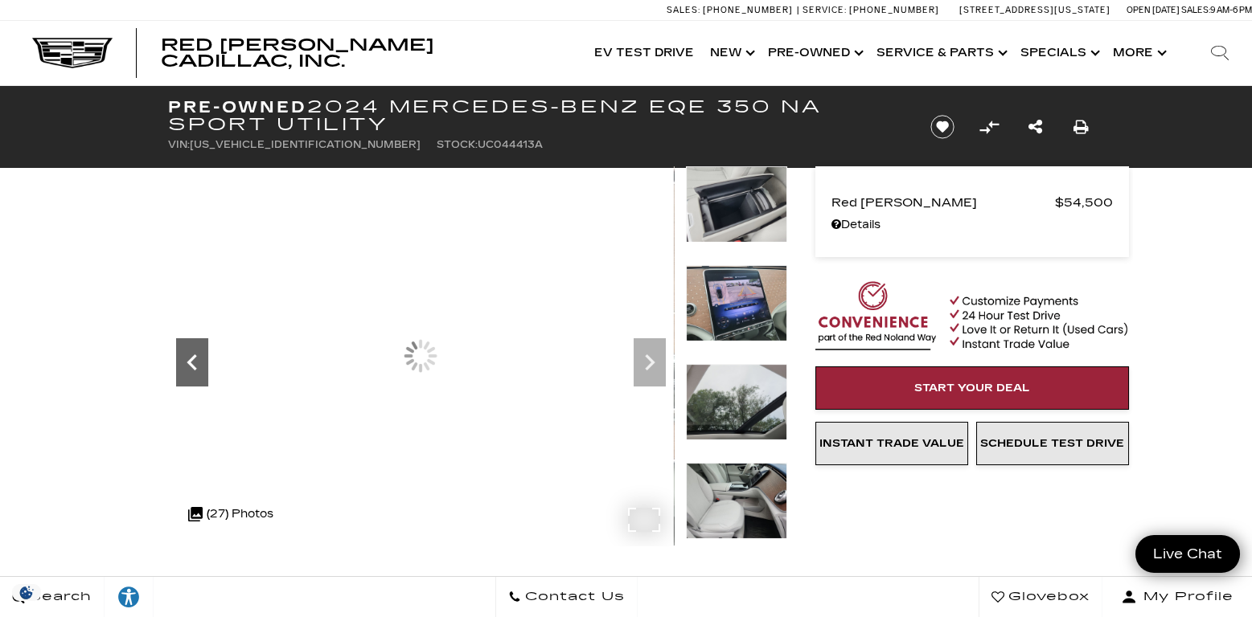
click at [189, 360] on icon "Previous" at bounding box center [191, 362] width 10 height 16
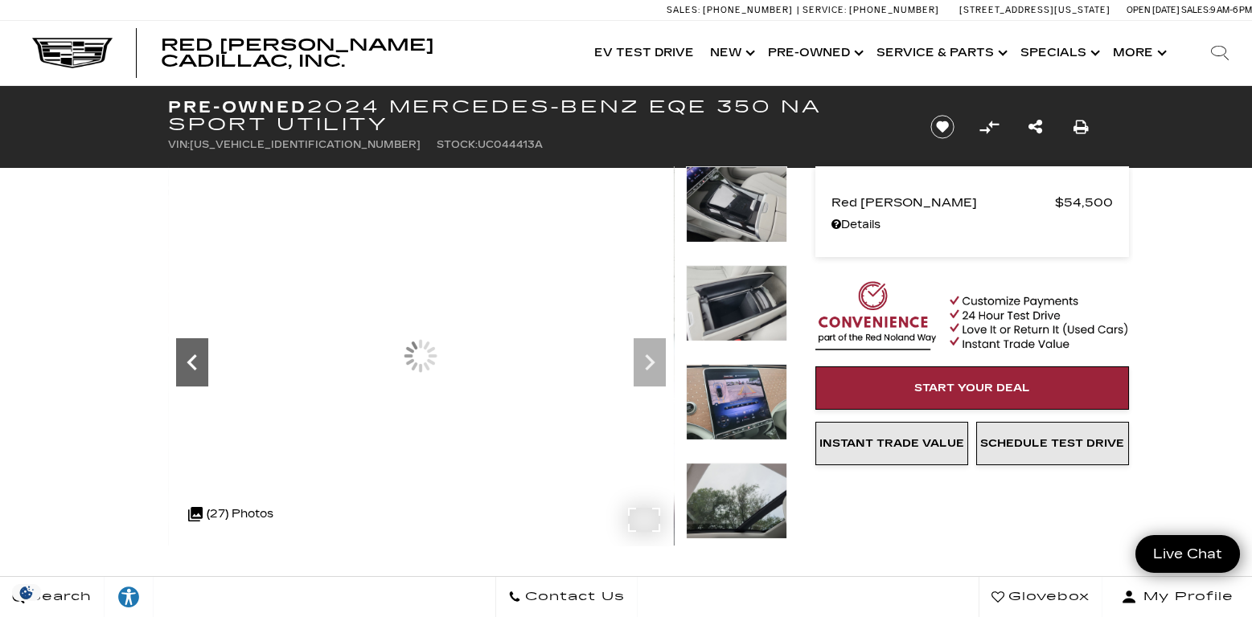
click at [189, 360] on icon "Previous" at bounding box center [191, 362] width 10 height 16
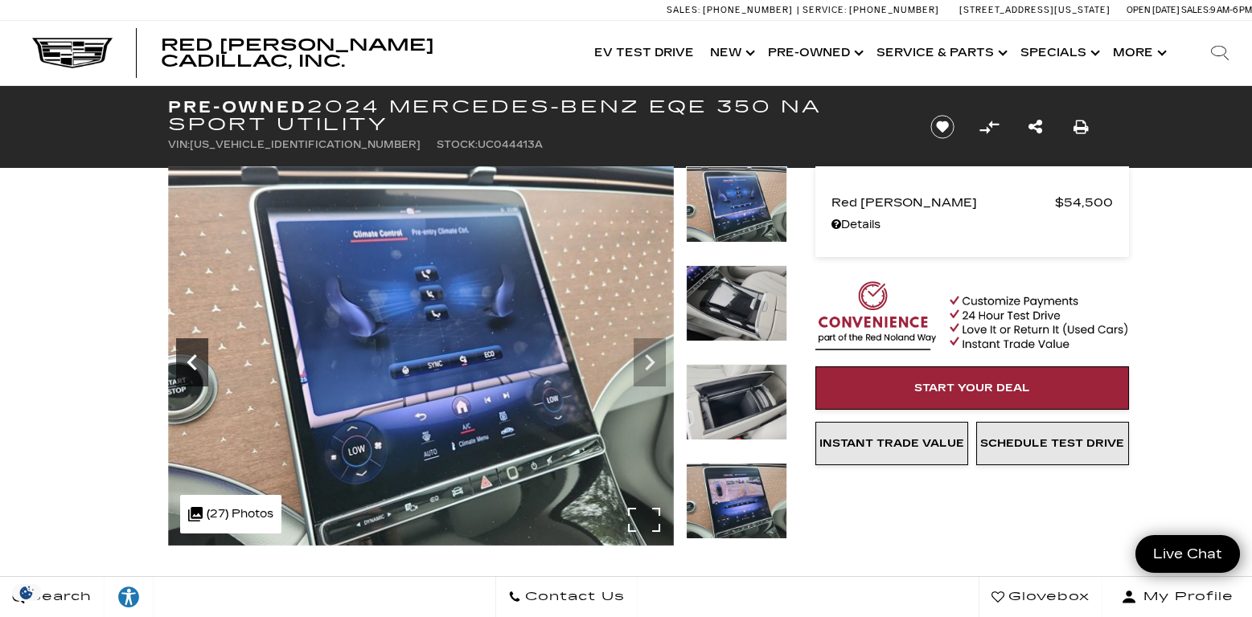
click at [189, 360] on icon "Previous" at bounding box center [191, 362] width 10 height 16
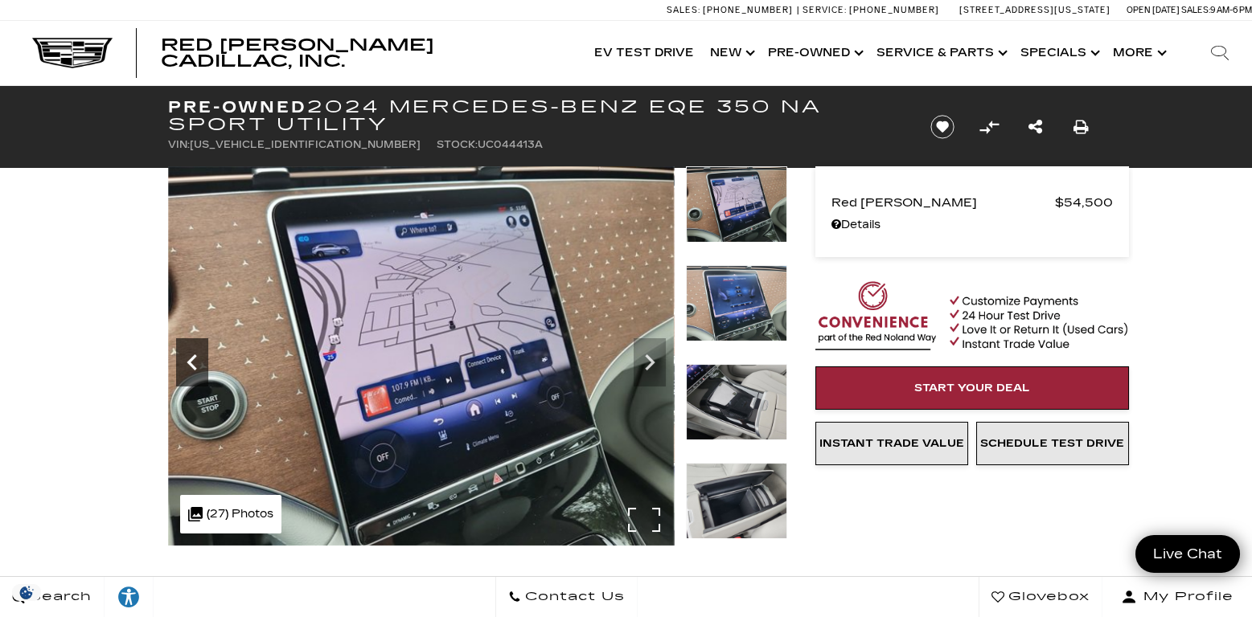
click at [189, 360] on icon "Previous" at bounding box center [191, 362] width 10 height 16
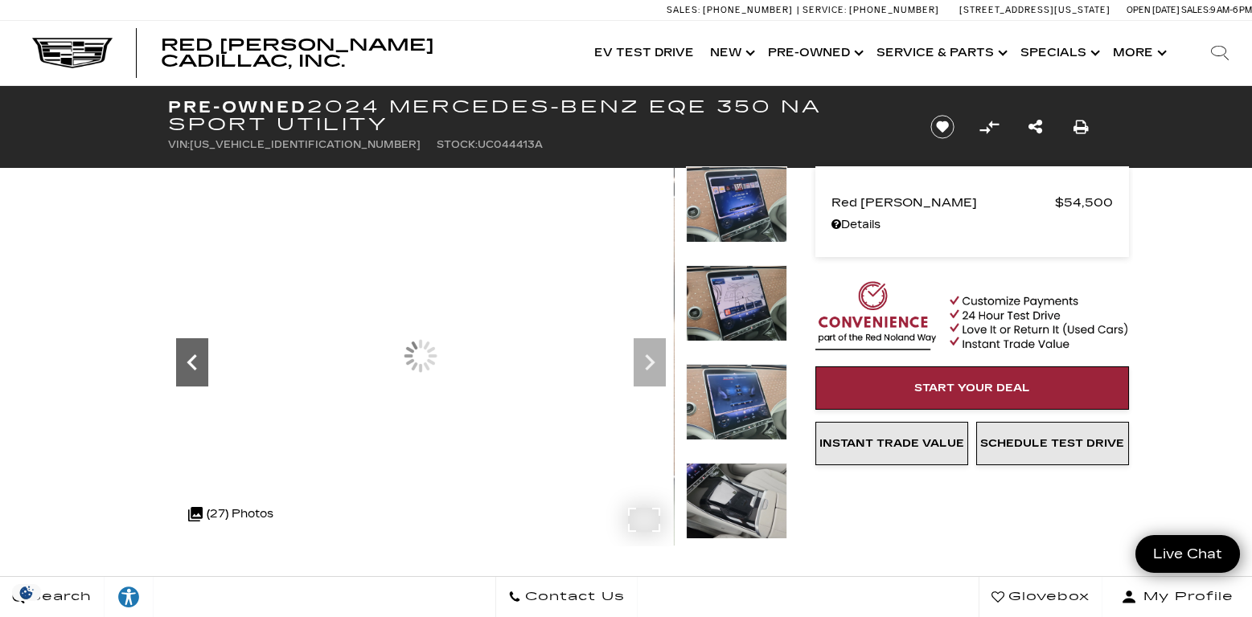
click at [189, 360] on icon "Previous" at bounding box center [191, 362] width 10 height 16
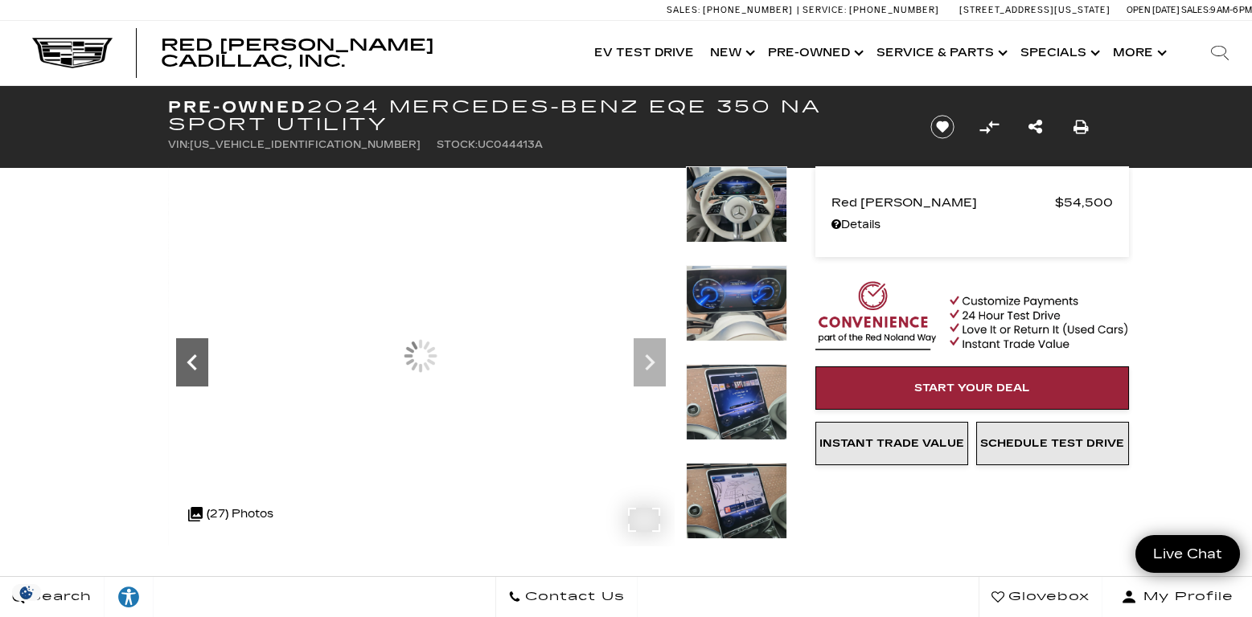
click at [189, 360] on icon "Previous" at bounding box center [191, 362] width 10 height 16
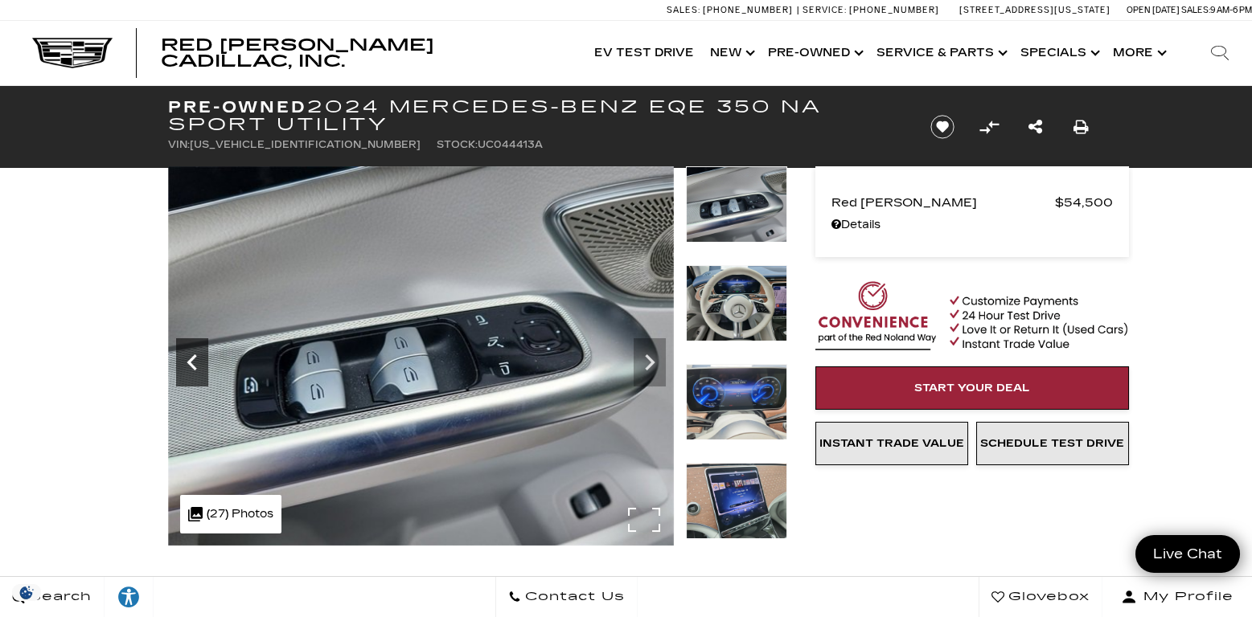
click at [189, 360] on icon "Previous" at bounding box center [191, 362] width 10 height 16
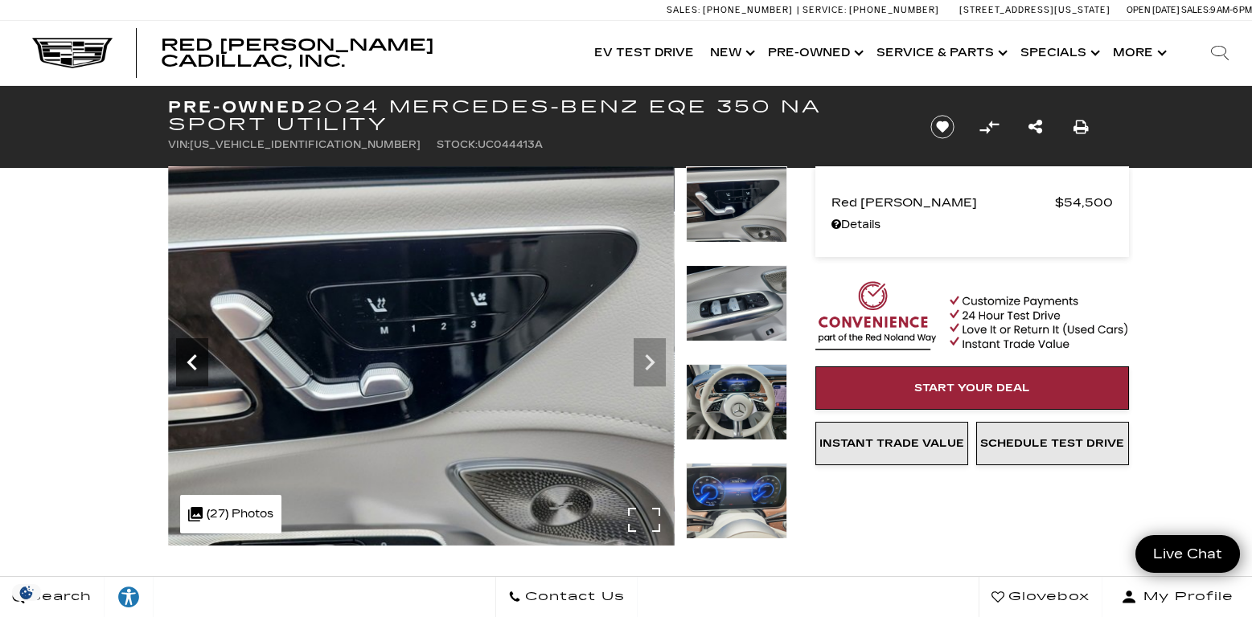
click at [189, 360] on icon "Previous" at bounding box center [191, 362] width 10 height 16
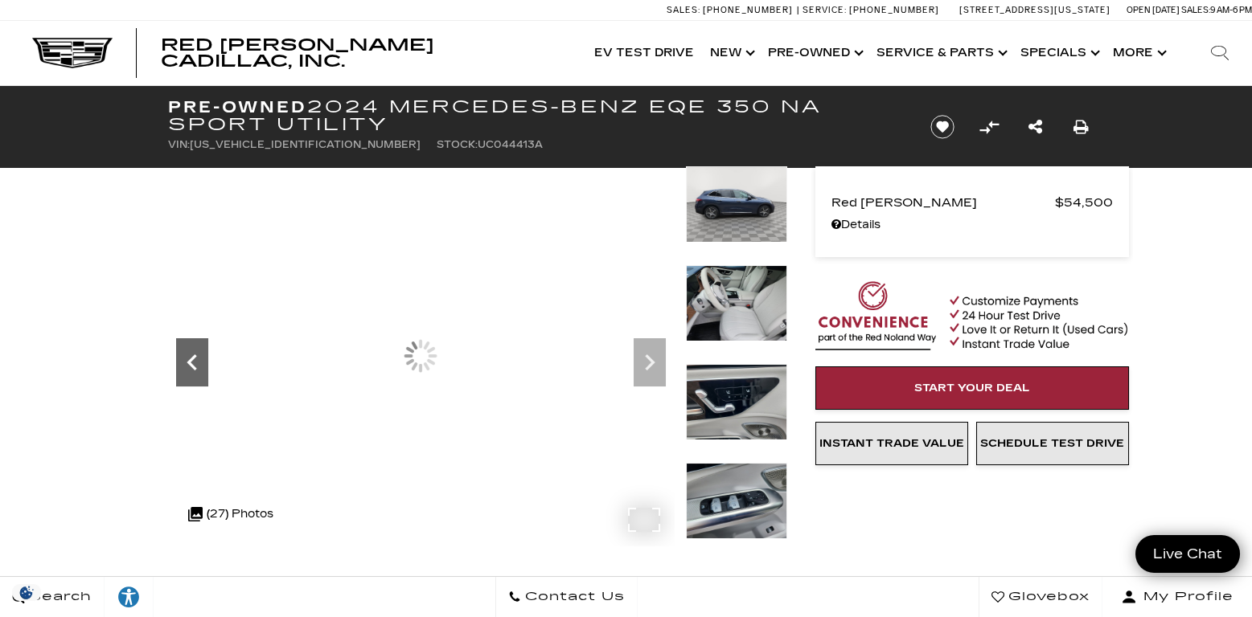
click at [189, 360] on icon "Previous" at bounding box center [191, 362] width 10 height 16
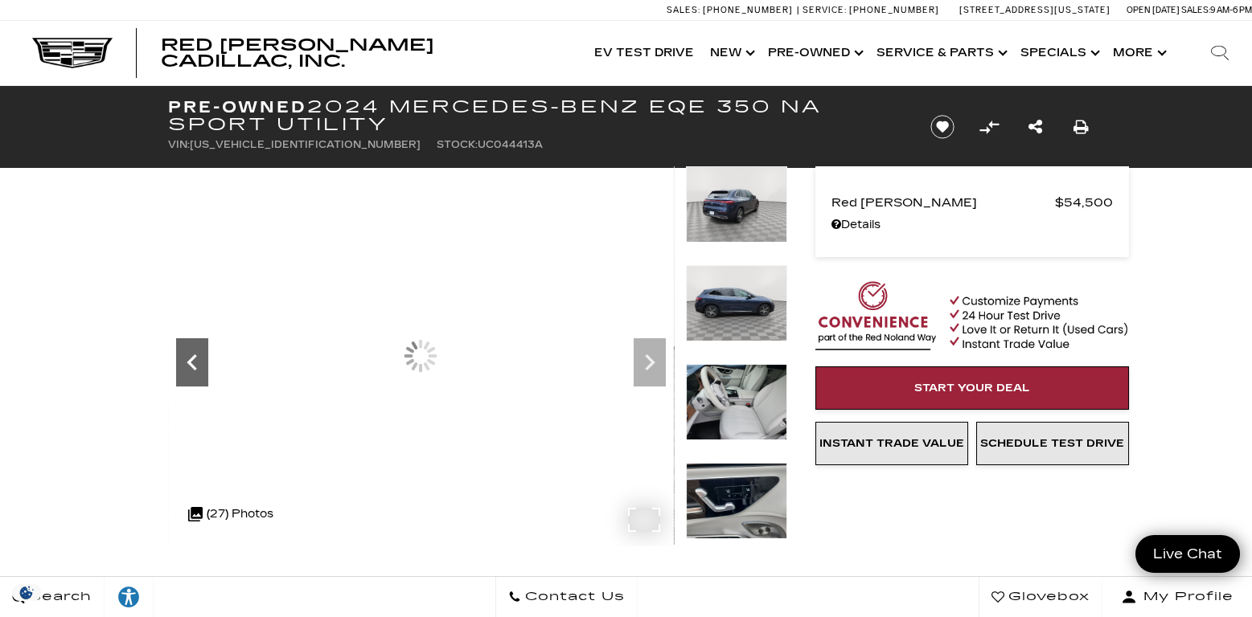
click at [189, 360] on icon "Previous" at bounding box center [191, 362] width 10 height 16
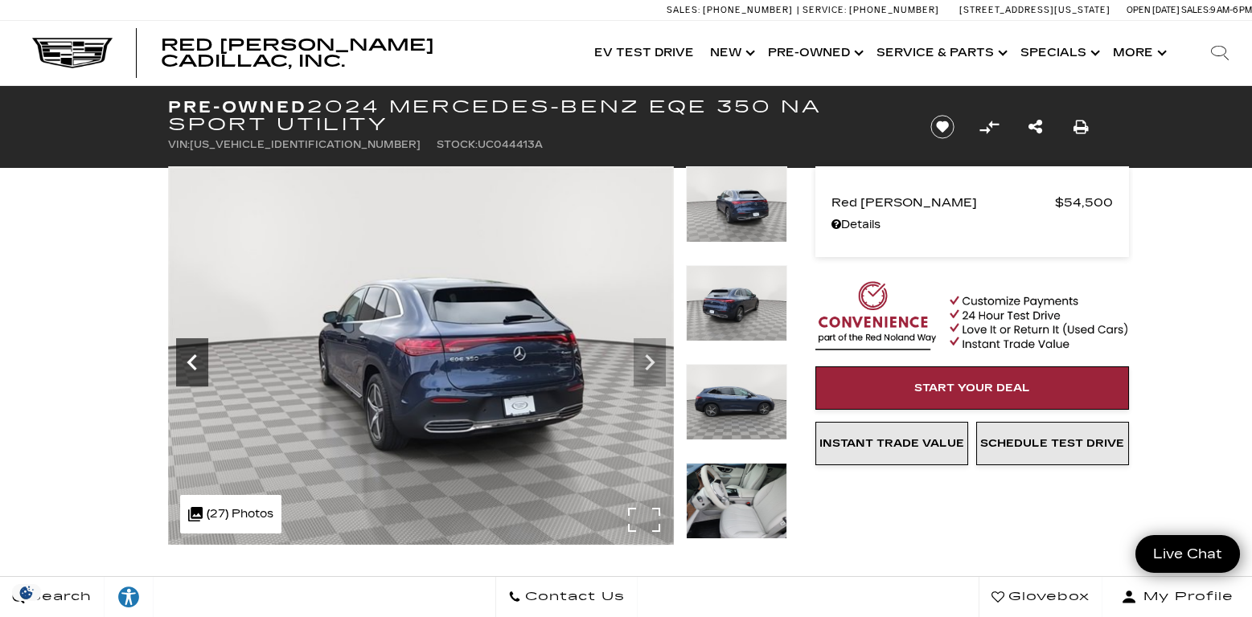
click at [189, 360] on icon "Previous" at bounding box center [191, 362] width 10 height 16
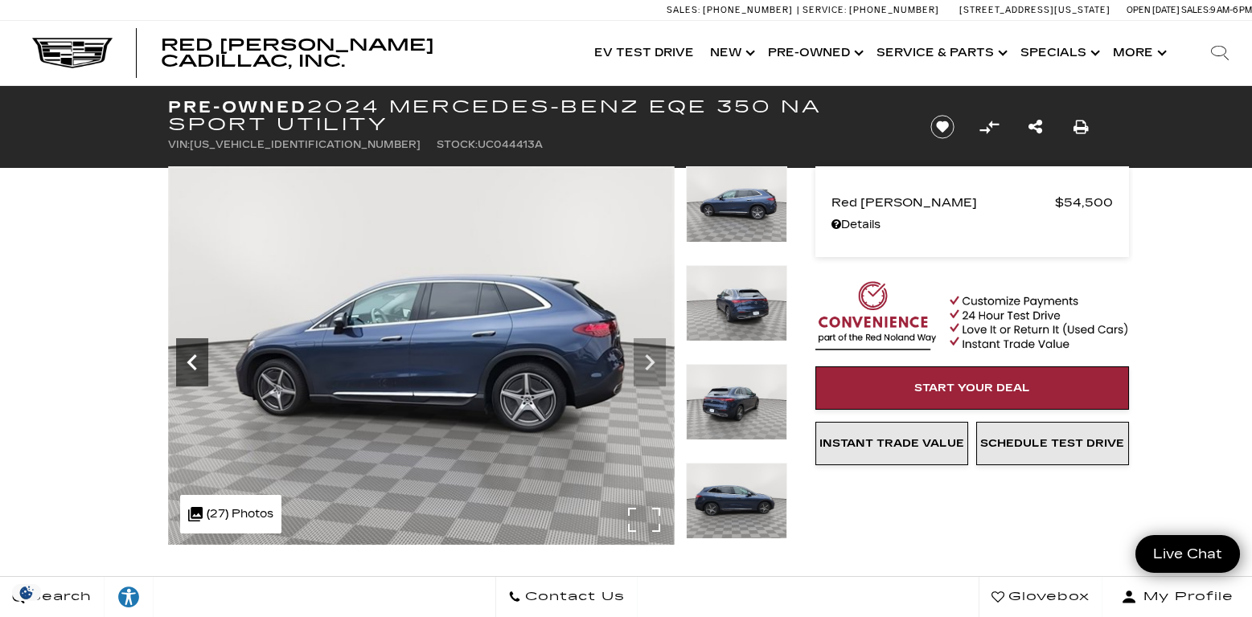
click at [189, 360] on icon "Previous" at bounding box center [191, 362] width 10 height 16
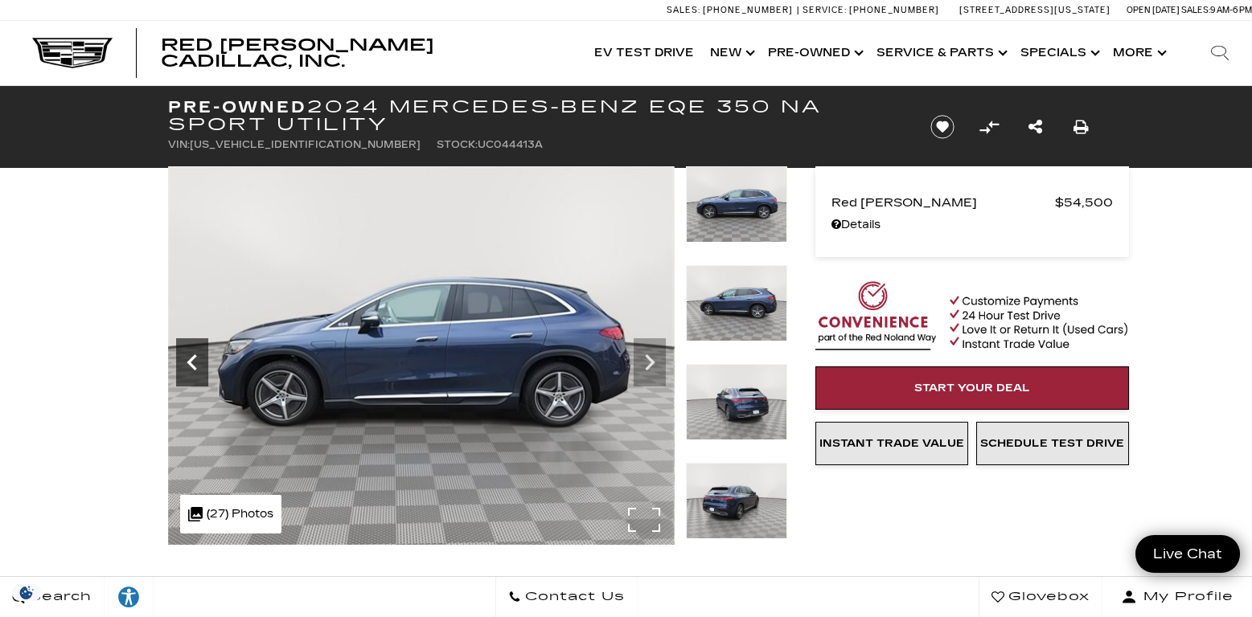
click at [189, 360] on icon "Previous" at bounding box center [191, 362] width 10 height 16
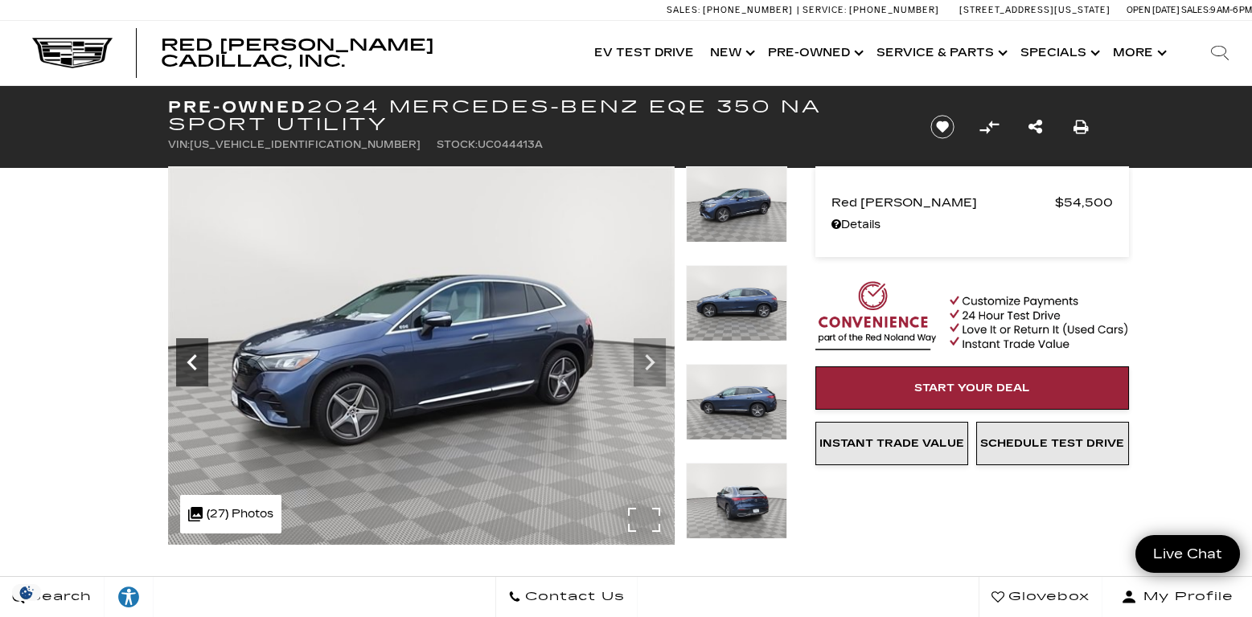
click at [189, 360] on icon "Previous" at bounding box center [191, 362] width 10 height 16
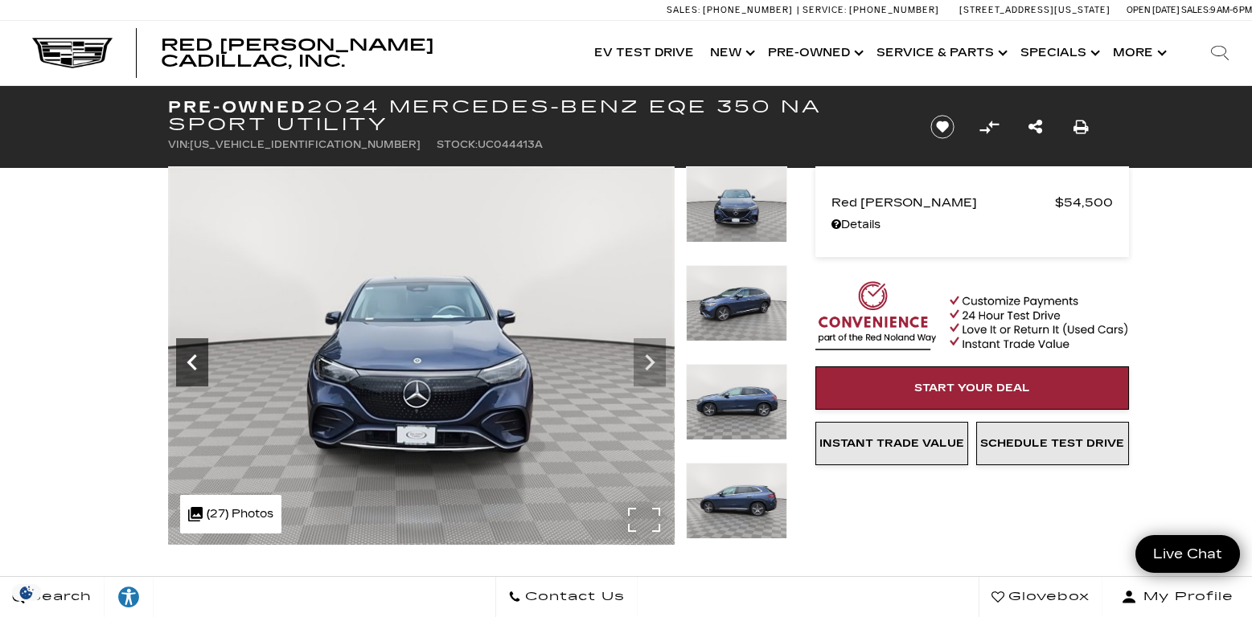
click at [189, 360] on icon "Previous" at bounding box center [191, 362] width 10 height 16
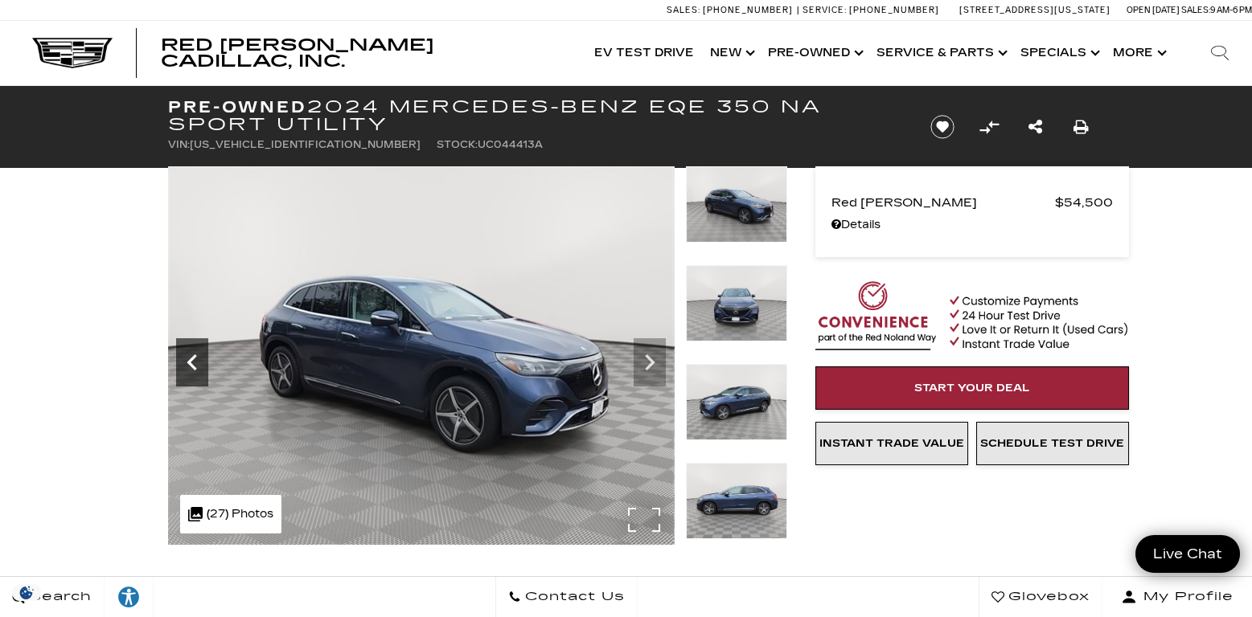
click at [189, 360] on icon "Previous" at bounding box center [191, 362] width 10 height 16
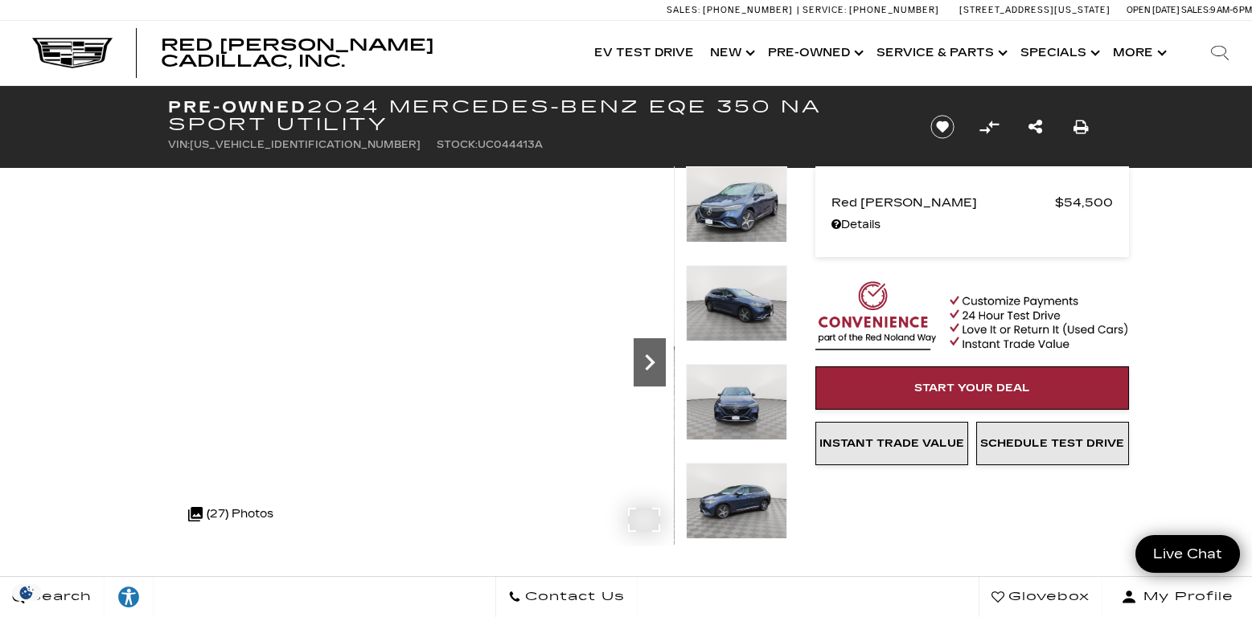
click at [650, 361] on icon "Next" at bounding box center [650, 362] width 10 height 16
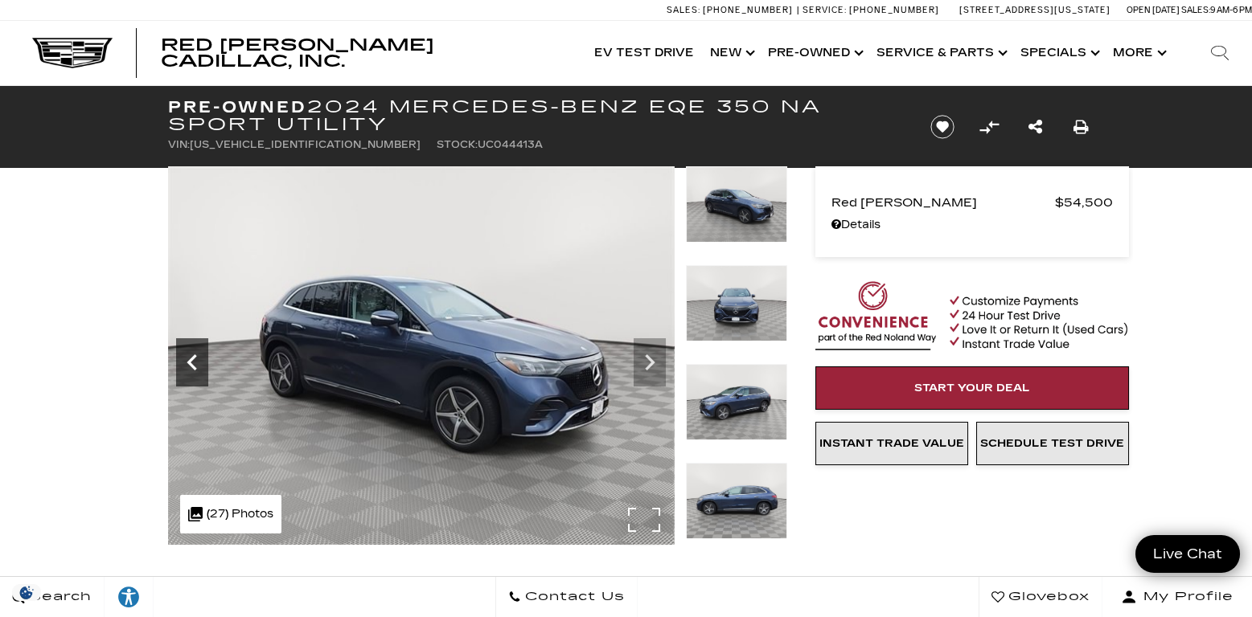
click at [186, 354] on icon "Previous" at bounding box center [192, 362] width 32 height 32
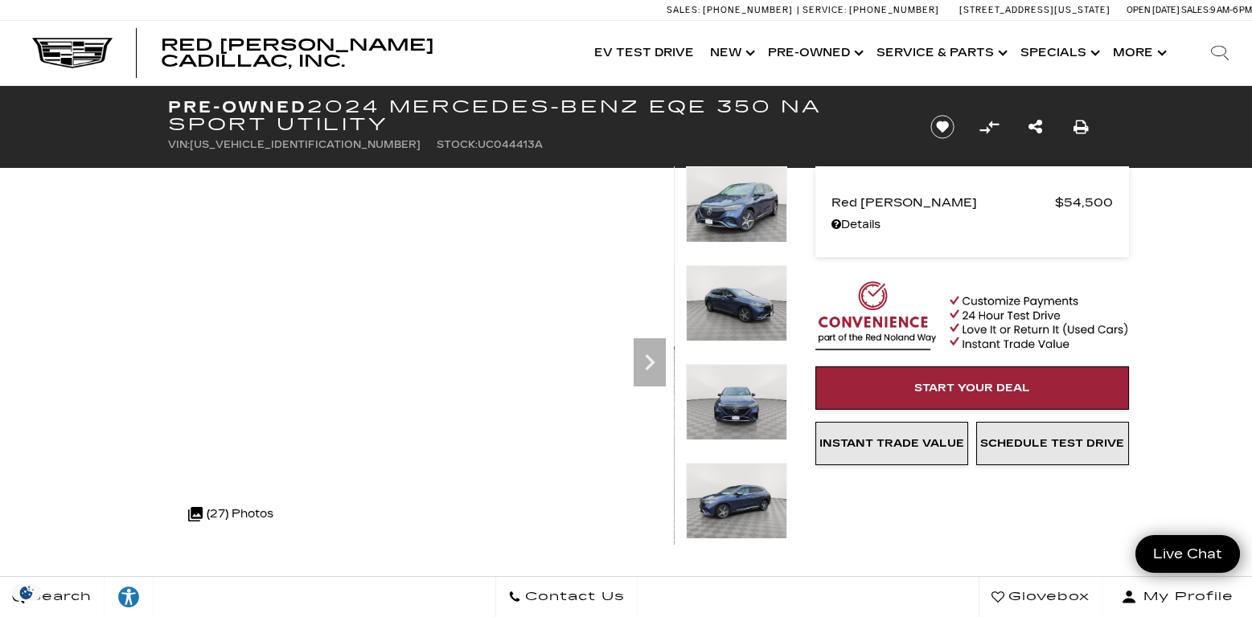
click at [739, 204] on img at bounding box center [736, 204] width 101 height 76
click at [738, 204] on img at bounding box center [736, 204] width 101 height 76
click at [731, 307] on img at bounding box center [736, 303] width 101 height 76
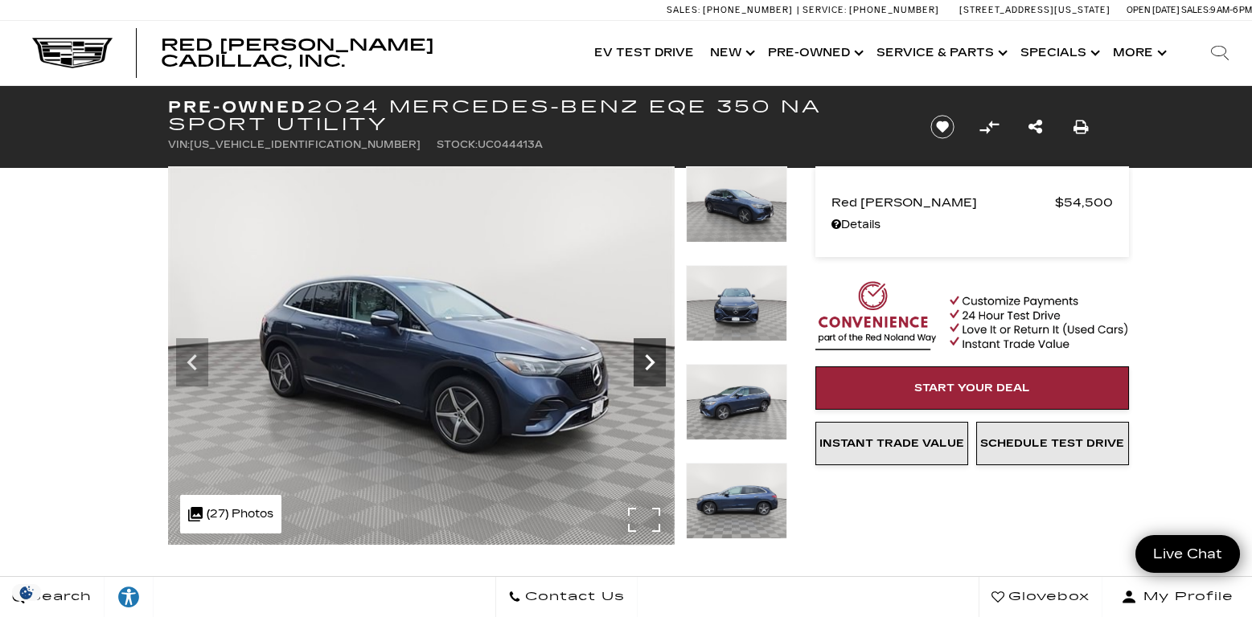
click at [645, 358] on icon "Next" at bounding box center [649, 362] width 32 height 32
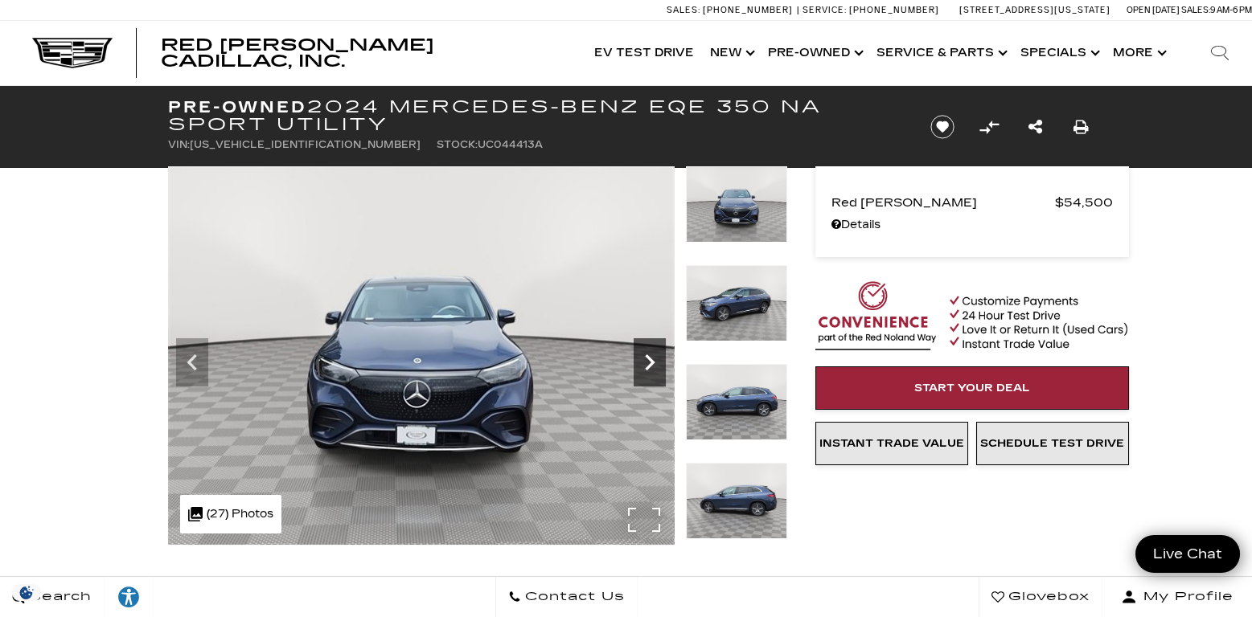
click at [645, 358] on icon "Next" at bounding box center [649, 362] width 32 height 32
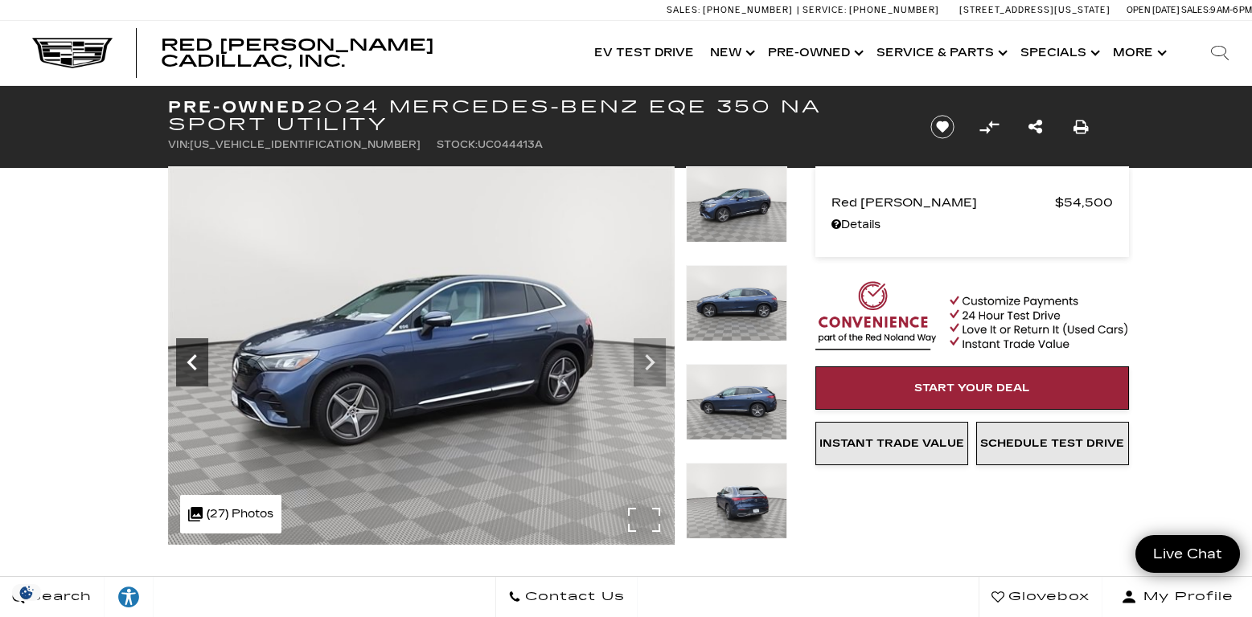
click at [198, 358] on icon "Previous" at bounding box center [192, 362] width 32 height 32
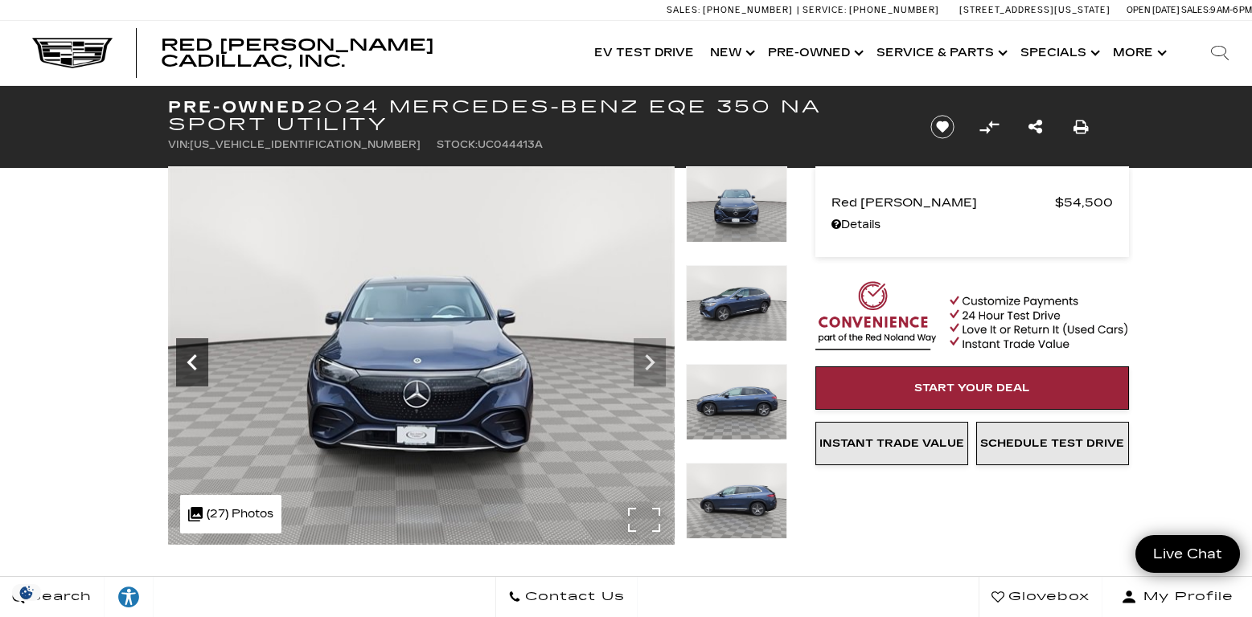
click at [193, 358] on icon "Previous" at bounding box center [191, 362] width 10 height 16
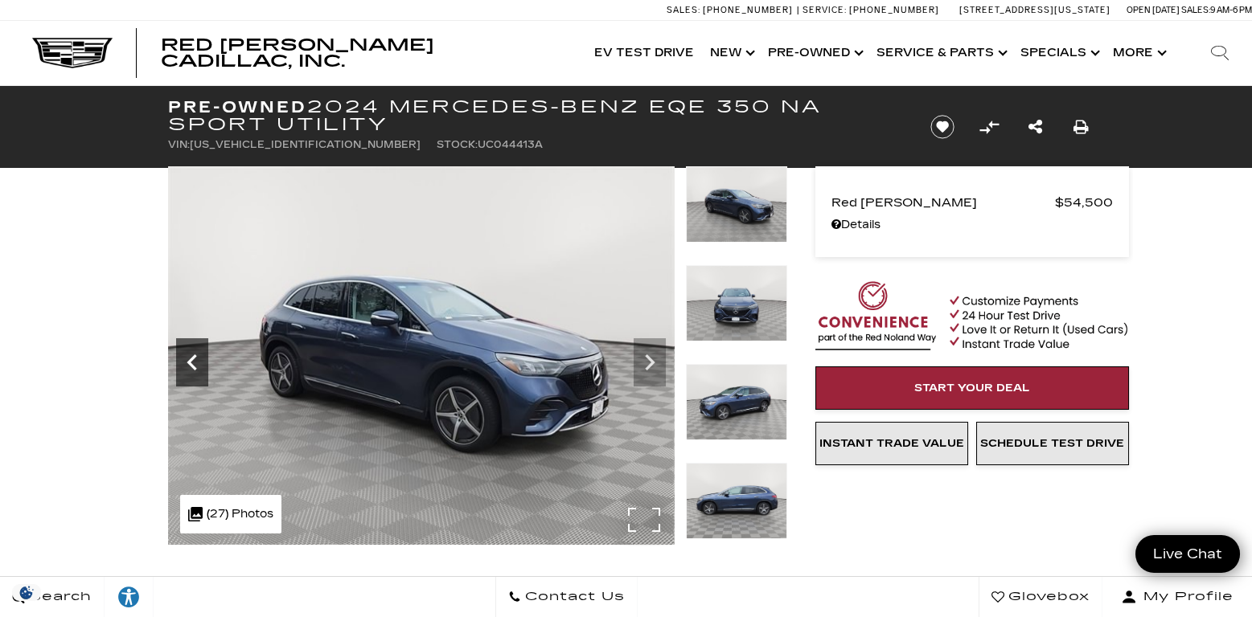
click at [193, 358] on icon "Previous" at bounding box center [191, 362] width 10 height 16
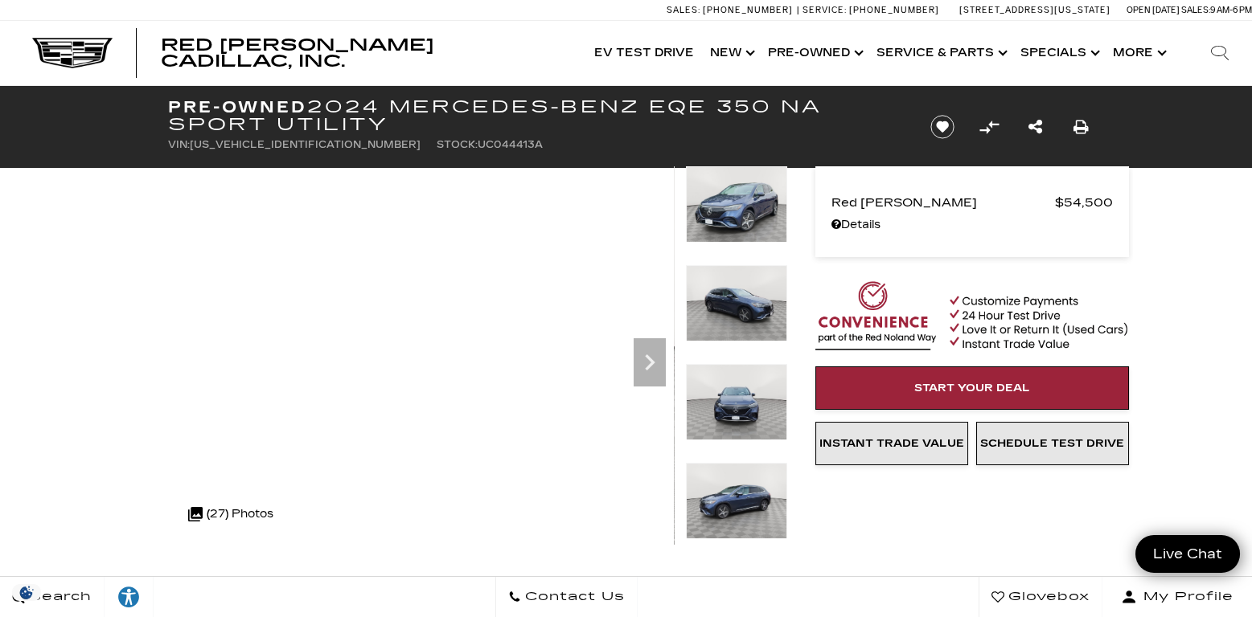
click at [744, 211] on img at bounding box center [736, 204] width 101 height 76
click at [873, 226] on link "Details Pre-Owned 2024 Mercedes-Benz EQE 350 NA Sport Utility" at bounding box center [971, 225] width 281 height 23
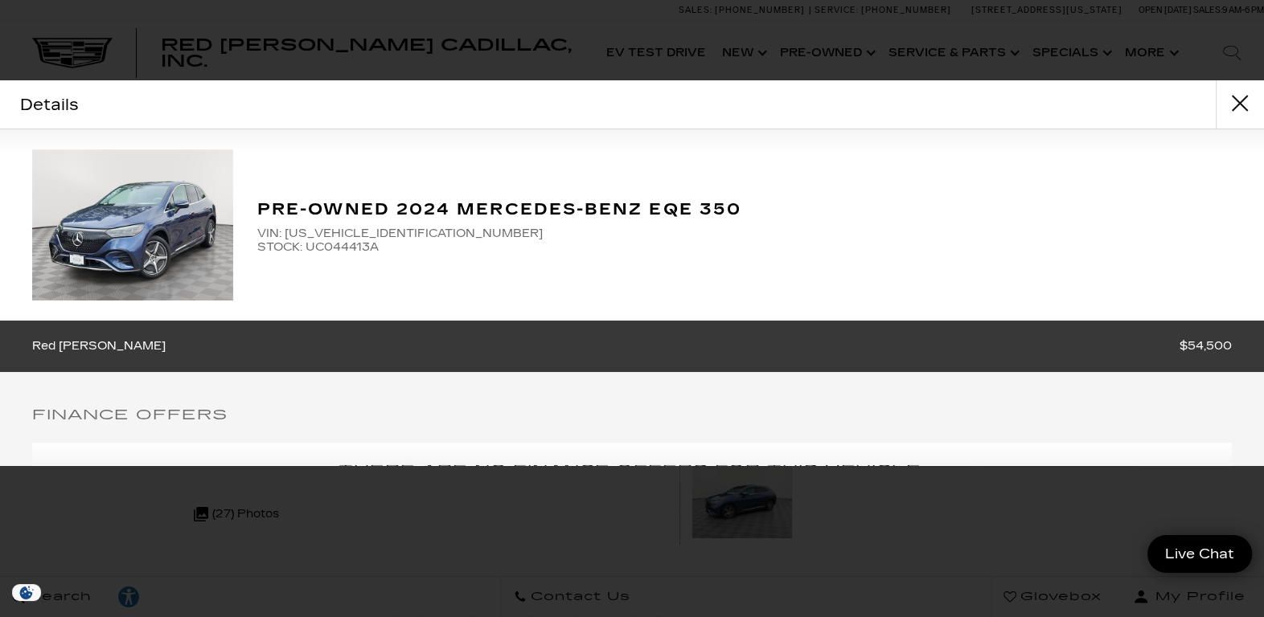
click at [66, 105] on div "Details" at bounding box center [632, 104] width 1264 height 49
click at [1239, 100] on button "close" at bounding box center [1239, 104] width 48 height 48
